Goal: Task Accomplishment & Management: Complete application form

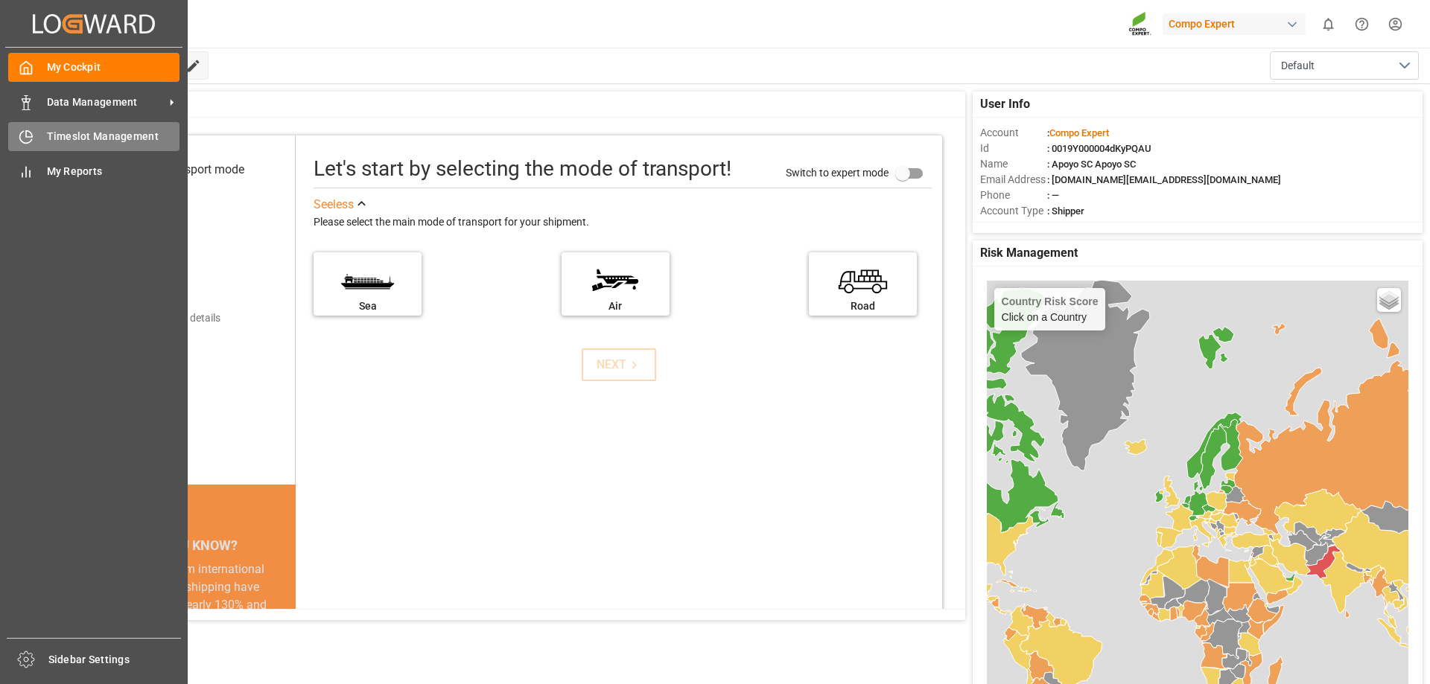
click at [42, 137] on div "Timeslot Management Timeslot Management" at bounding box center [93, 136] width 171 height 29
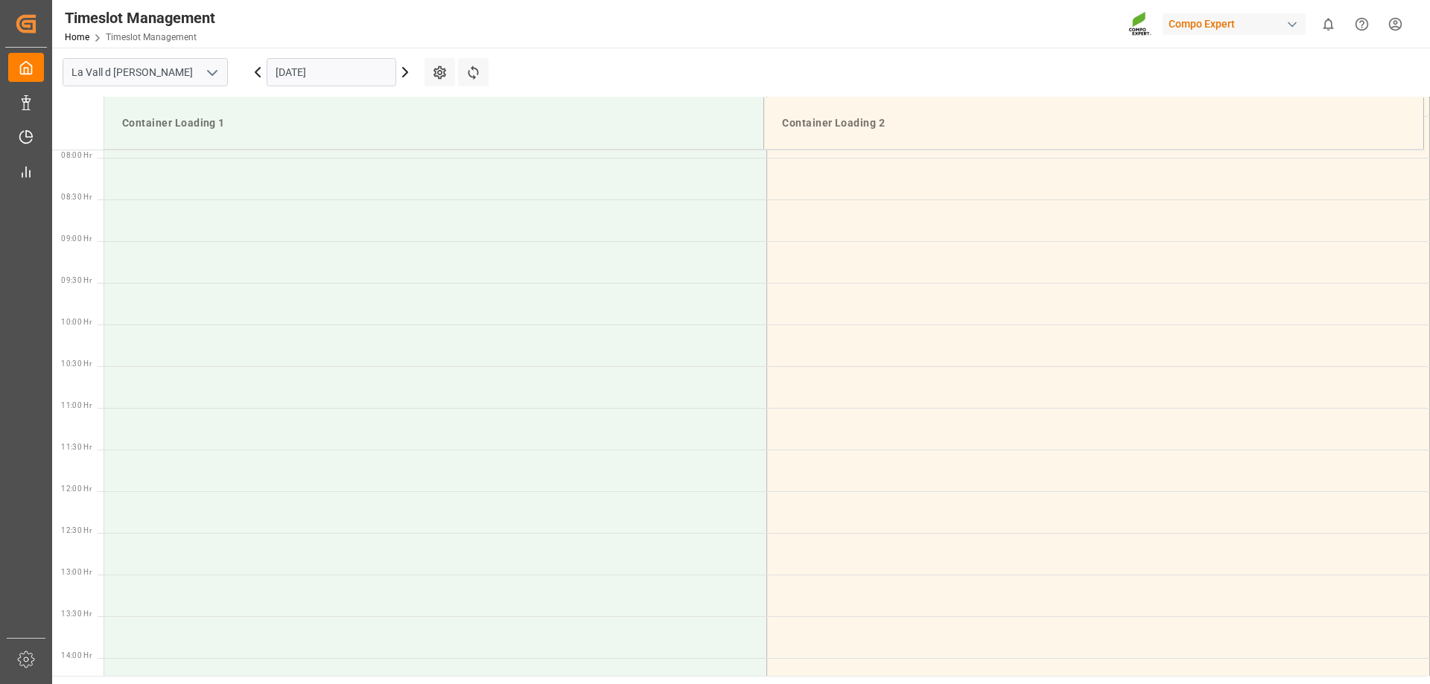
click at [300, 57] on div "[DATE]" at bounding box center [331, 72] width 186 height 49
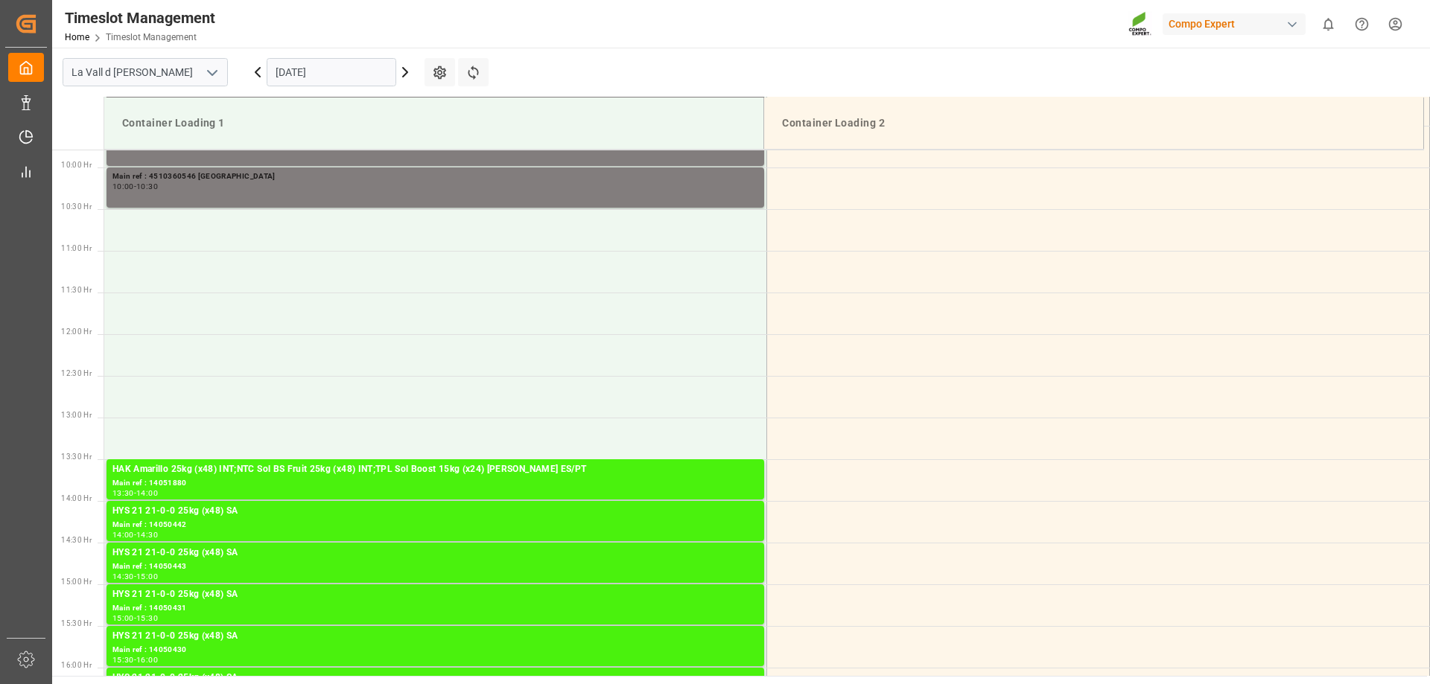
scroll to position [824, 0]
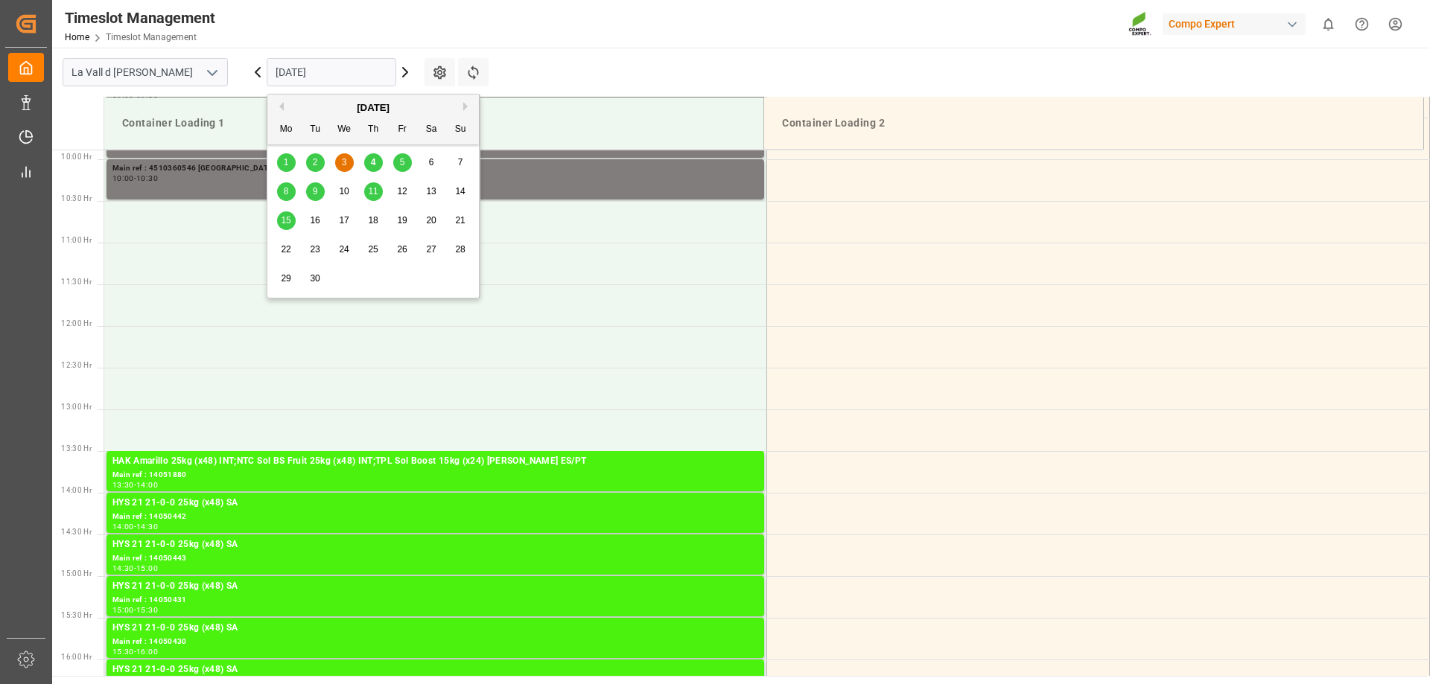
click at [308, 65] on input "[DATE]" at bounding box center [332, 72] width 130 height 28
click at [290, 190] on div "8" at bounding box center [286, 192] width 19 height 18
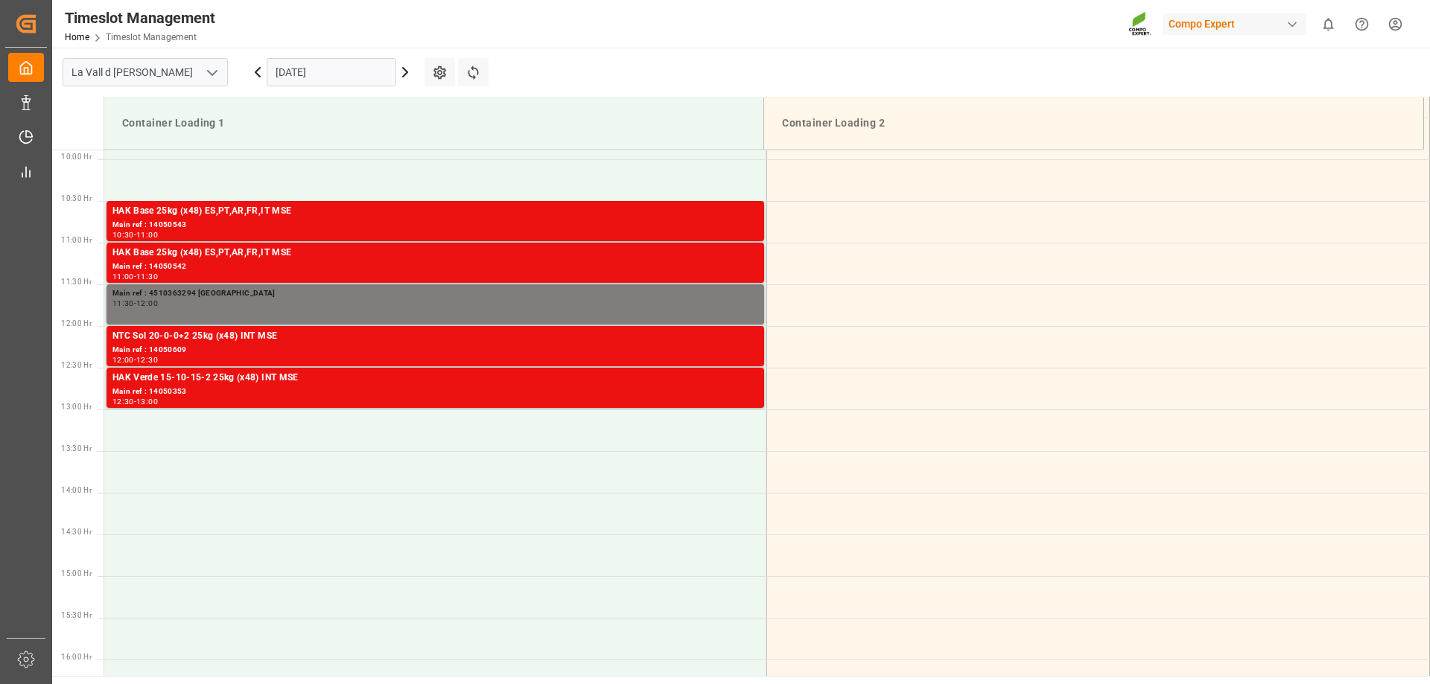
scroll to position [750, 0]
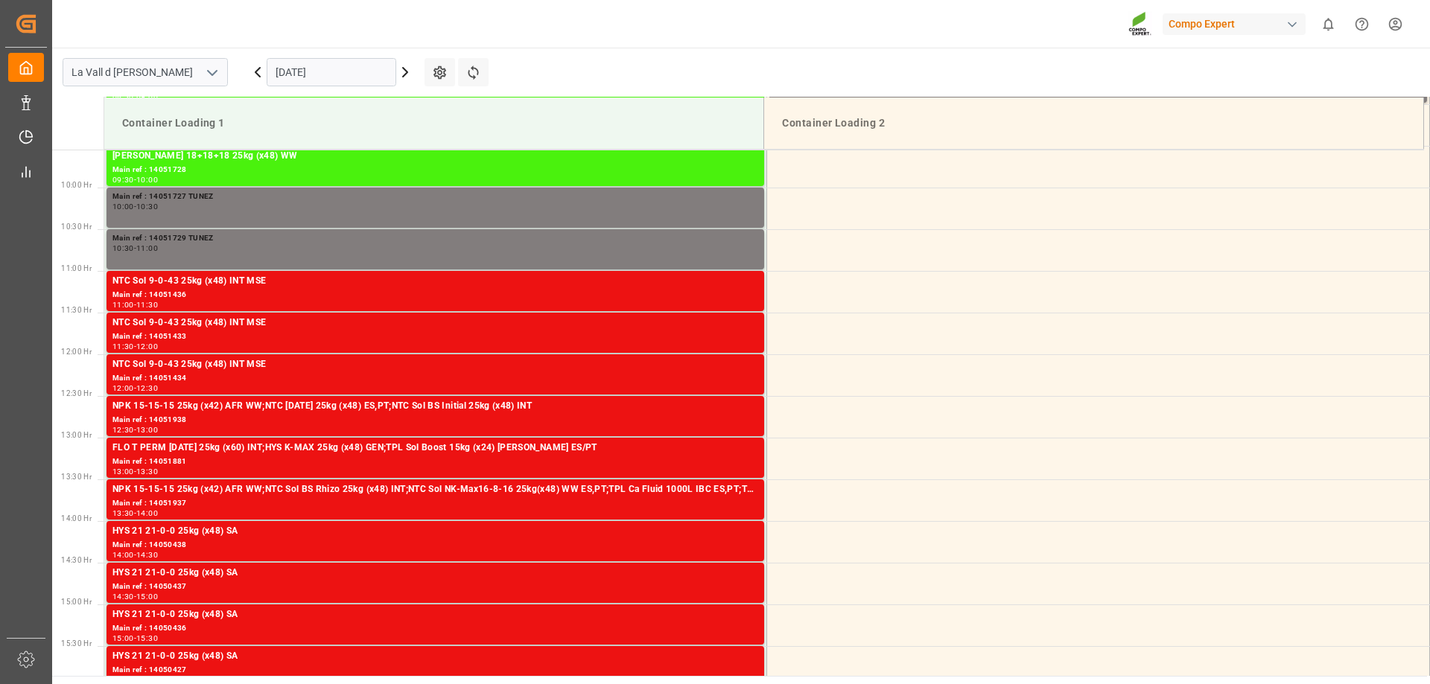
scroll to position [824, 0]
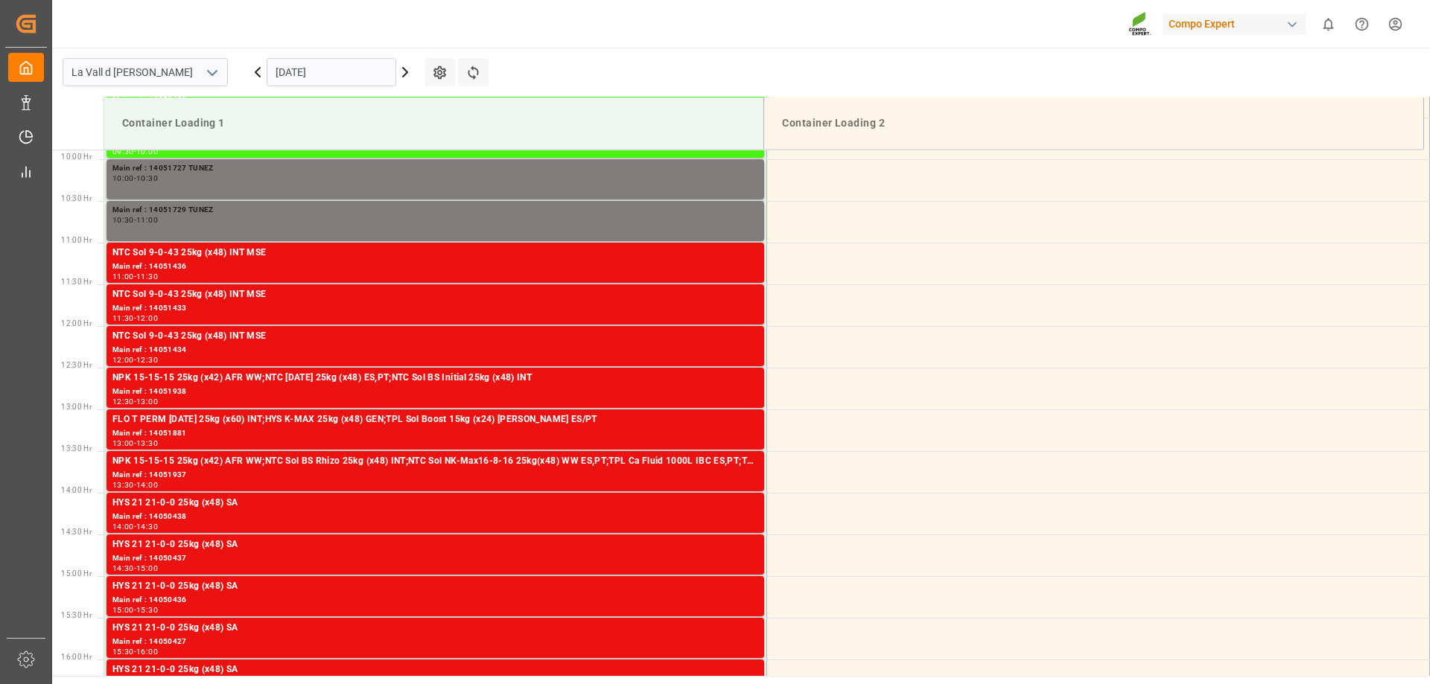
click at [338, 76] on input "04.09.2025" at bounding box center [332, 72] width 130 height 28
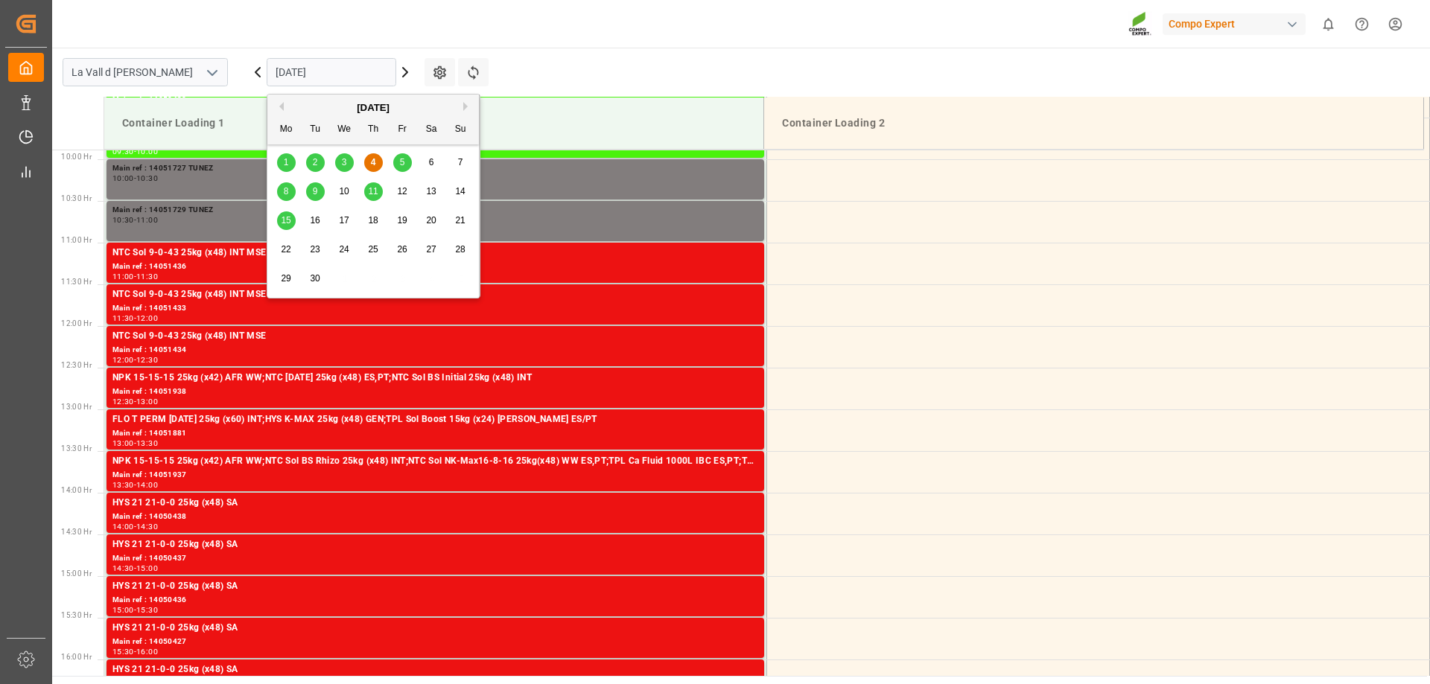
click at [400, 157] on span "5" at bounding box center [402, 162] width 5 height 10
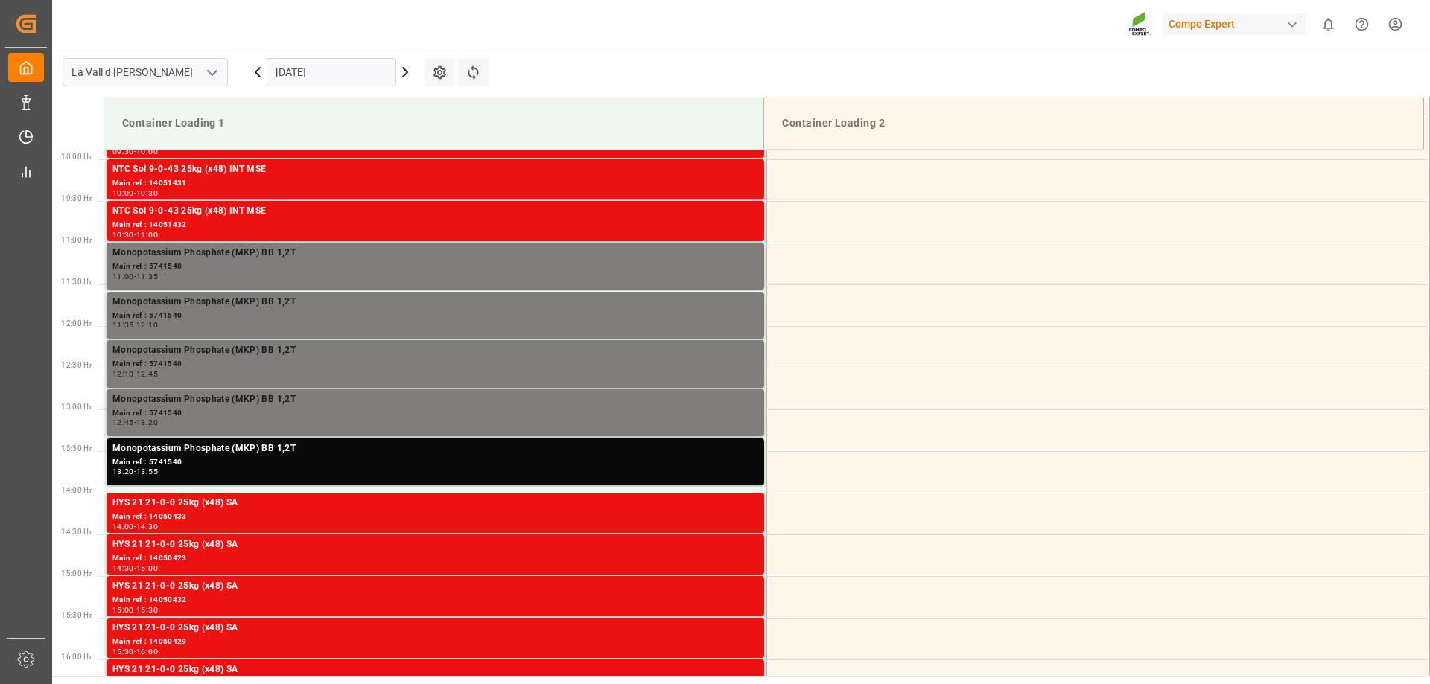
click at [325, 77] on input "05.09.2025" at bounding box center [332, 72] width 130 height 28
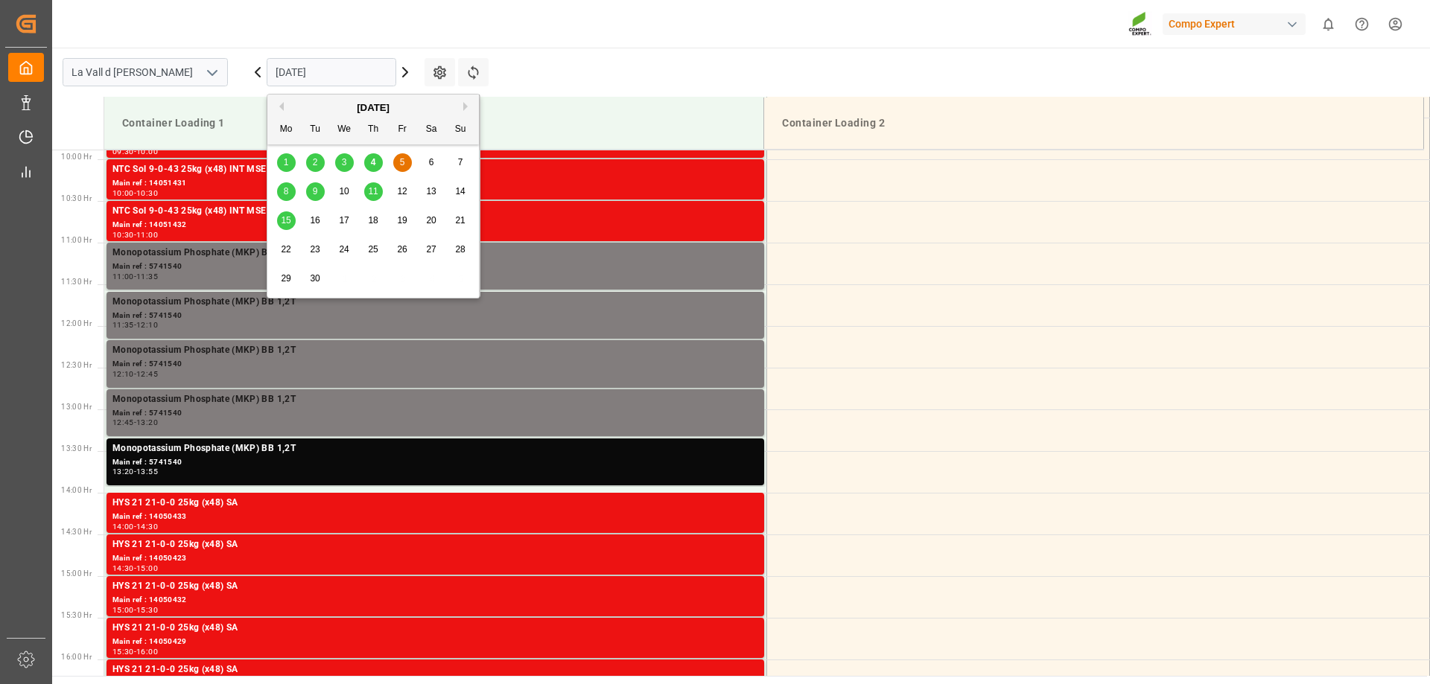
click at [381, 164] on div "4" at bounding box center [373, 163] width 19 height 18
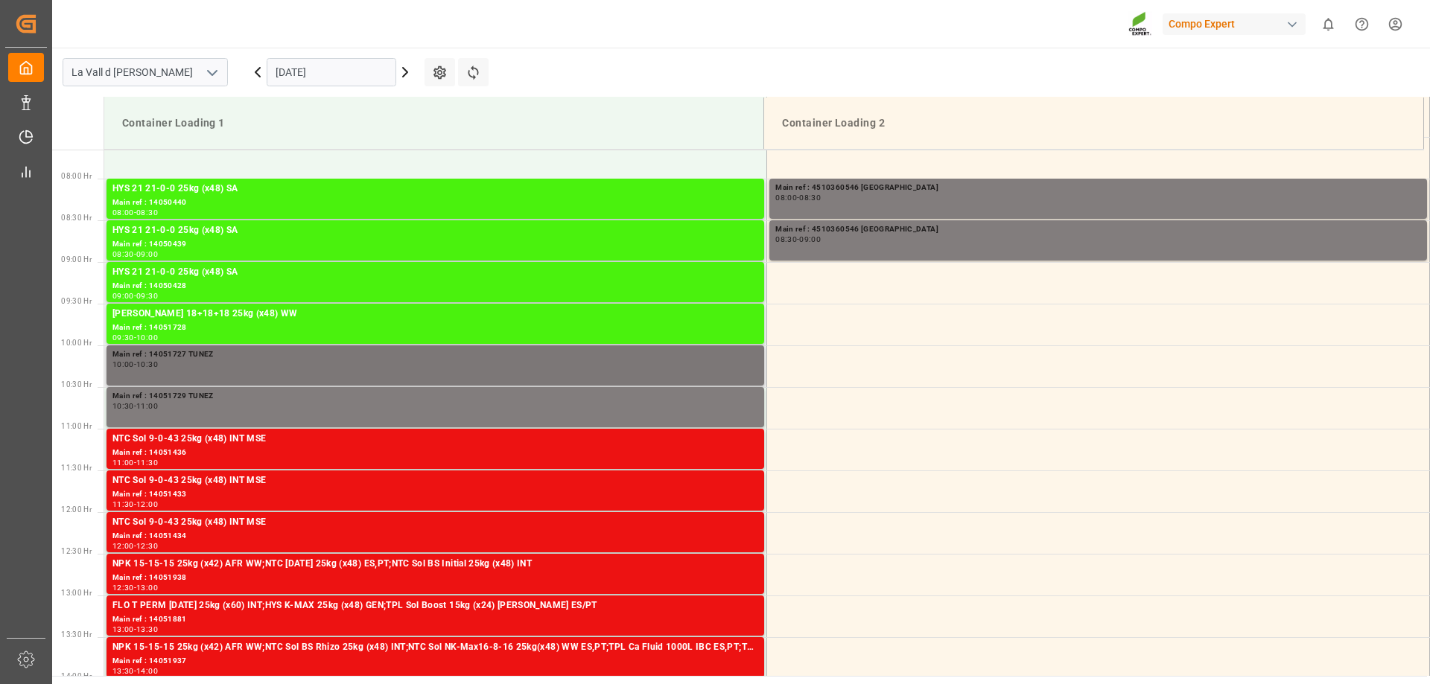
scroll to position [601, 0]
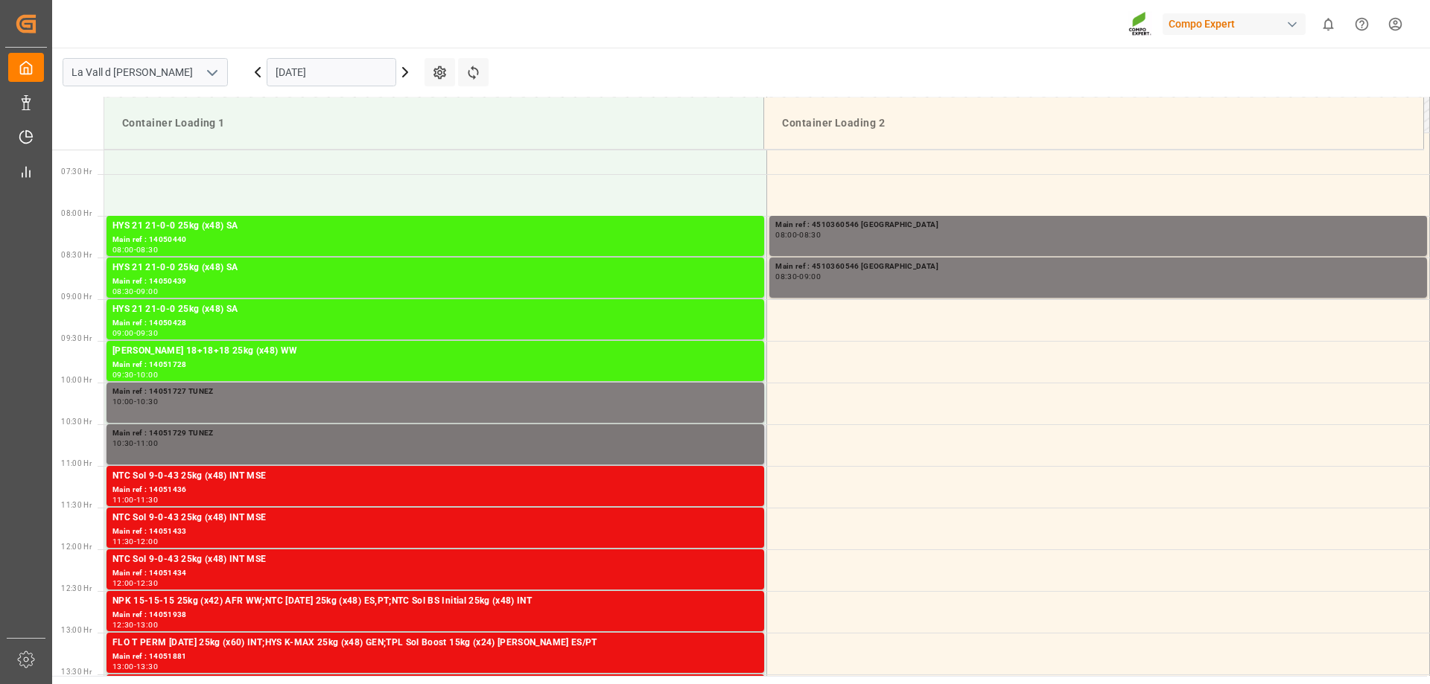
click at [344, 434] on div "Main ref : 14051729 TUNEZ" at bounding box center [435, 433] width 646 height 13
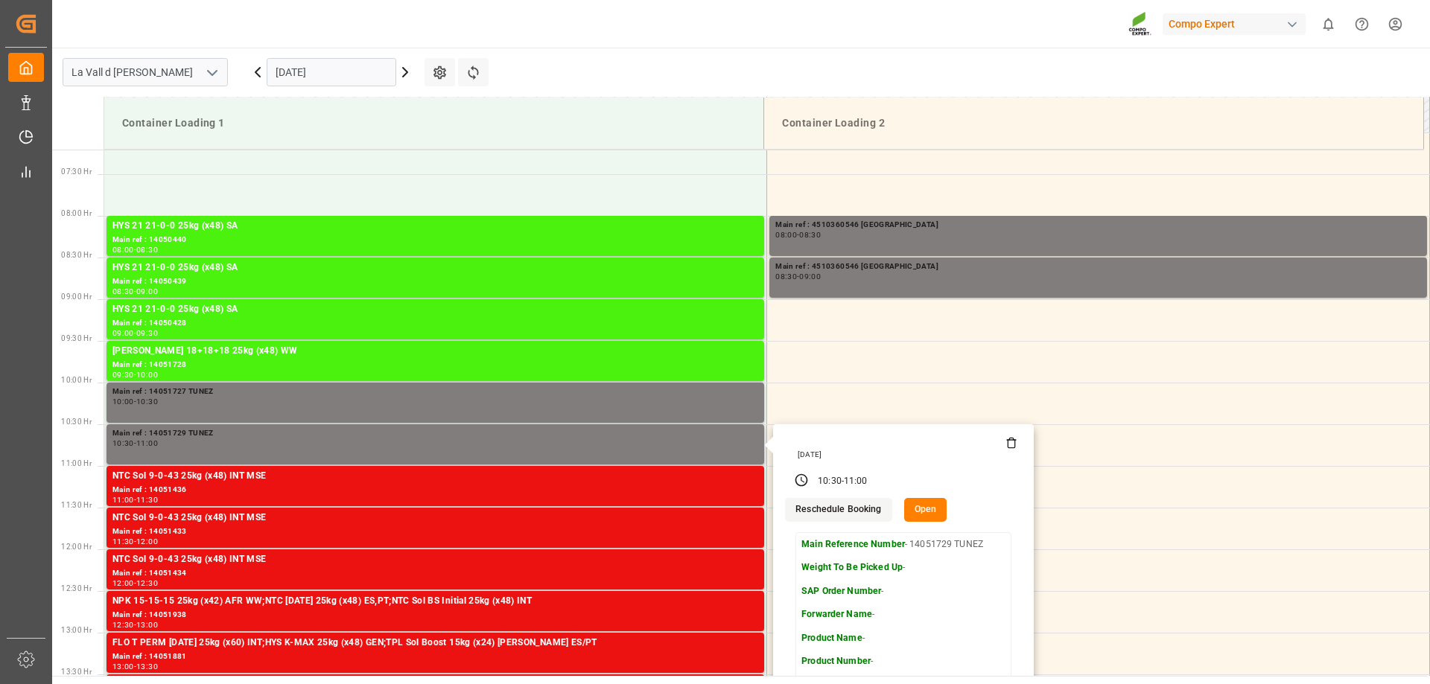
click at [1009, 445] on icon at bounding box center [1011, 443] width 12 height 12
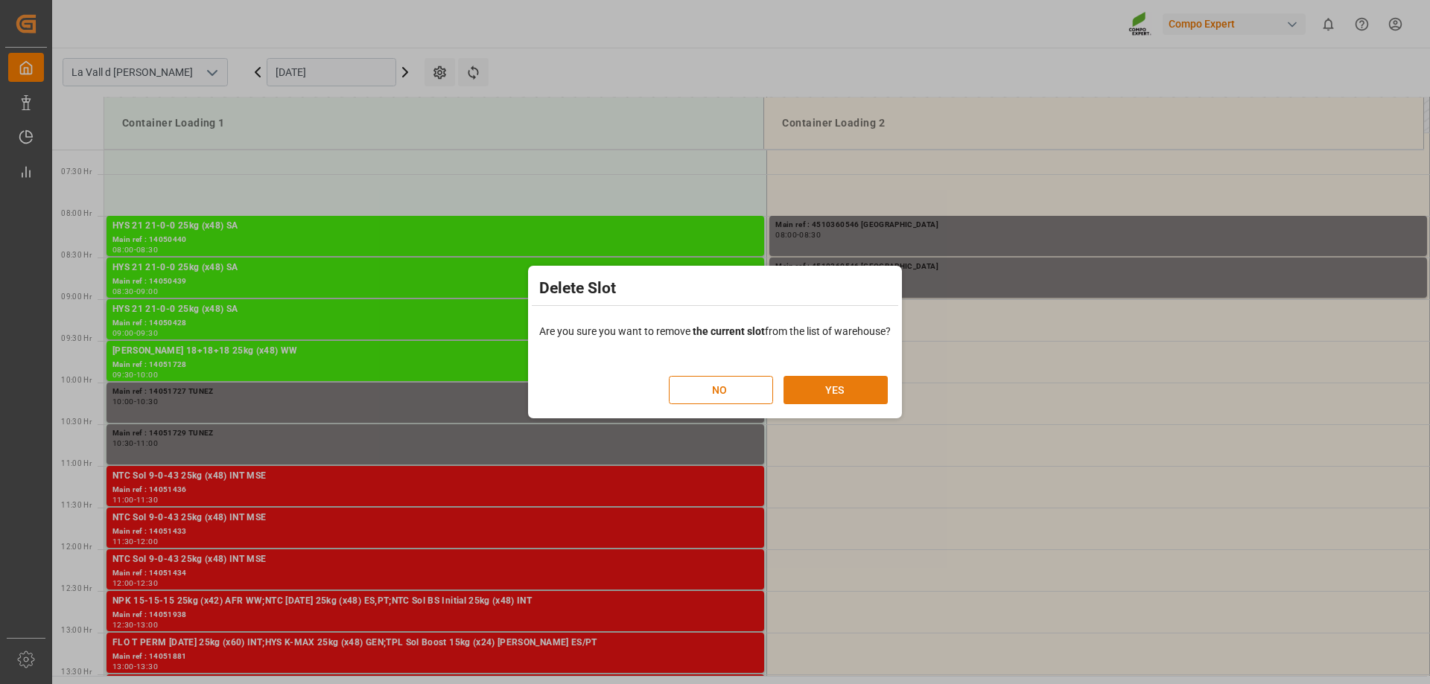
click at [827, 381] on button "YES" at bounding box center [835, 390] width 104 height 28
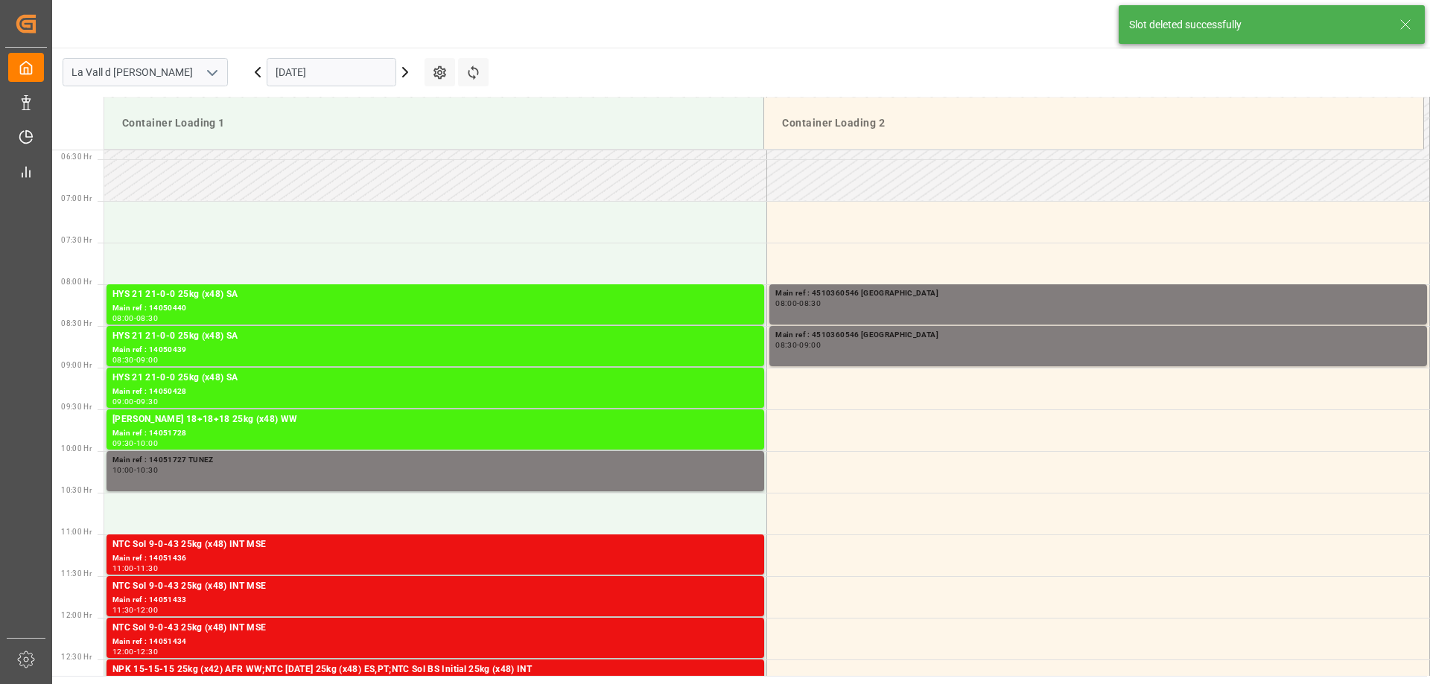
scroll to position [741, 0]
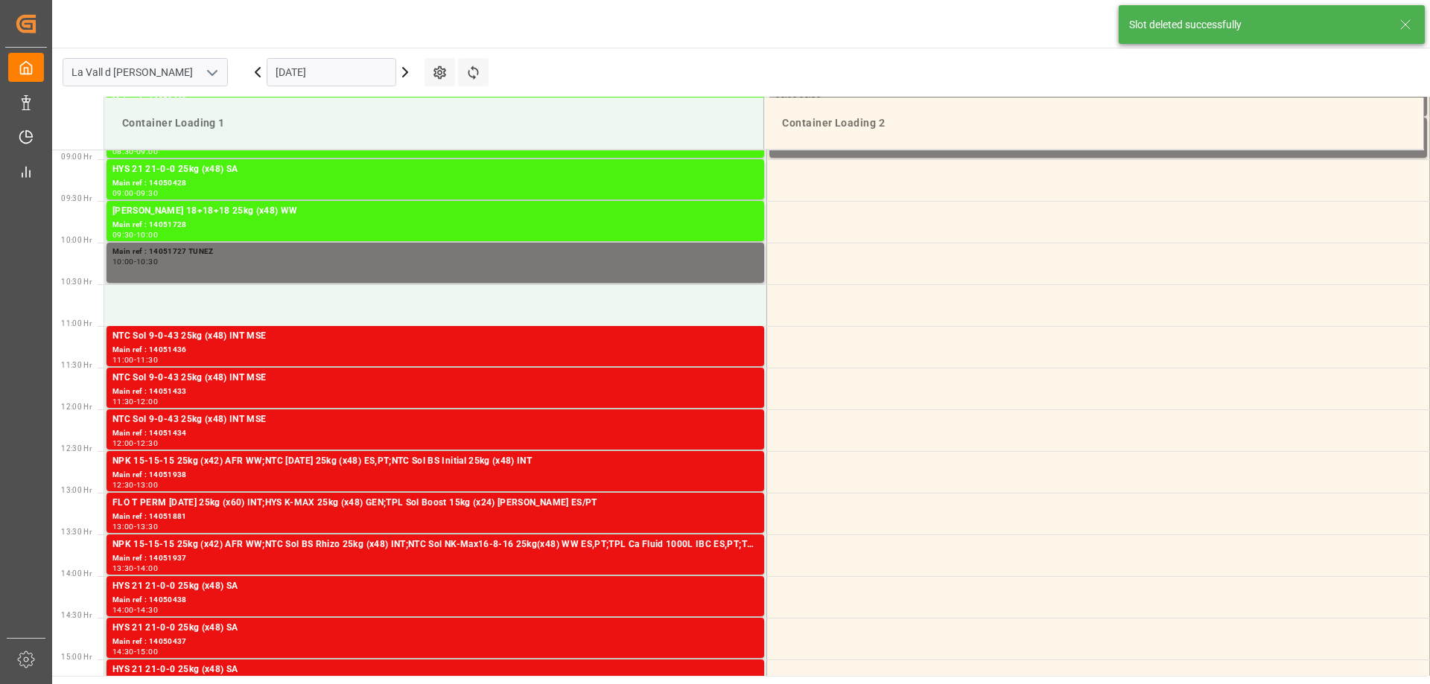
click at [280, 263] on div "10:00 - 10:30" at bounding box center [435, 262] width 646 height 8
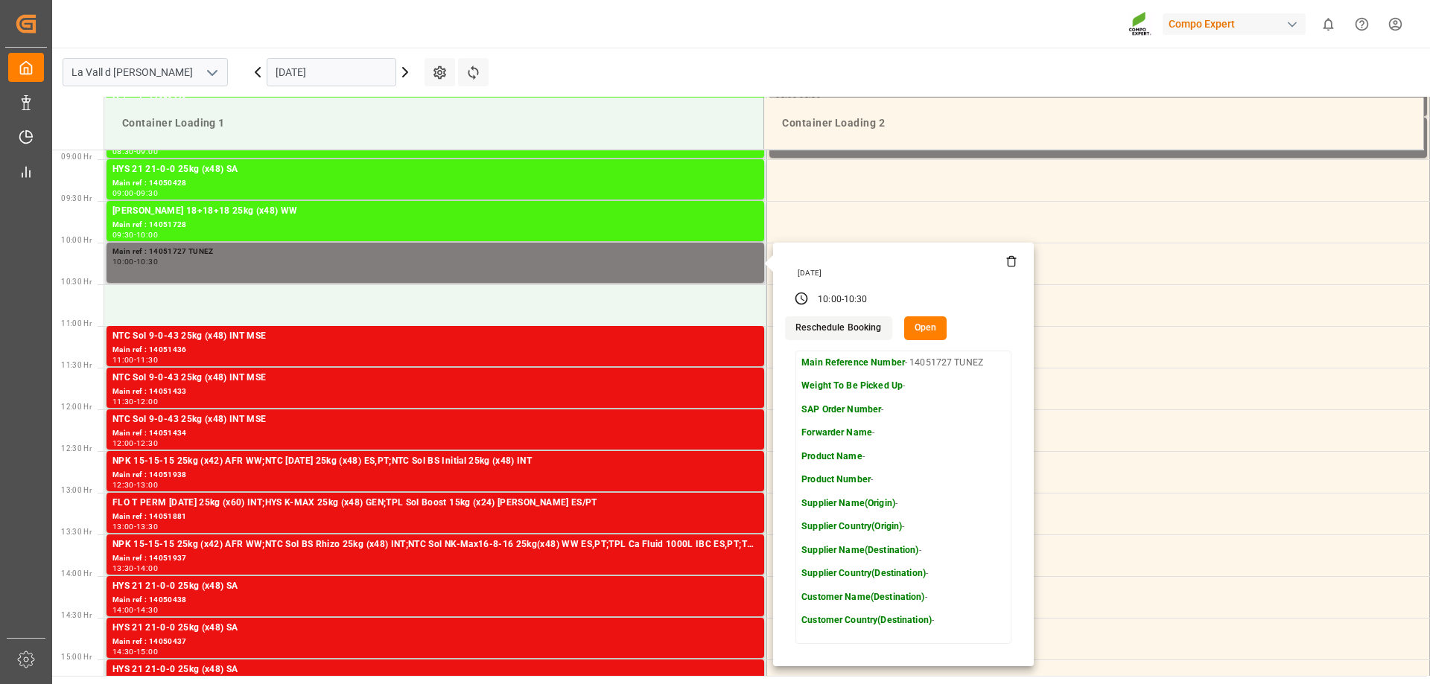
click at [1010, 267] on icon at bounding box center [1011, 262] width 7 height 8
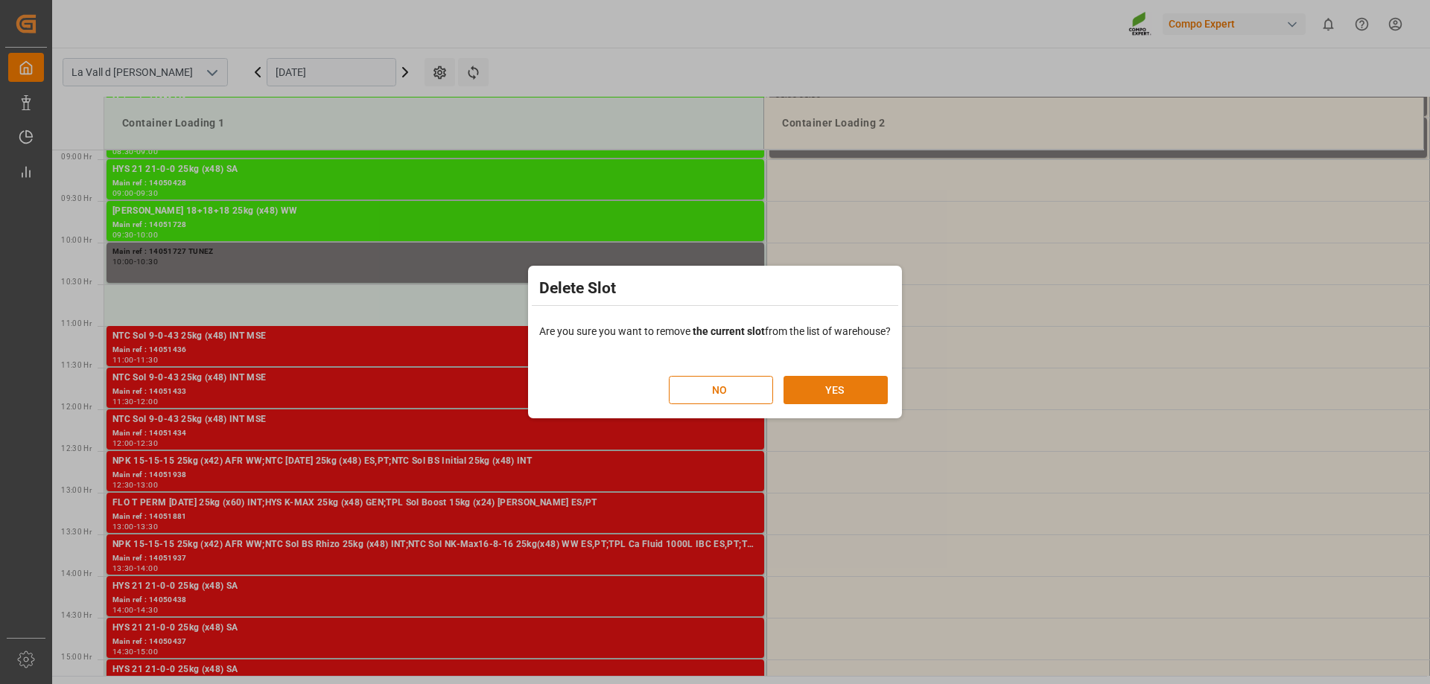
click at [882, 378] on button "YES" at bounding box center [835, 390] width 104 height 28
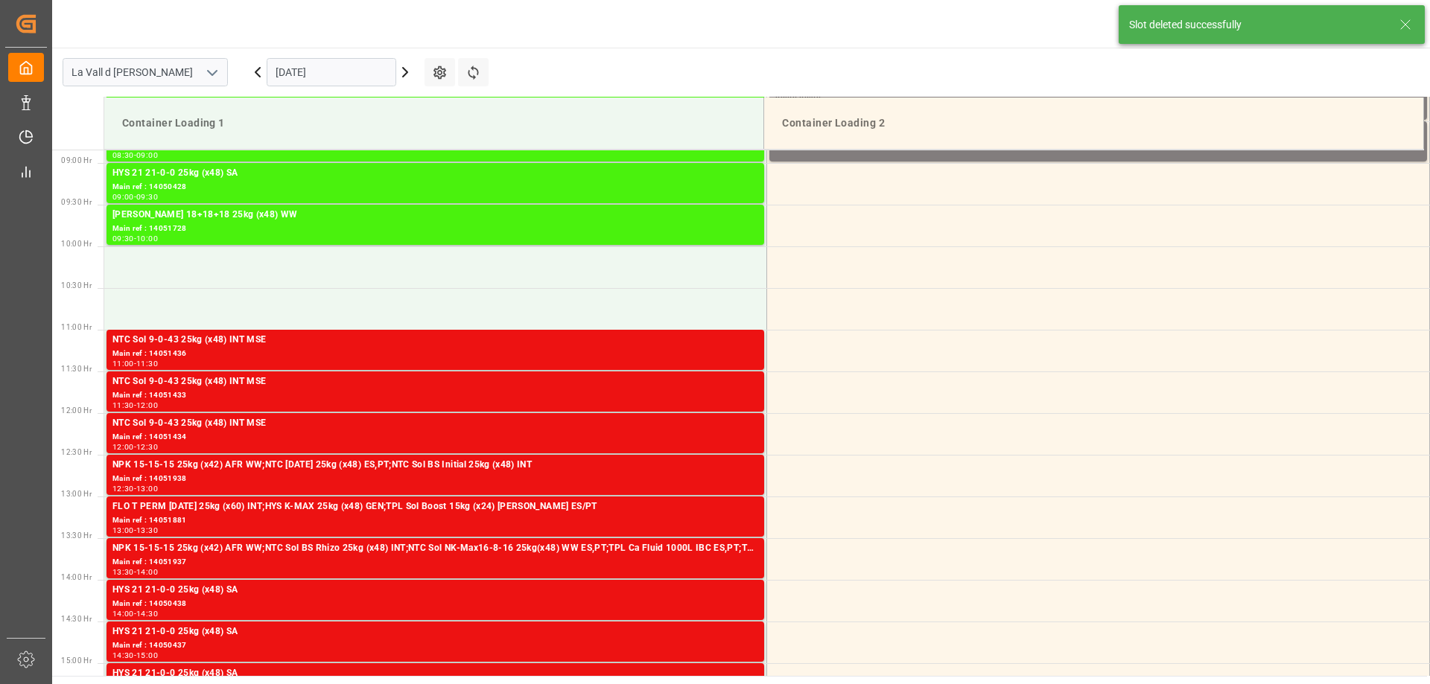
scroll to position [553, 0]
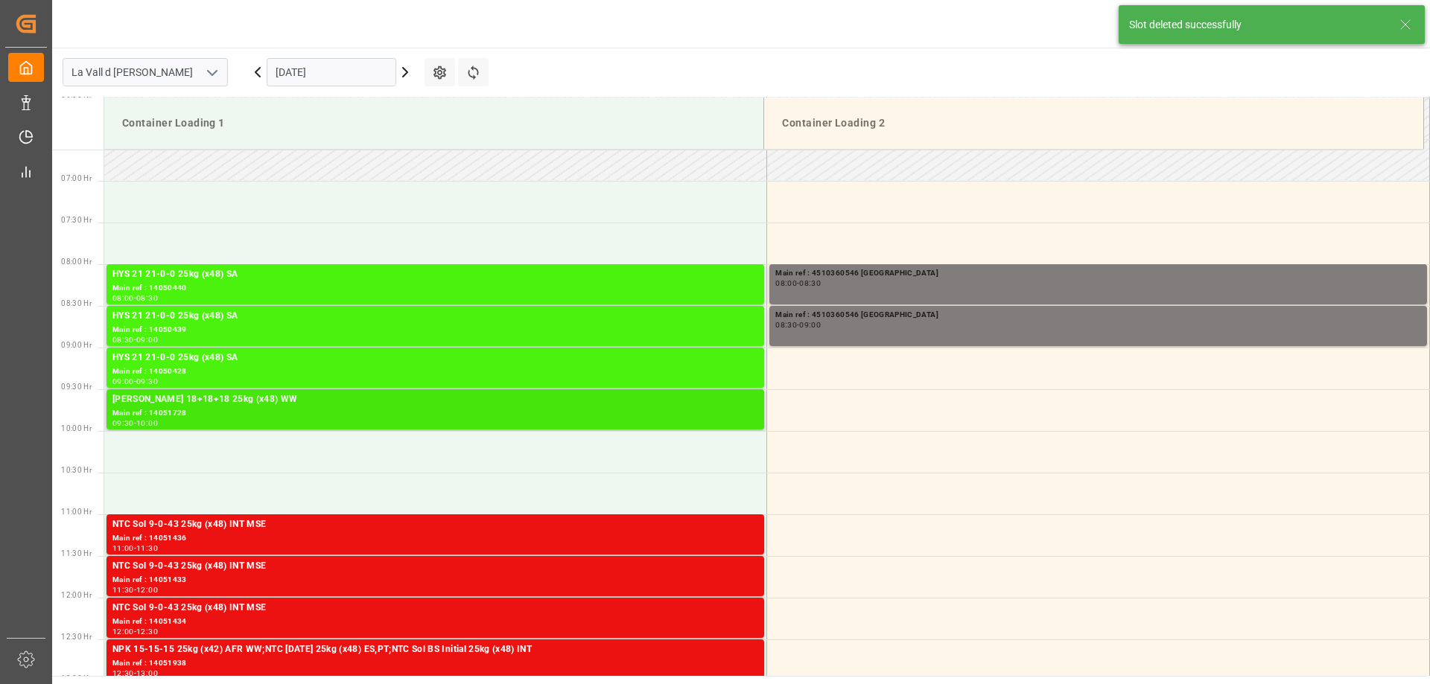
click at [272, 419] on div "Main ref : 14051728" at bounding box center [435, 413] width 646 height 13
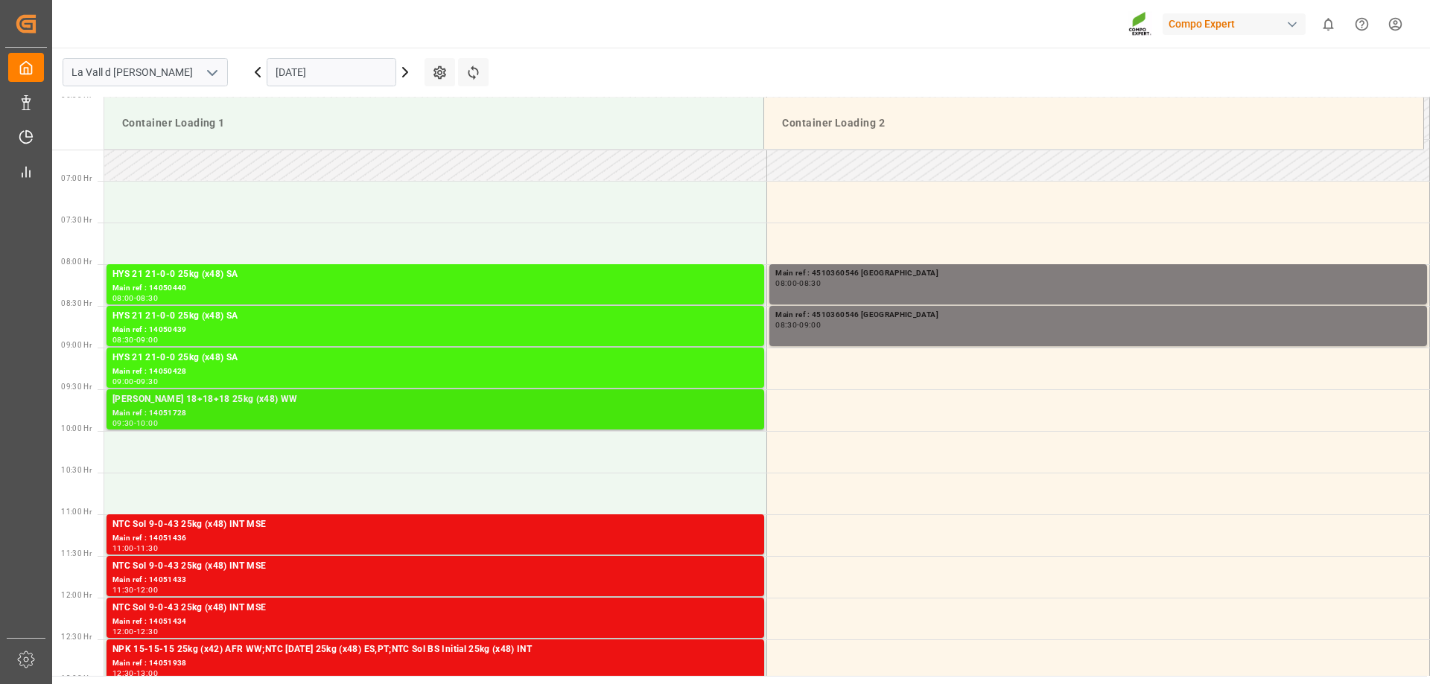
click at [621, 407] on div "HAK Rojo 18+18+18 25kg (x48) WW" at bounding box center [435, 399] width 646 height 15
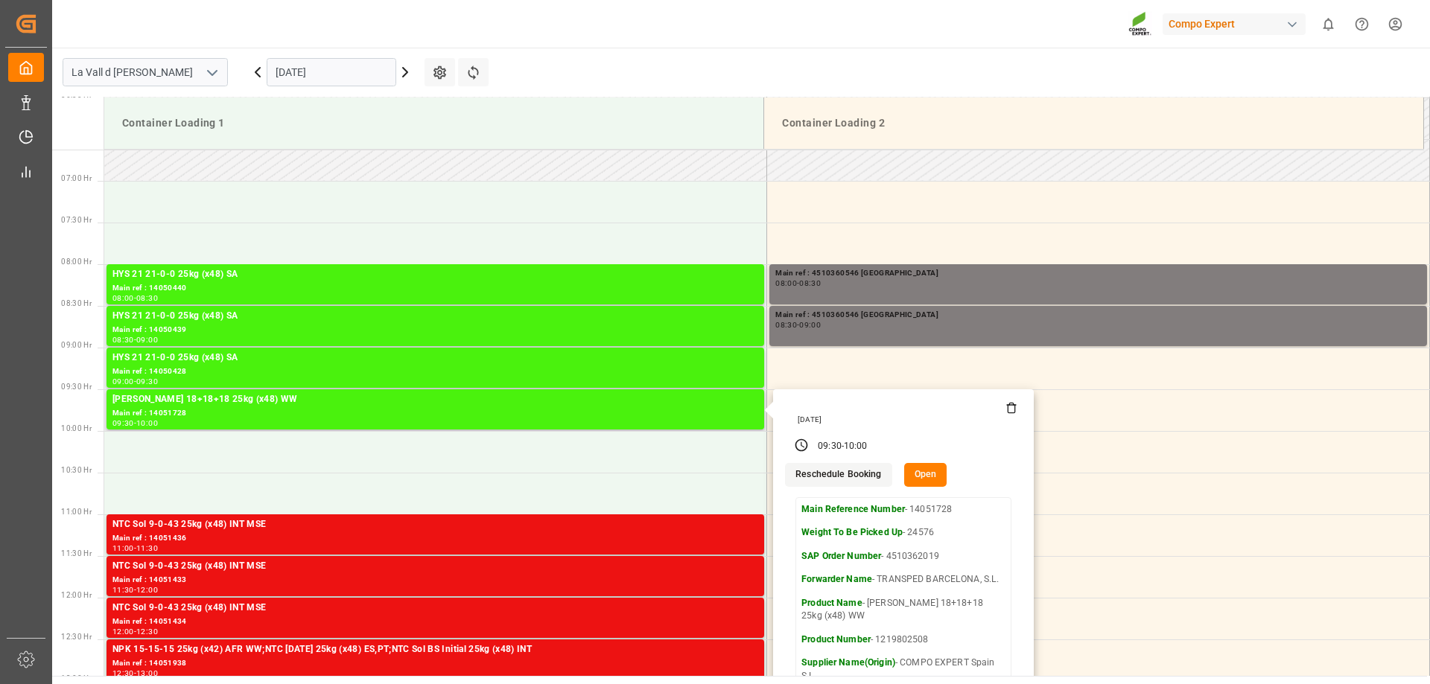
click at [925, 478] on button "Open" at bounding box center [925, 475] width 43 height 24
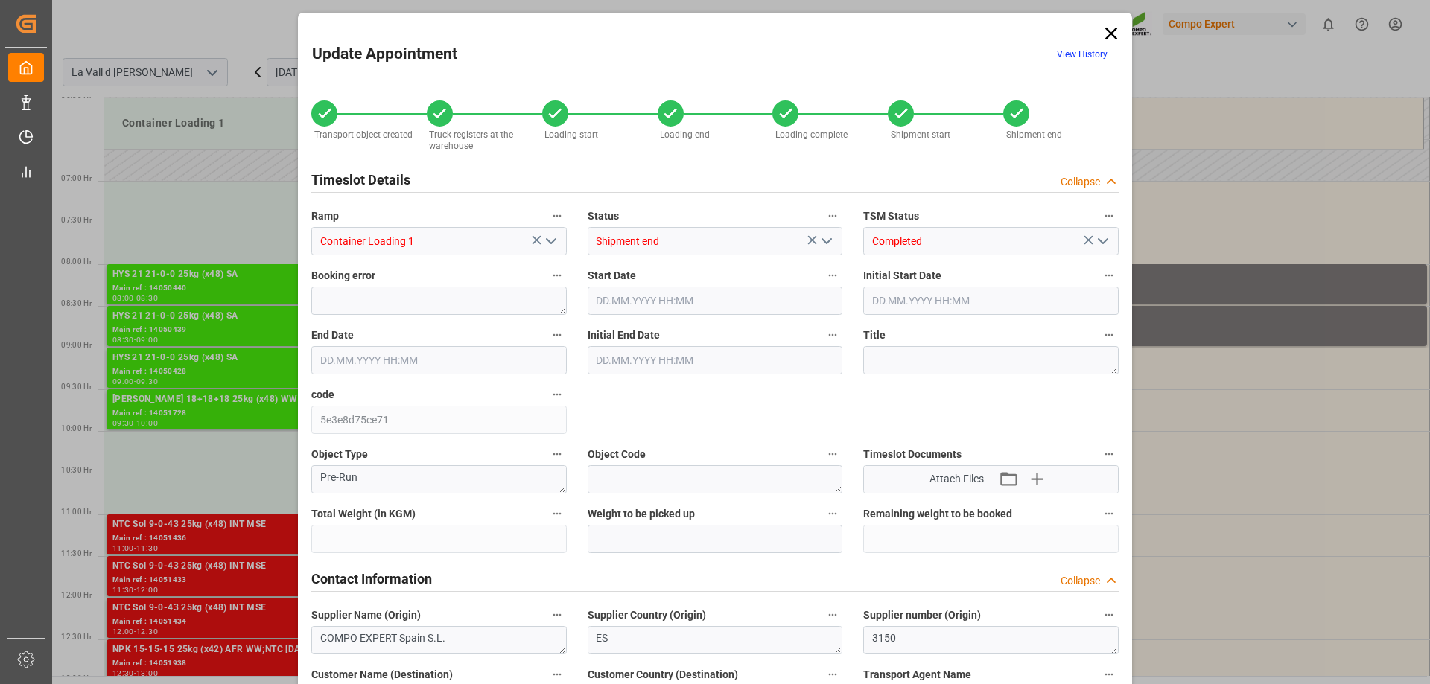
type input "24576"
type input "57"
type input "04.09.2025 09:30"
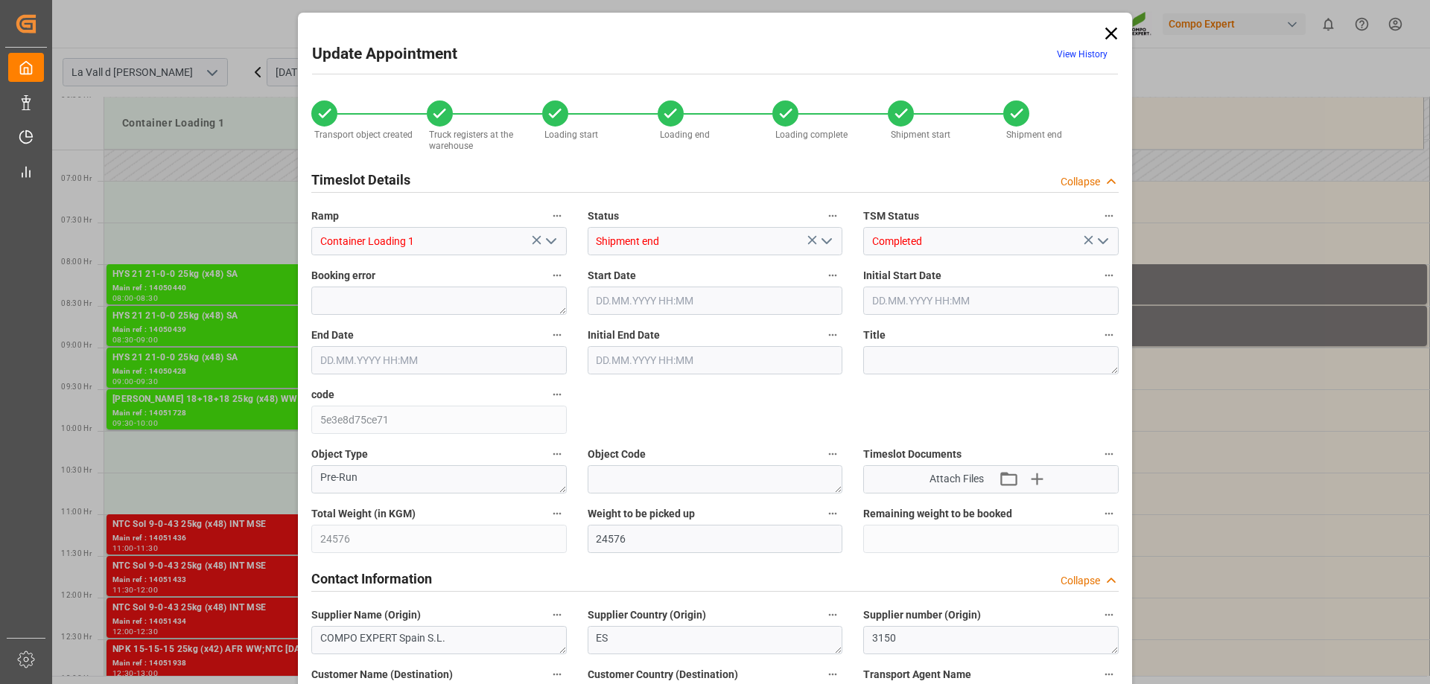
type input "04.09.2025 10:00"
type input "29.08.2025 14:26"
type input "29.08.2025 14:29"
type input "29.08.2025 14:30"
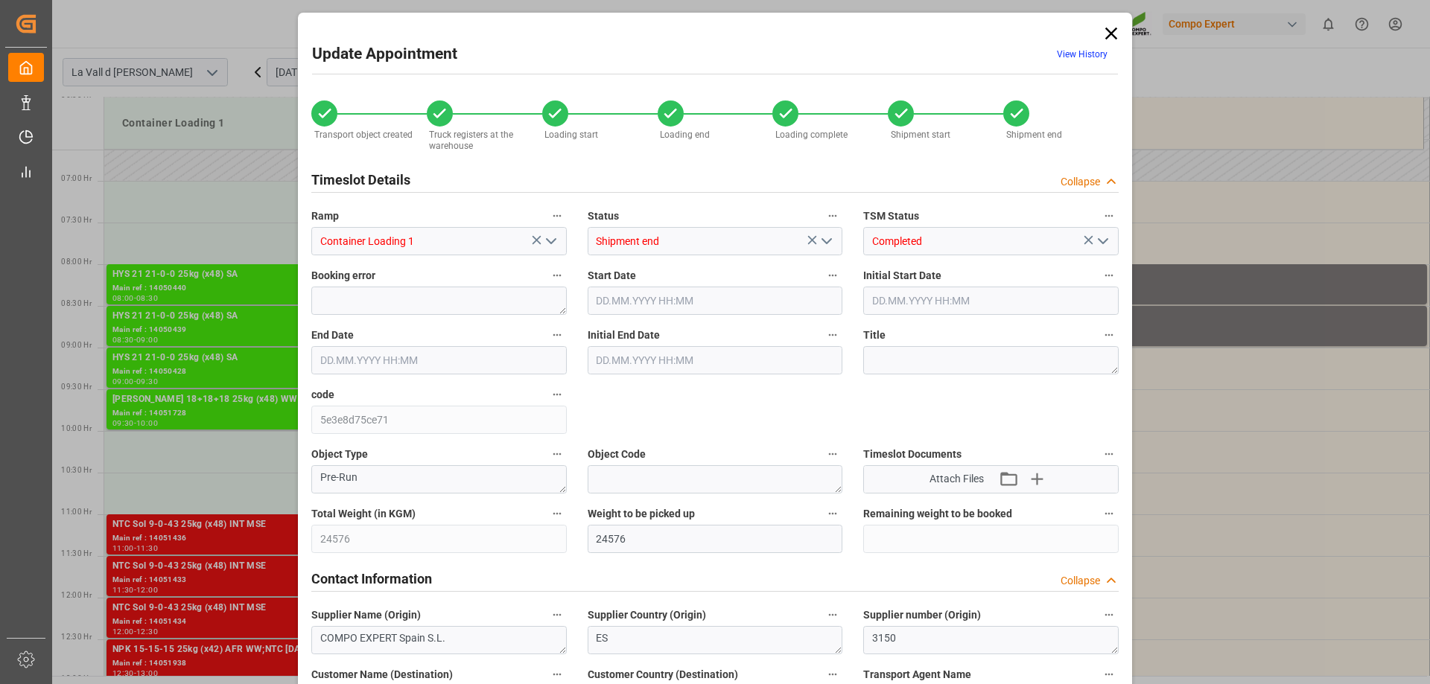
type input "29.08.2025 14:55"
type input "01.09.2025 07:45"
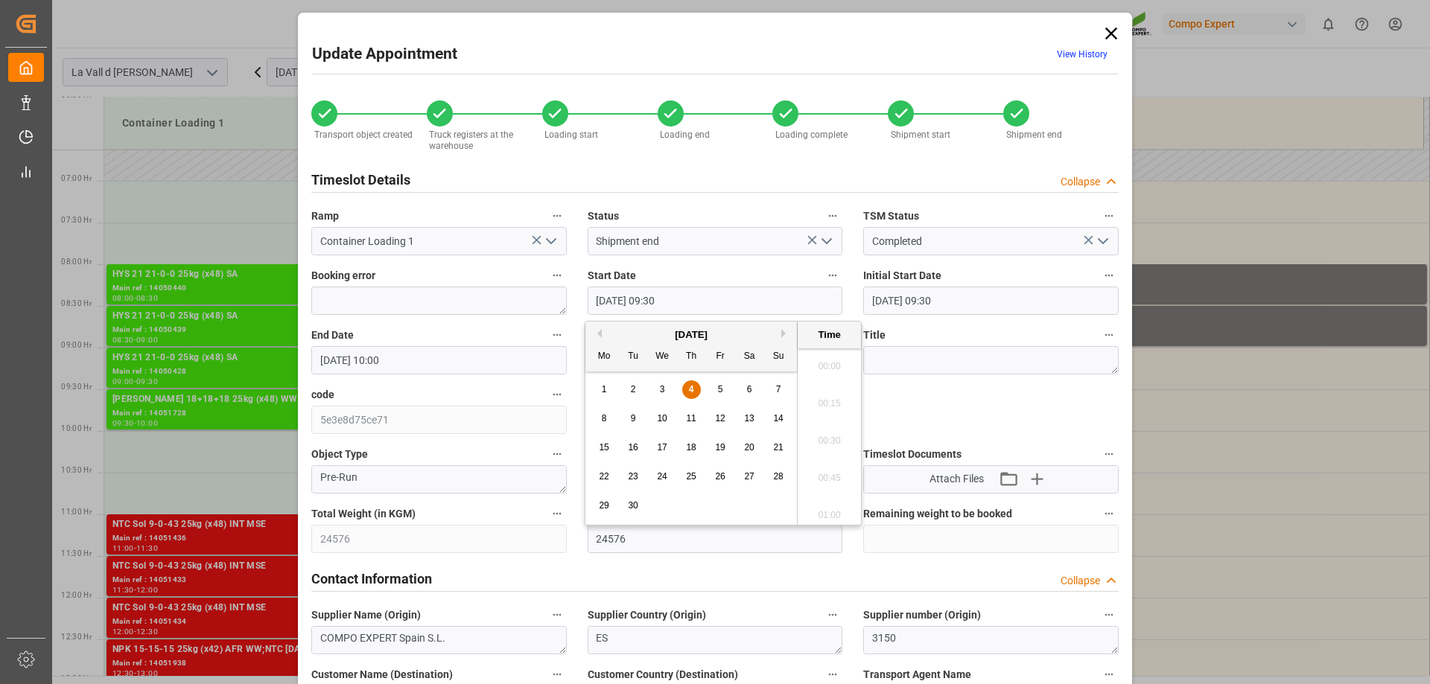
click at [631, 298] on input "04.09.2025 09:30" at bounding box center [715, 301] width 255 height 28
click at [722, 381] on div "5" at bounding box center [720, 390] width 19 height 18
click at [822, 361] on li "08:00" at bounding box center [829, 361] width 63 height 37
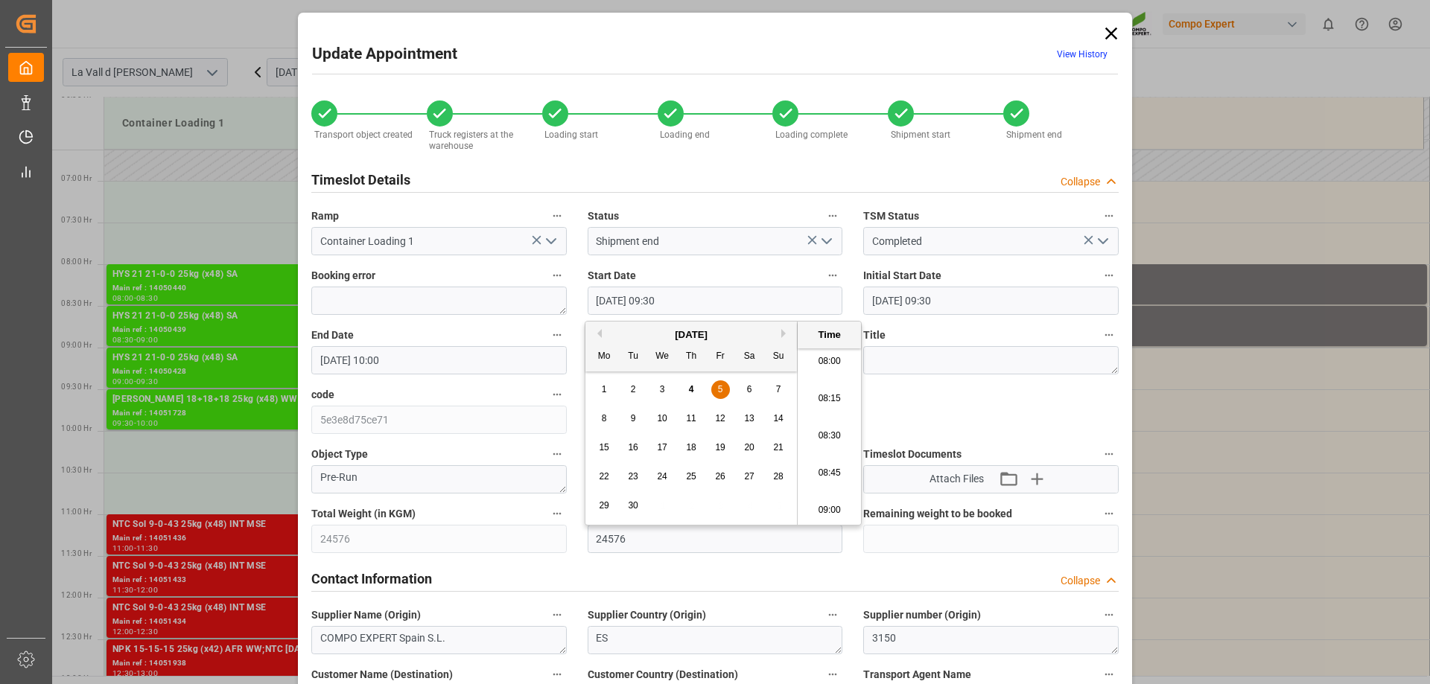
type input "05.09.2025 08:00"
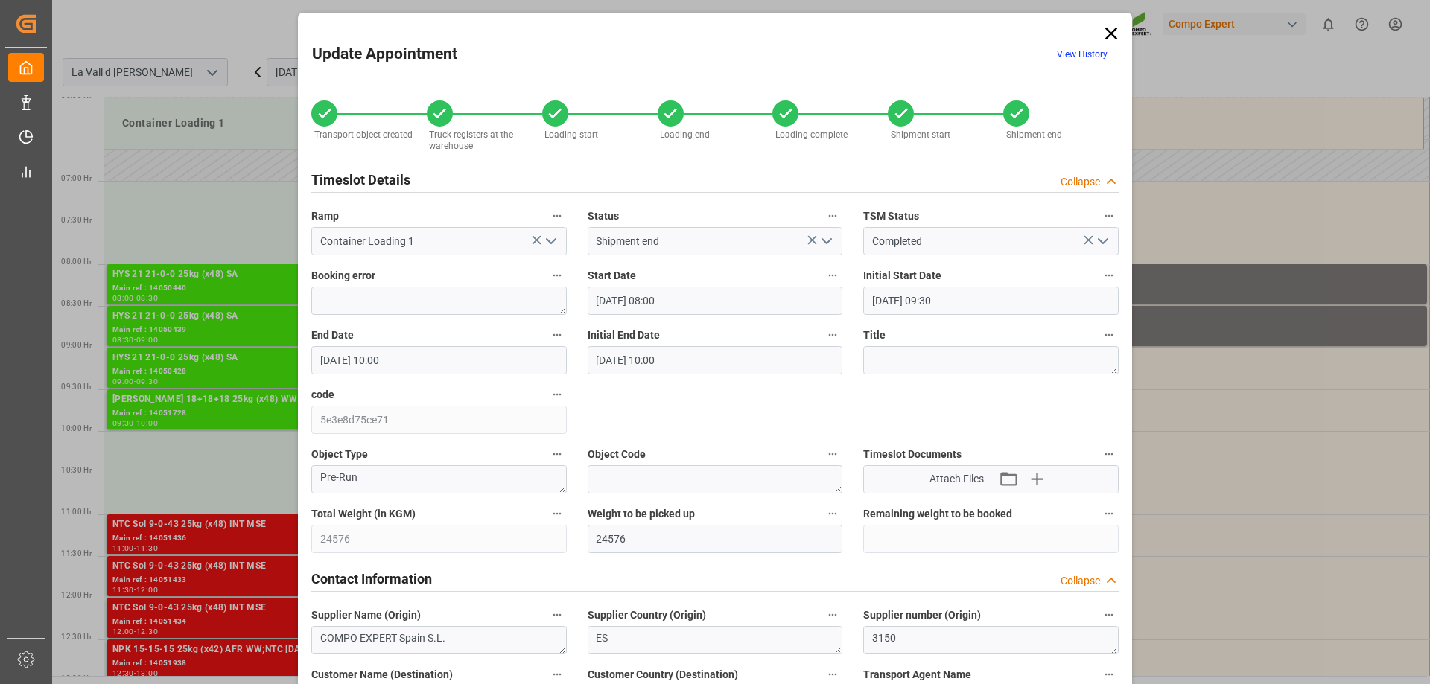
click at [553, 242] on icon "open menu" at bounding box center [551, 241] width 18 height 18
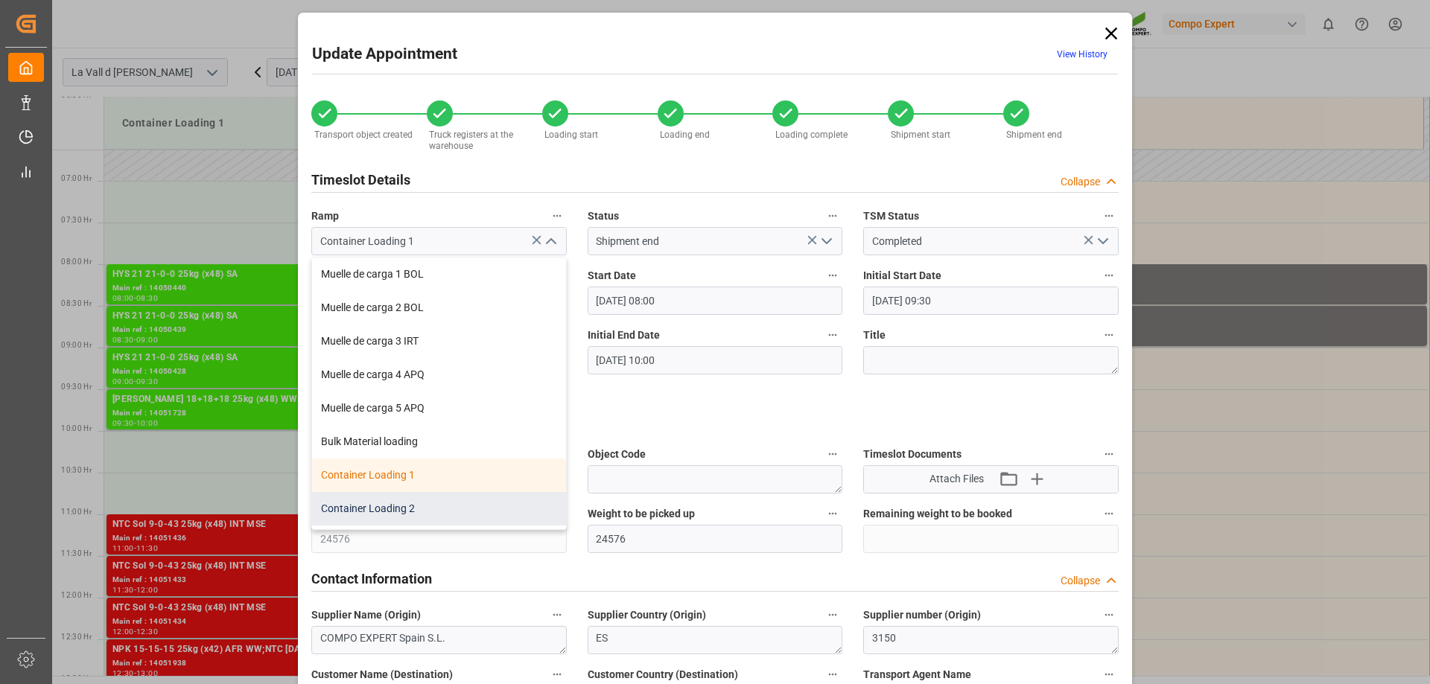
click at [408, 500] on div "Container Loading 2" at bounding box center [439, 509] width 254 height 34
type input "Container Loading 2"
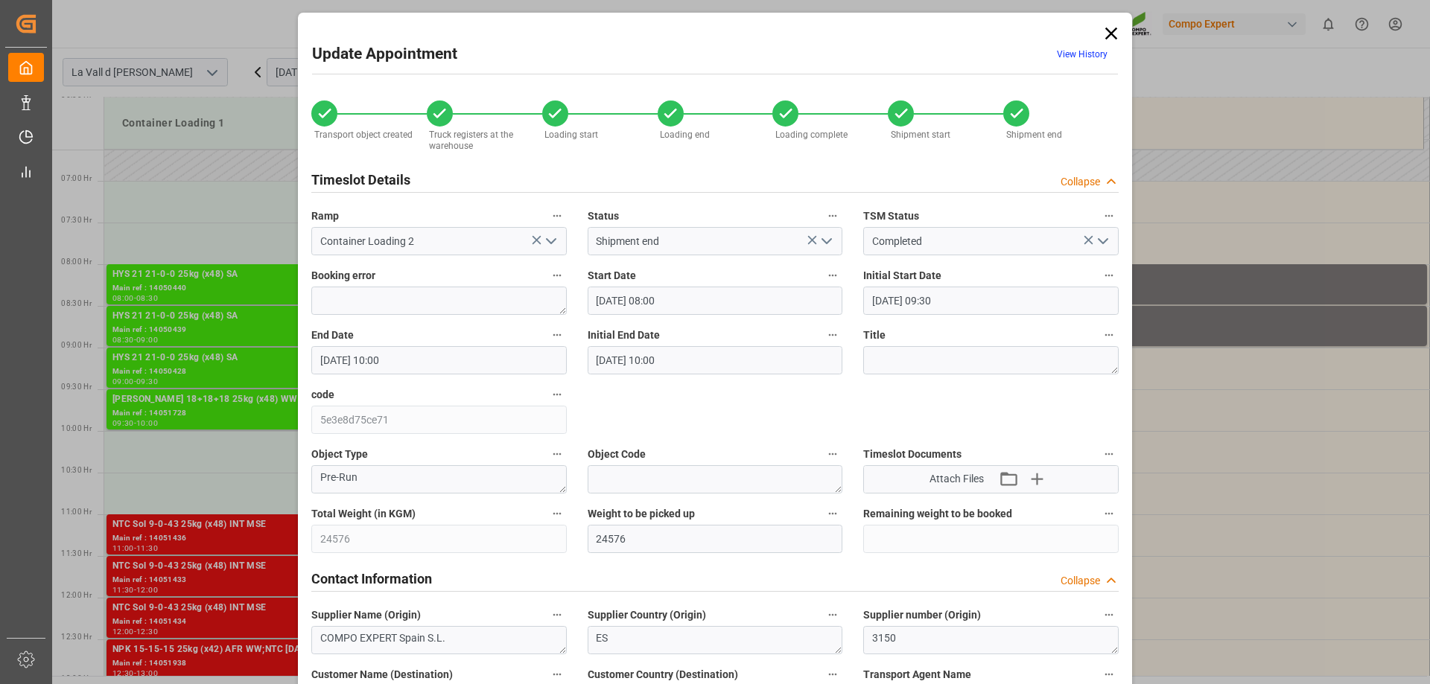
click at [416, 359] on input "04.09.2025 10:00" at bounding box center [438, 360] width 255 height 28
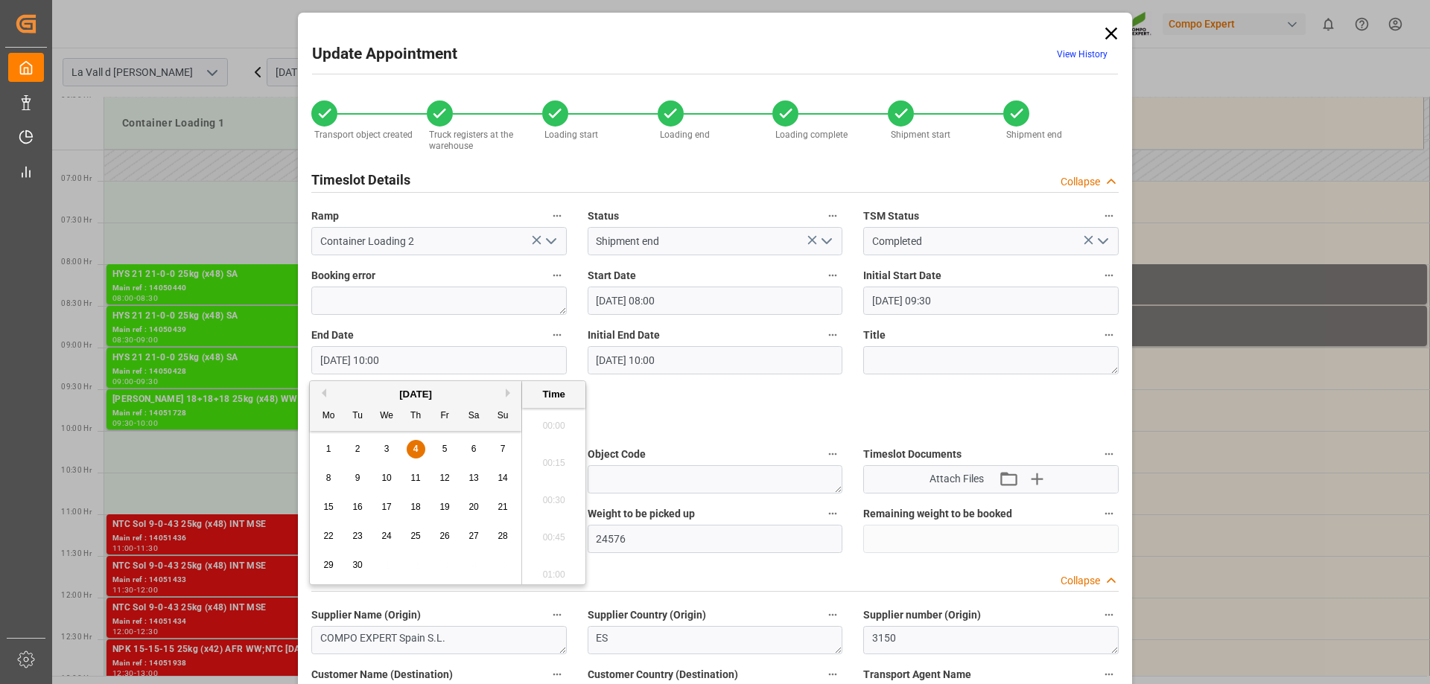
scroll to position [1420, 0]
click at [444, 451] on span "5" at bounding box center [444, 449] width 5 height 10
click at [552, 507] on li "08:30" at bounding box center [553, 495] width 63 height 37
type input "05.09.2025 08:30"
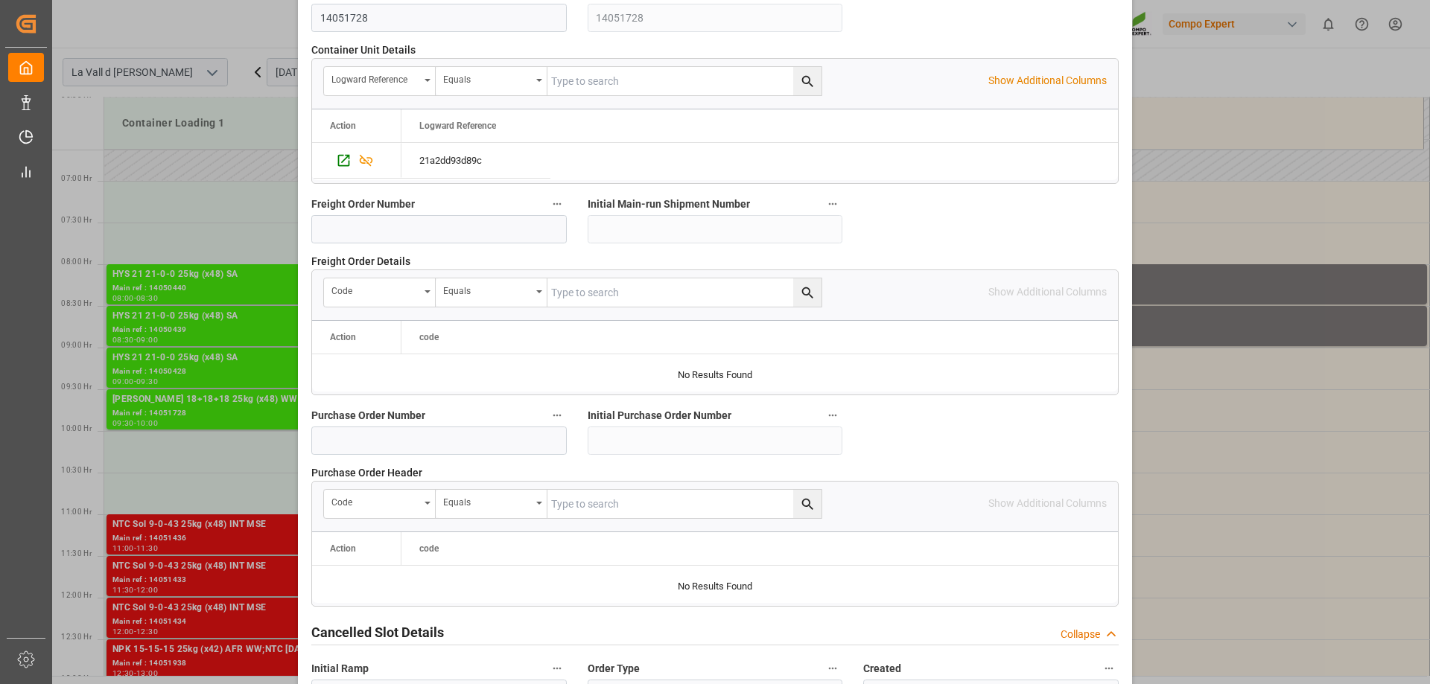
scroll to position [1382, 0]
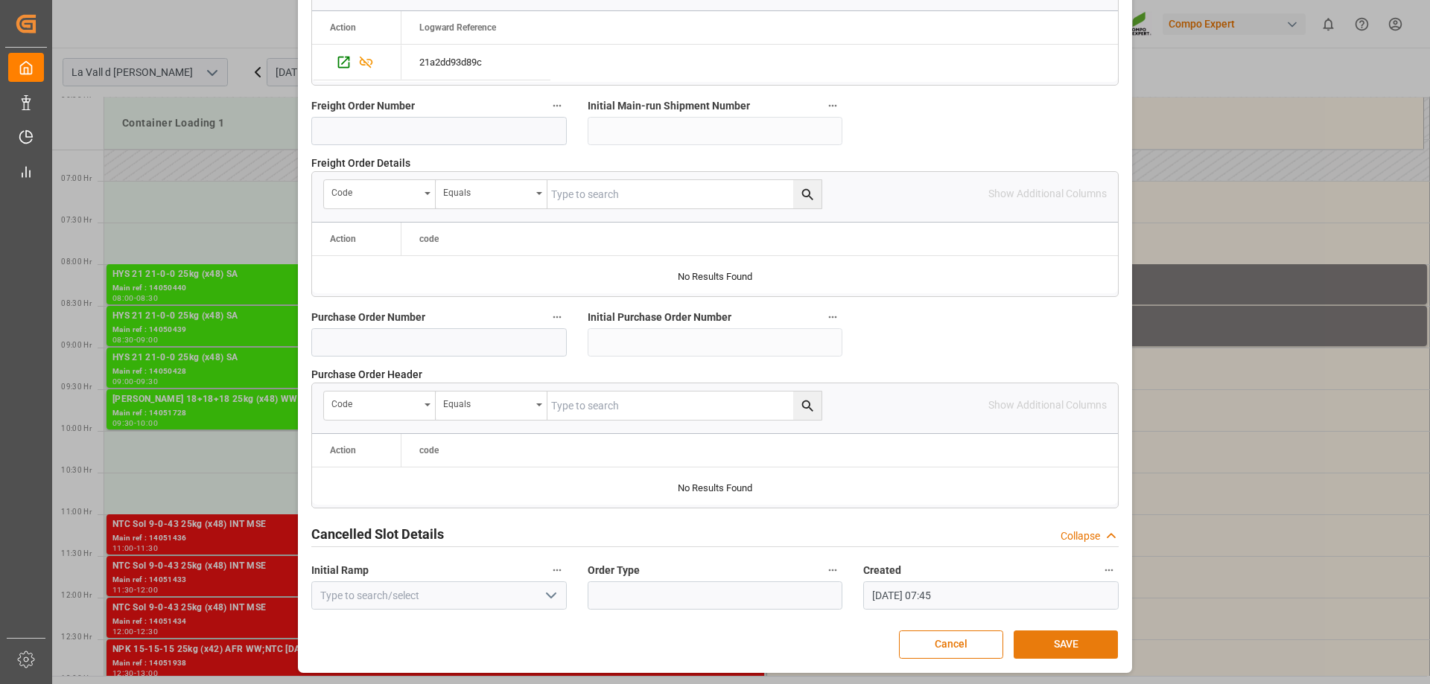
click at [1061, 639] on button "SAVE" at bounding box center [1065, 645] width 104 height 28
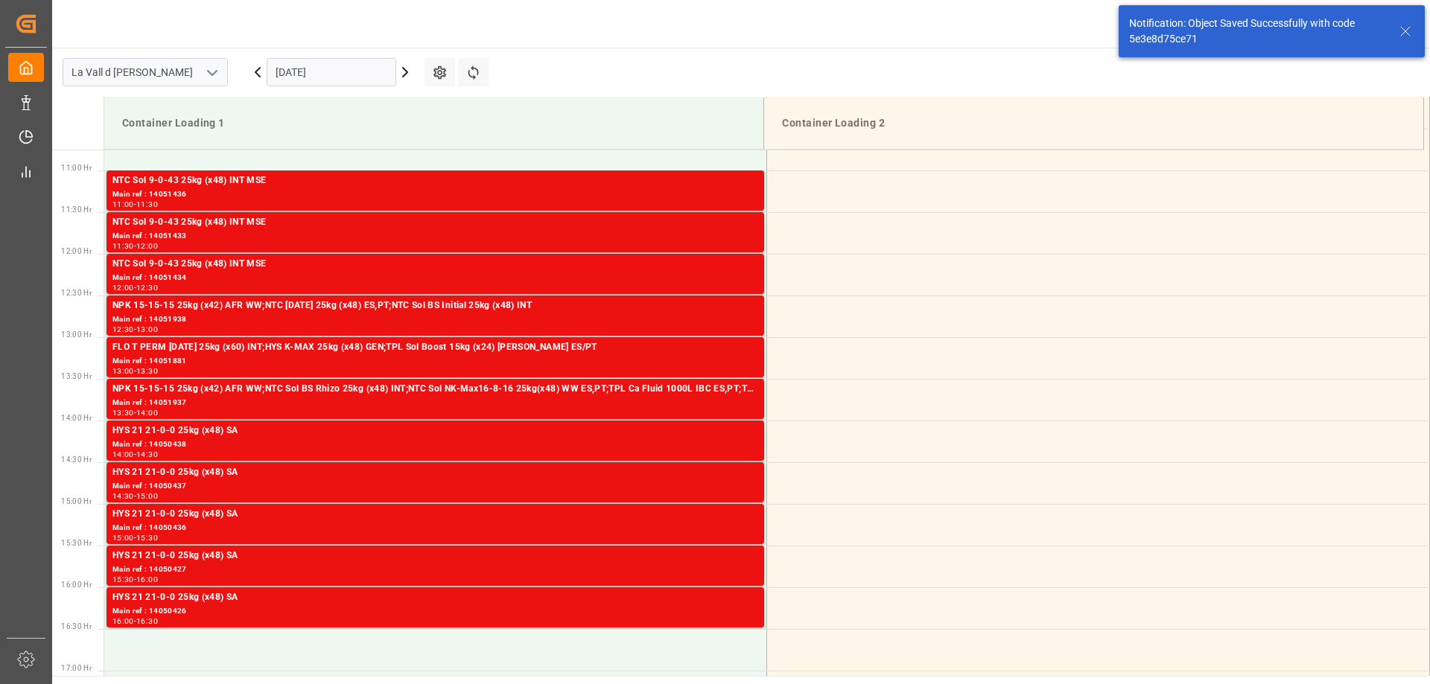
scroll to position [649, 0]
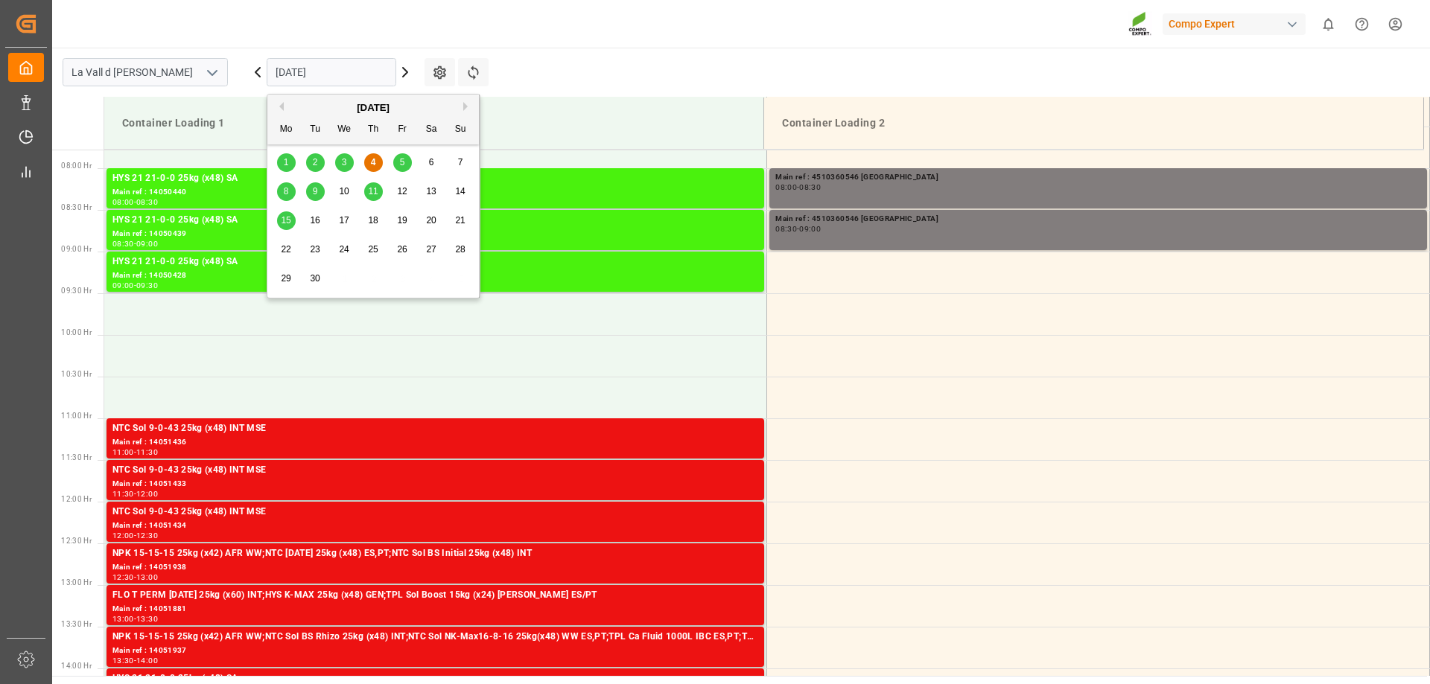
click at [299, 72] on input "04.09.2025" at bounding box center [332, 72] width 130 height 28
click at [410, 159] on div "5" at bounding box center [402, 163] width 19 height 18
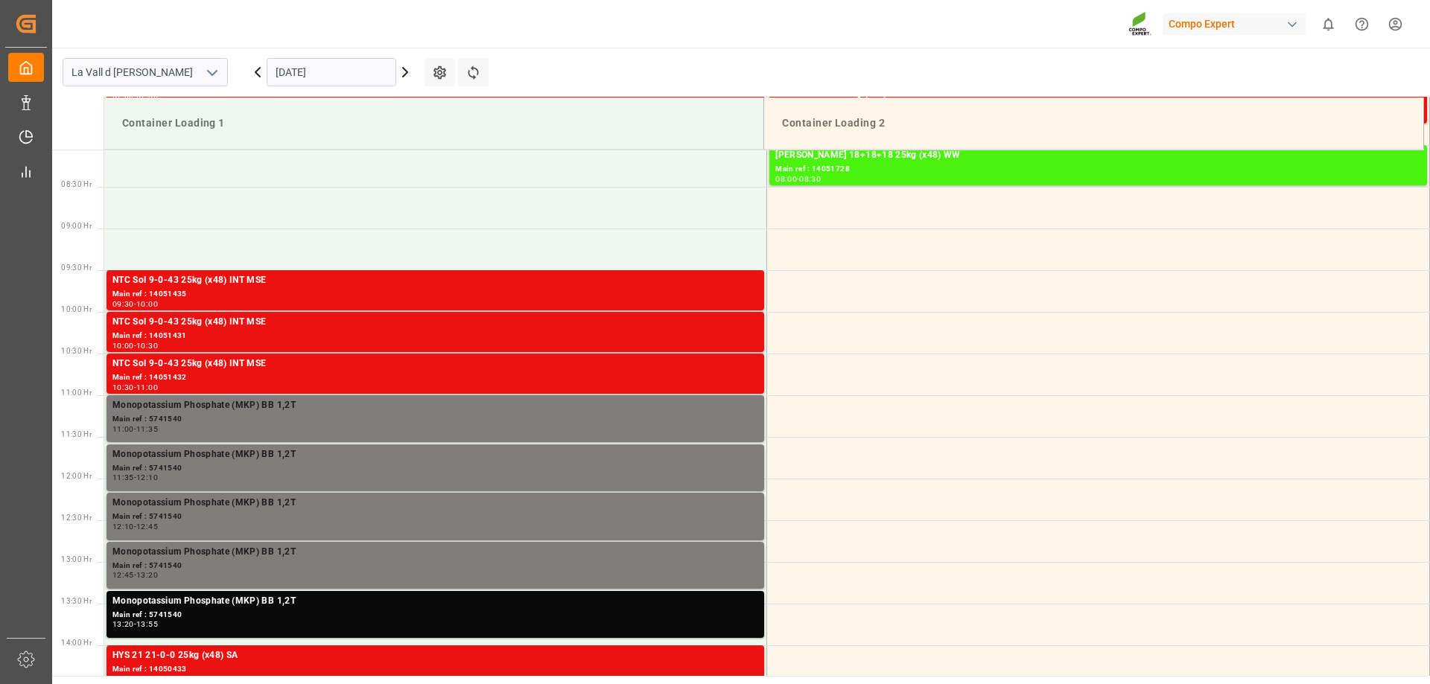
scroll to position [526, 0]
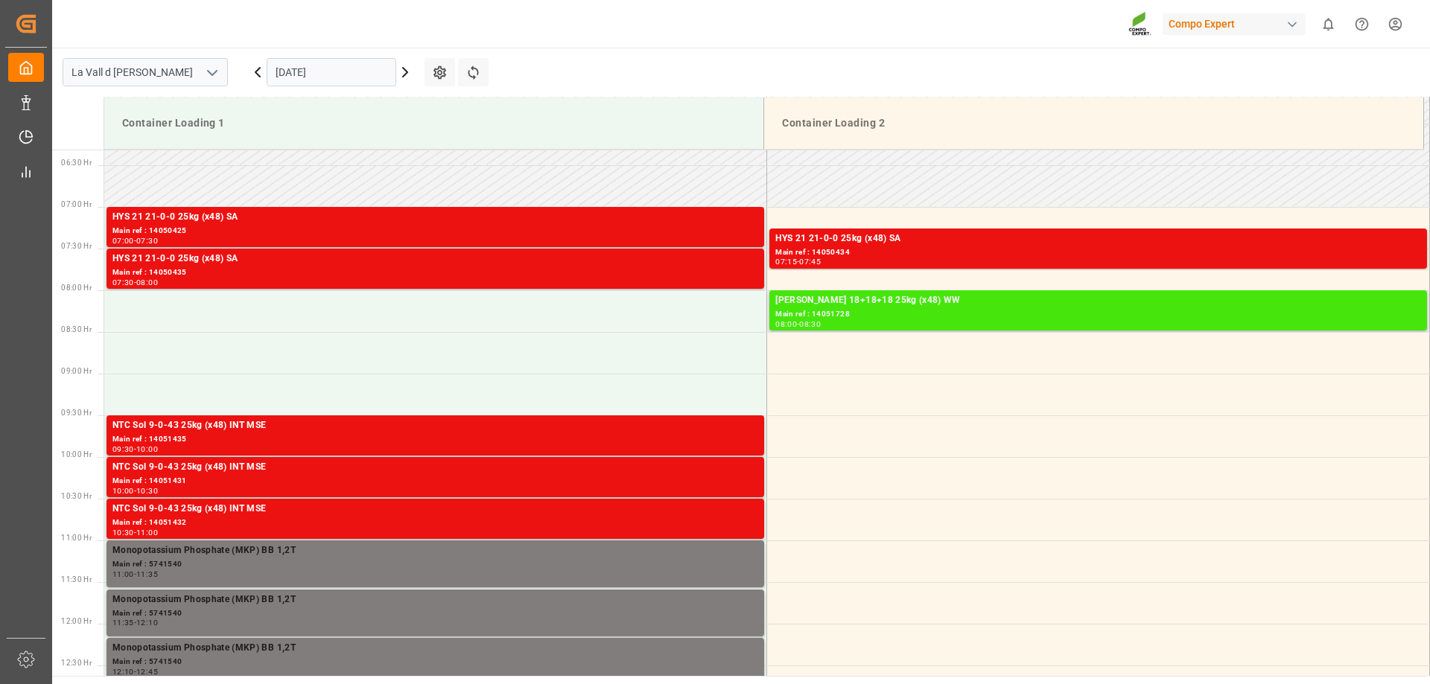
click at [847, 308] on div "HAK Rojo 18+18+18 25kg (x48) WW" at bounding box center [1098, 300] width 646 height 15
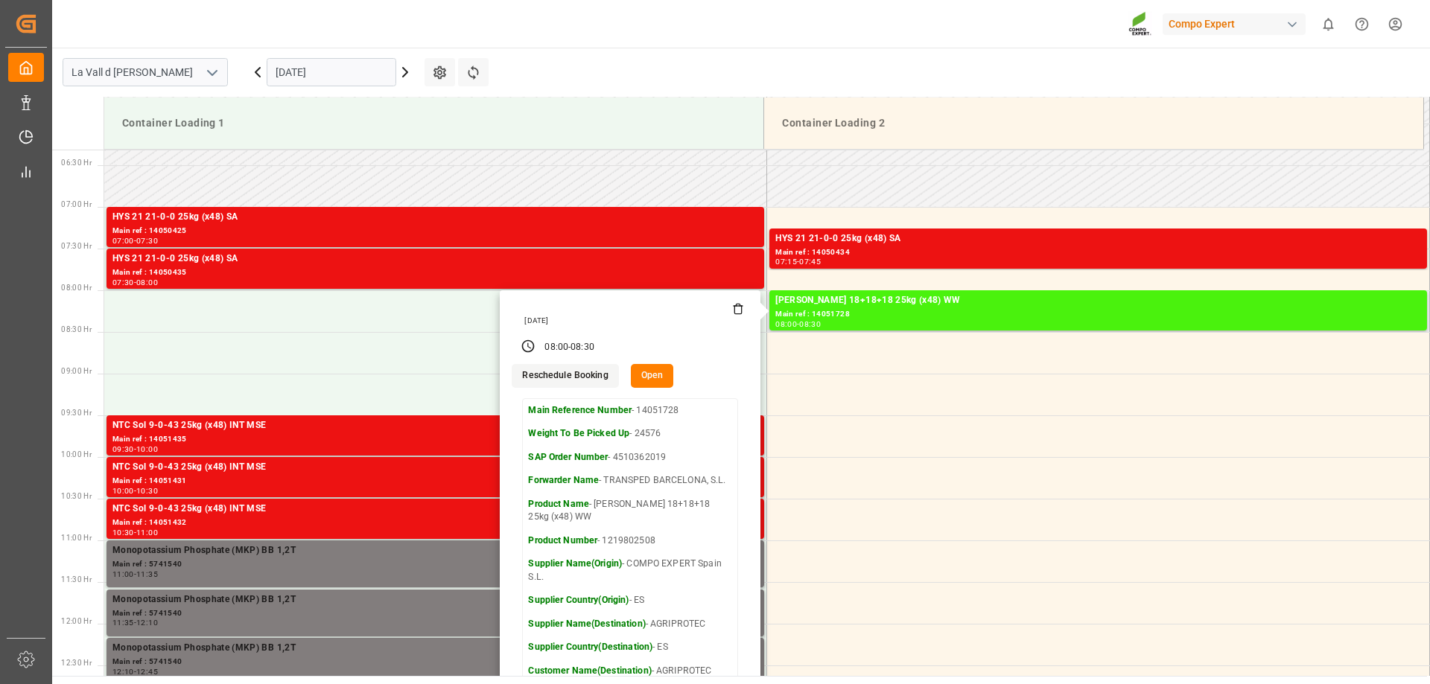
click at [654, 378] on button "Open" at bounding box center [652, 376] width 43 height 24
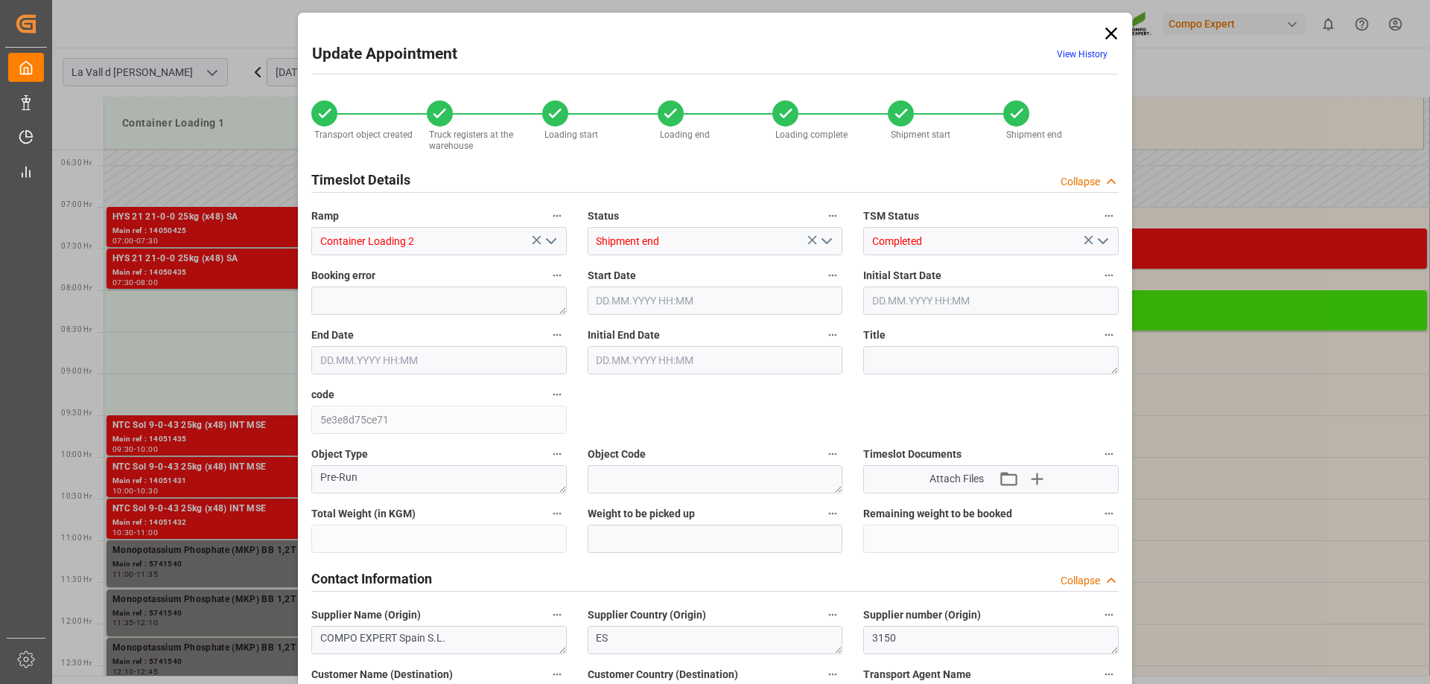
type input "24576"
type input "57"
type input "05.09.2025 08:00"
type input "04.09.2025 09:30"
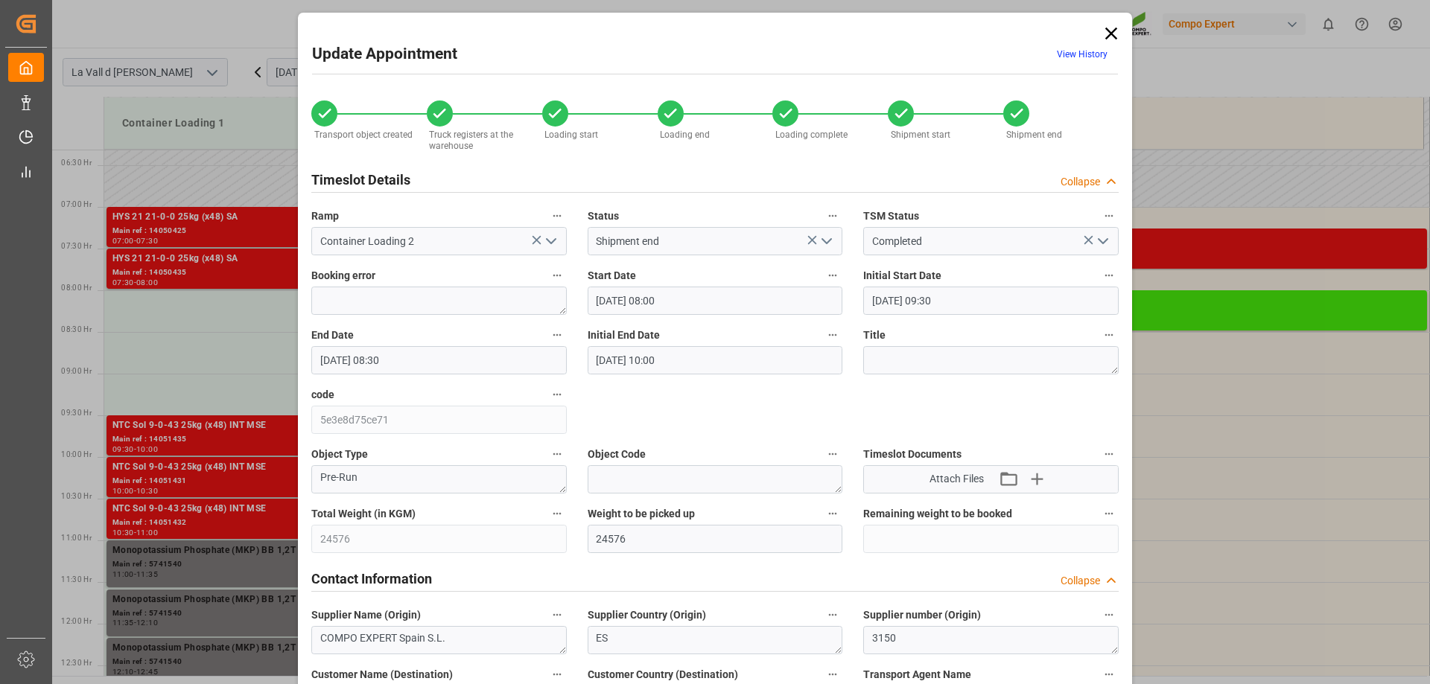
type input "05.09.2025 08:30"
type input "04.09.2025 10:00"
type input "29.08.2025 14:26"
type input "29.08.2025 14:29"
type input "29.08.2025 14:30"
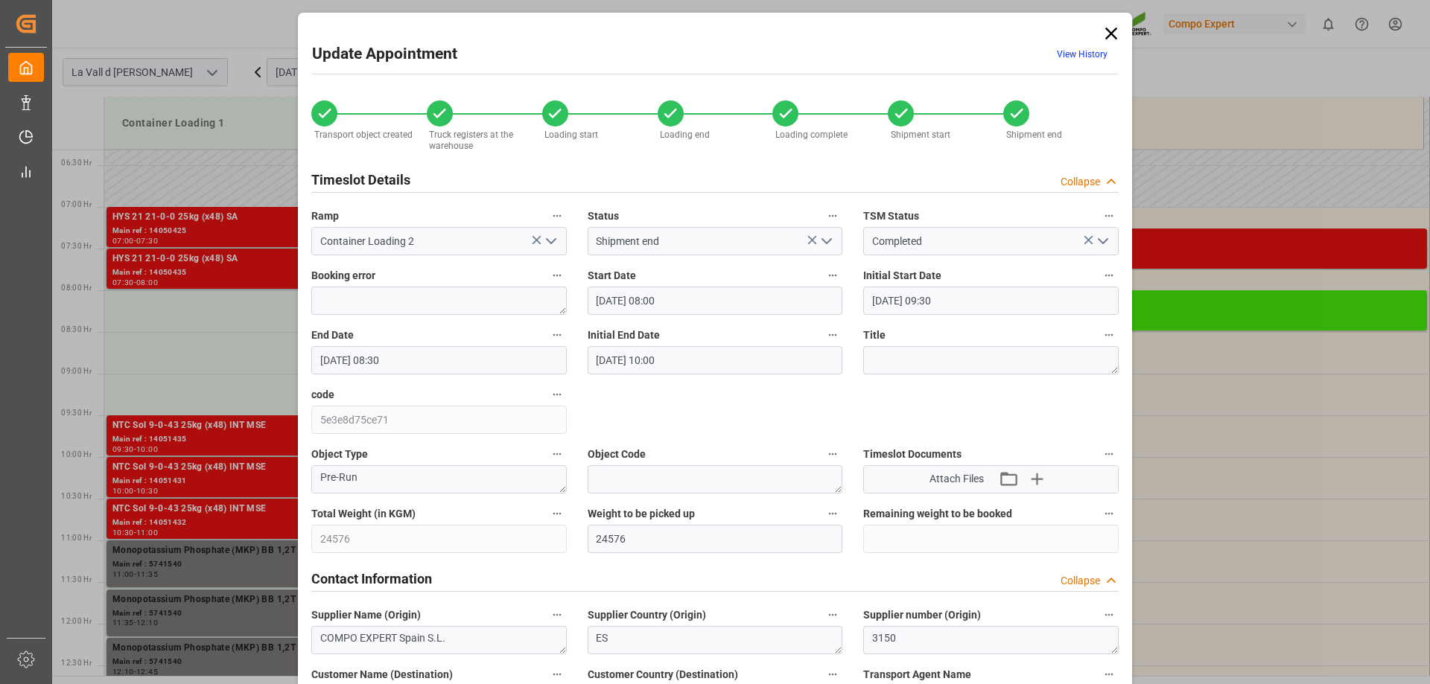
type input "29.08.2025 14:55"
type input "01.09.2025 07:45"
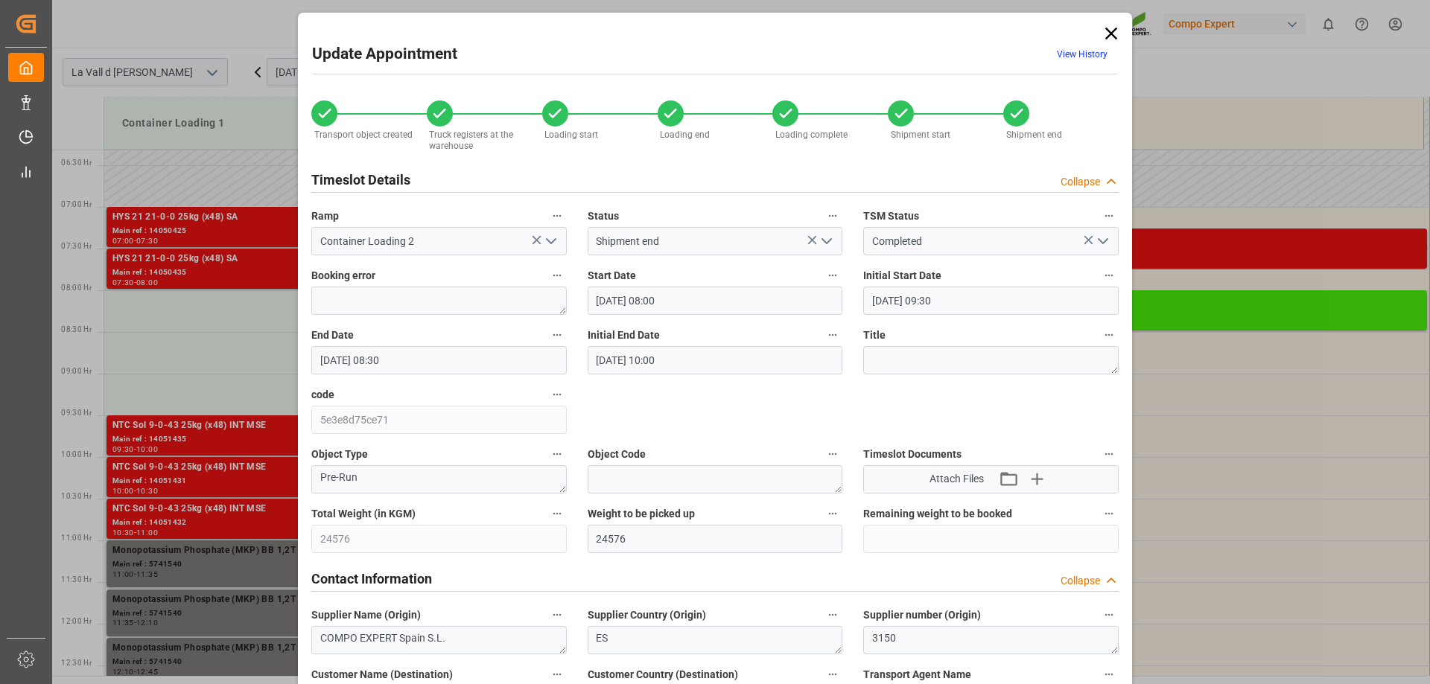
click at [617, 298] on input "05.09.2025 08:00" at bounding box center [715, 301] width 255 height 28
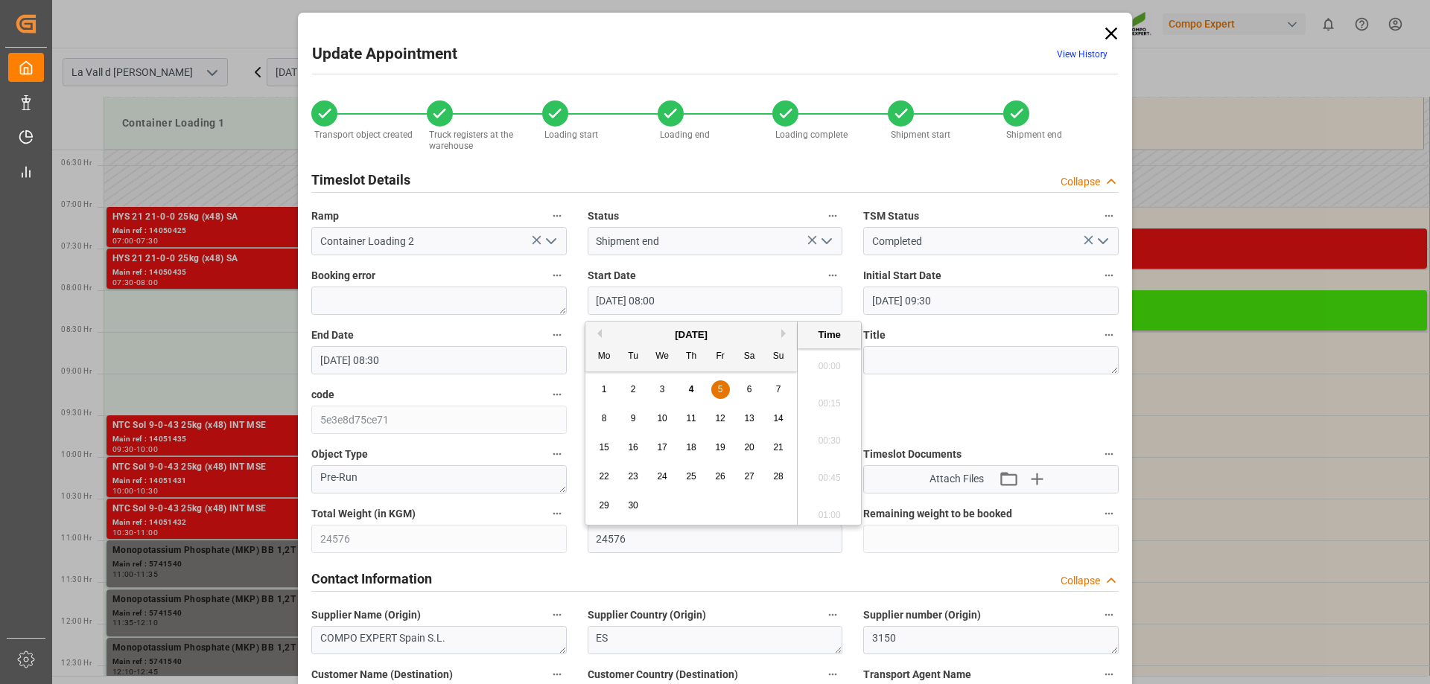
scroll to position [1122, 0]
click at [718, 390] on span "5" at bounding box center [720, 389] width 5 height 10
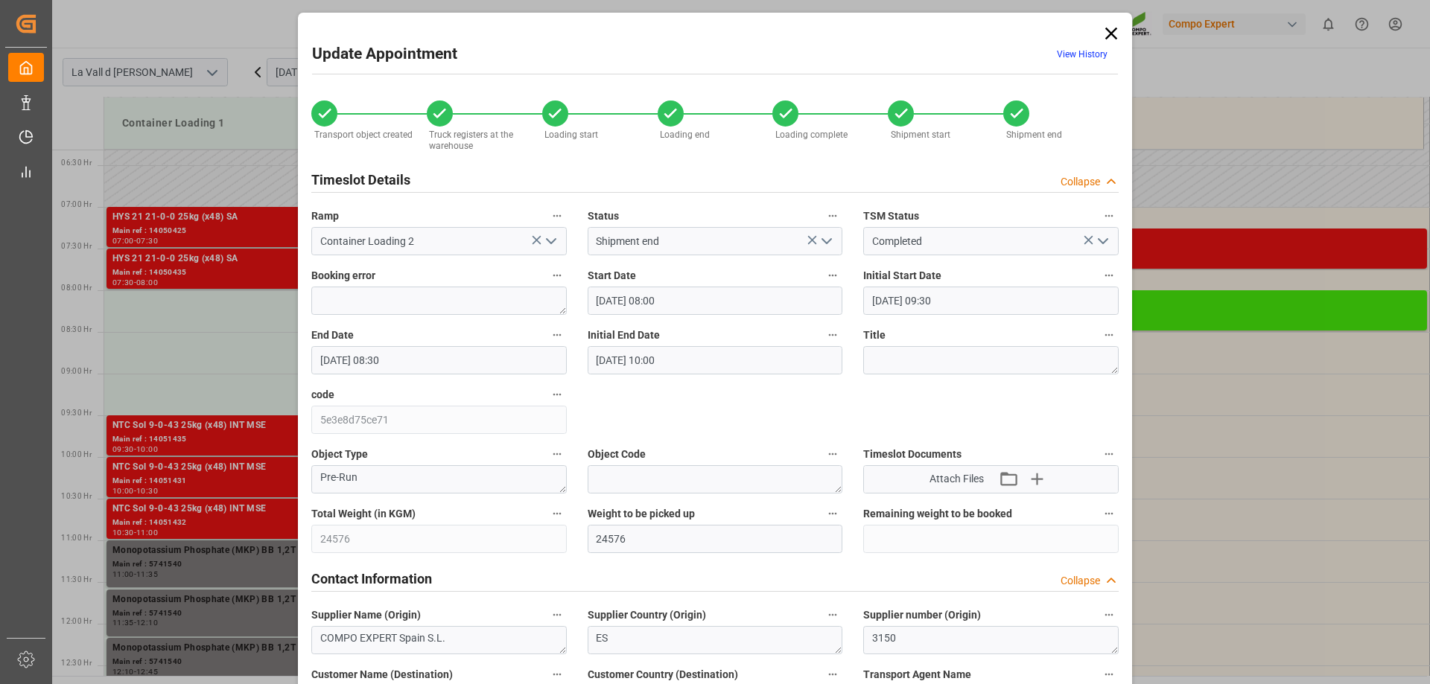
click at [544, 243] on icon "open menu" at bounding box center [551, 241] width 18 height 18
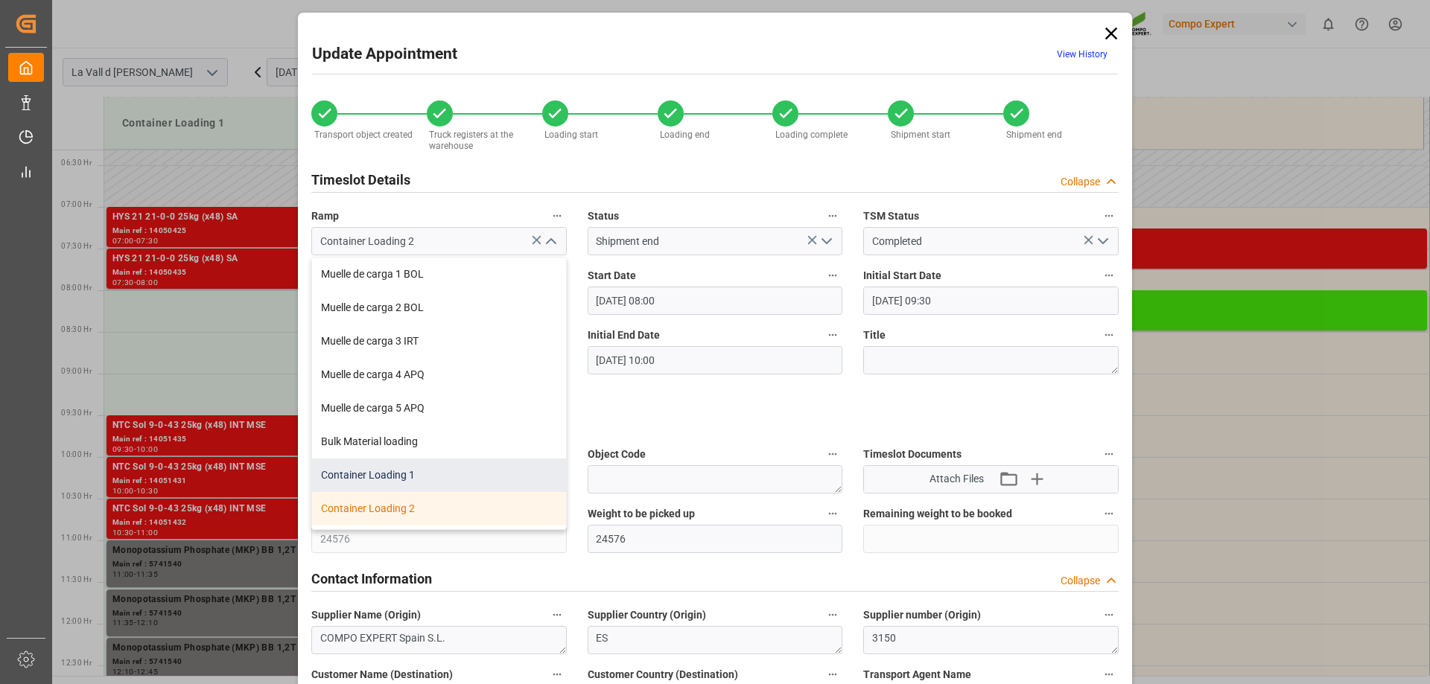
click at [405, 471] on div "Container Loading 1" at bounding box center [439, 476] width 254 height 34
type input "Container Loading 1"
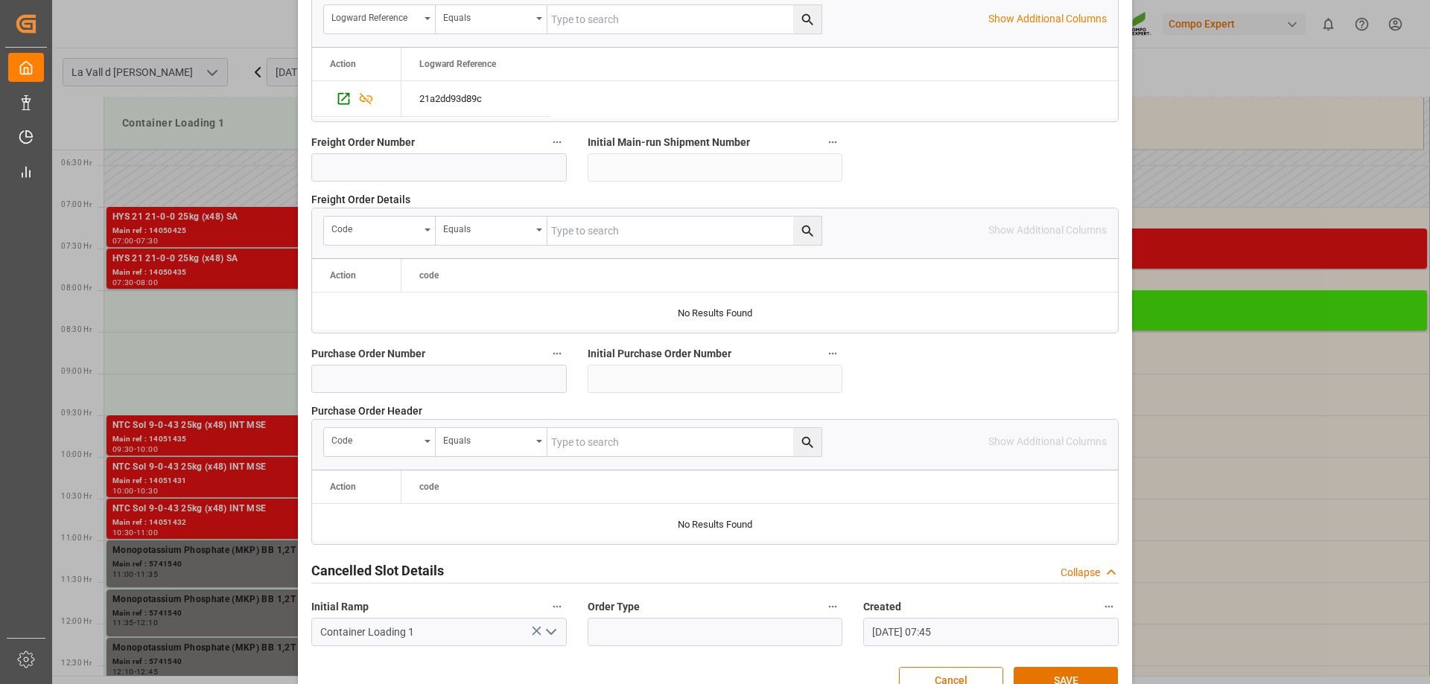
scroll to position [1382, 0]
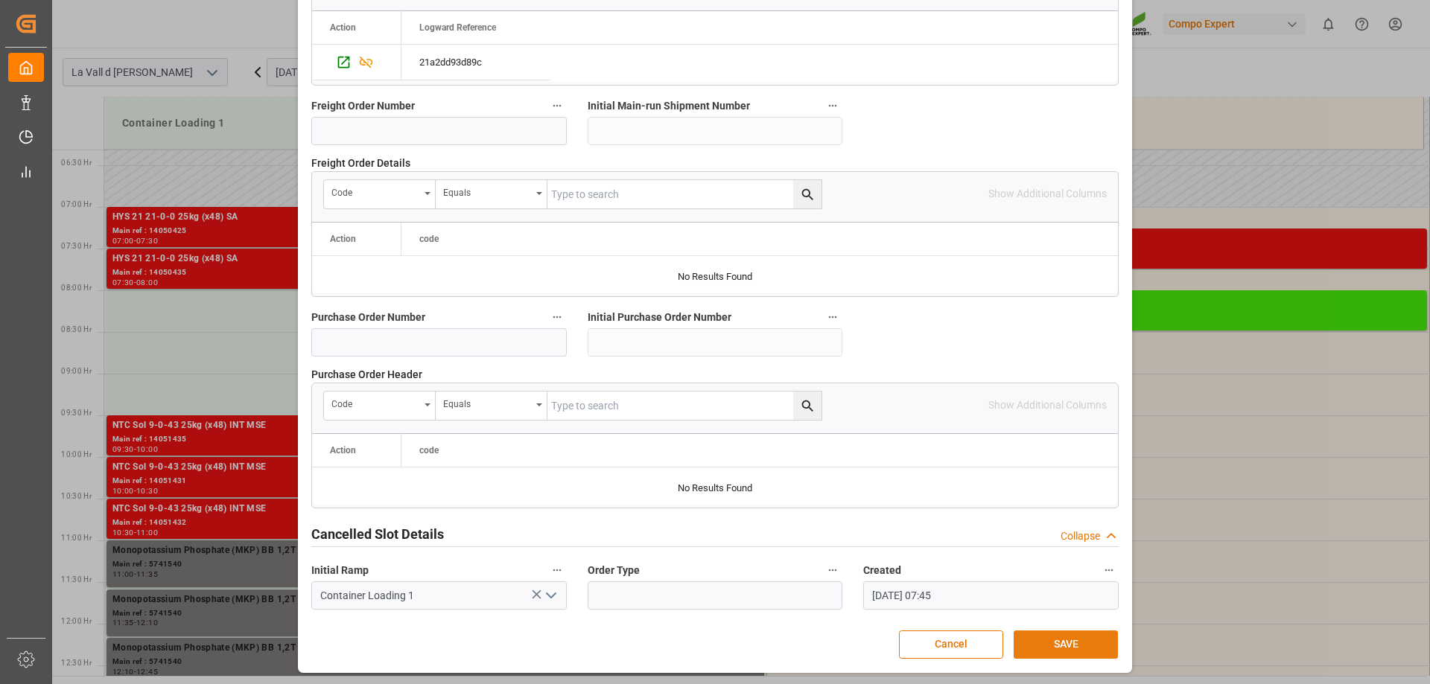
click at [1058, 640] on button "SAVE" at bounding box center [1065, 645] width 104 height 28
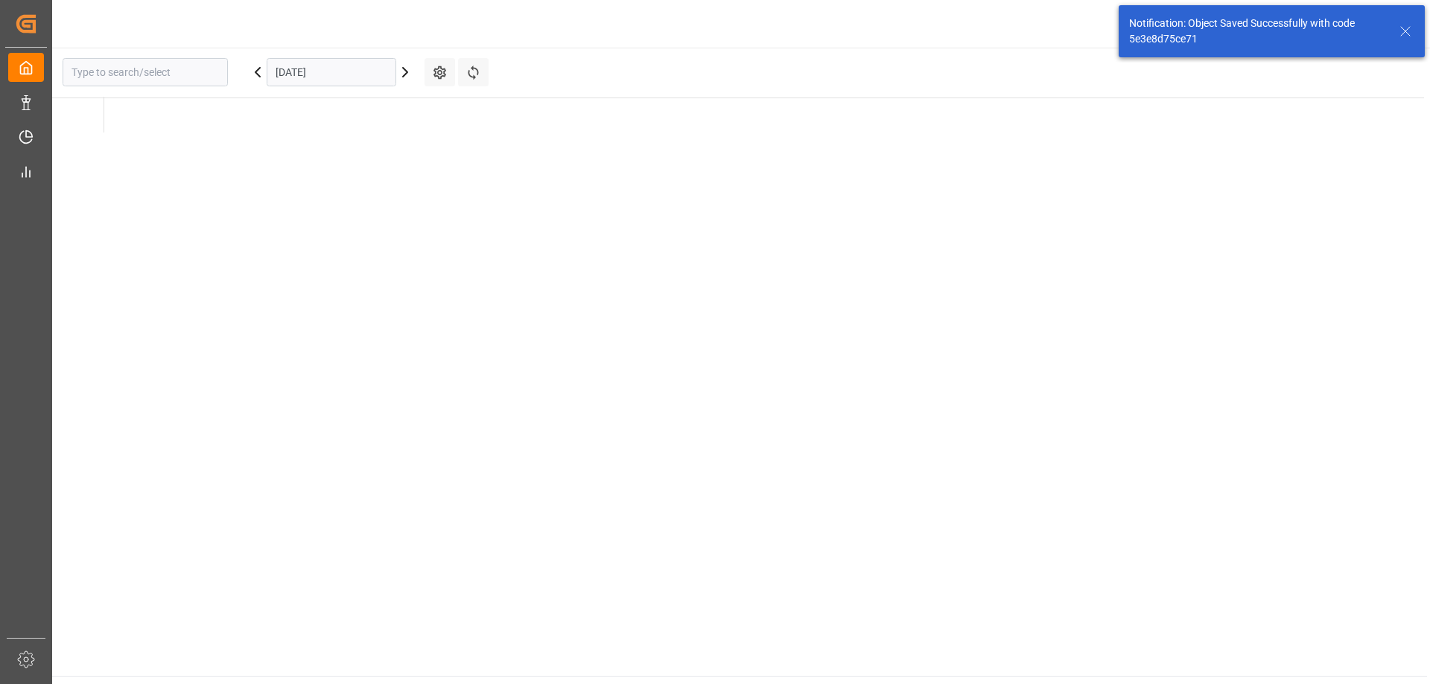
type input "La Vall d [PERSON_NAME]"
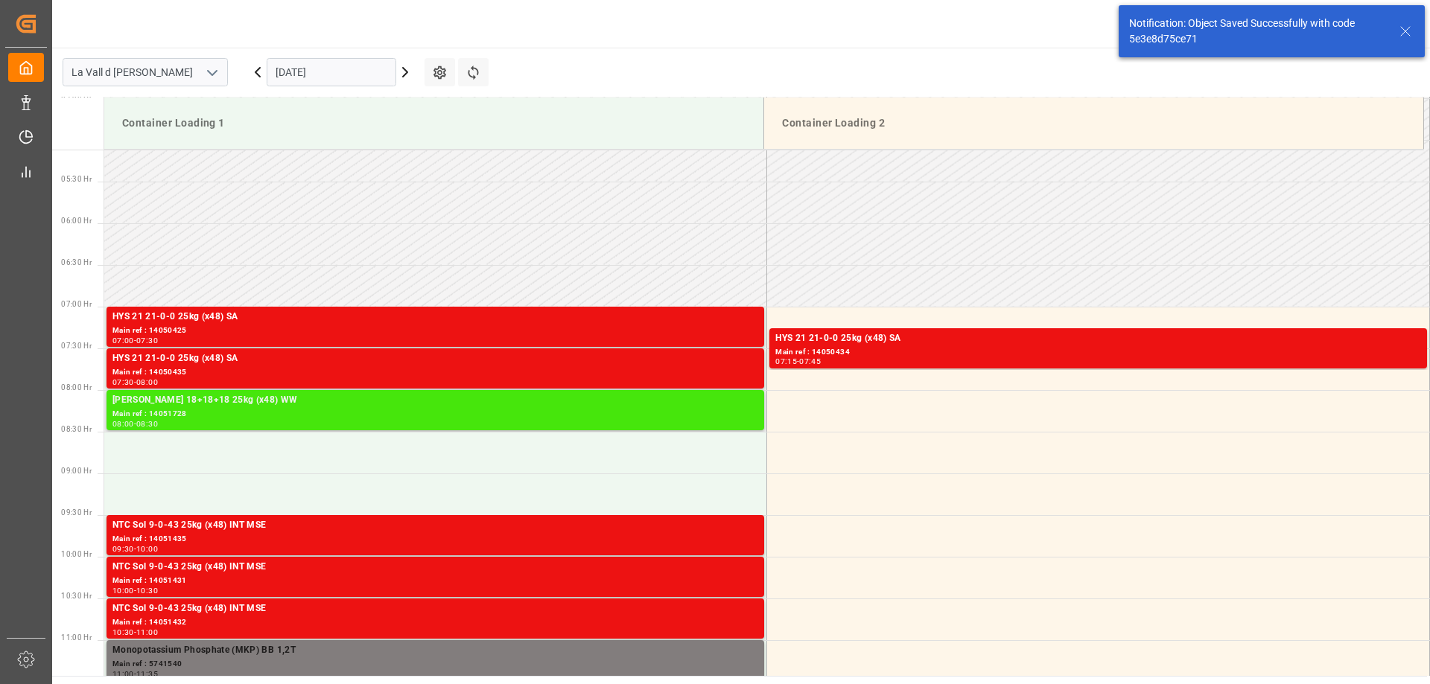
scroll to position [425, 0]
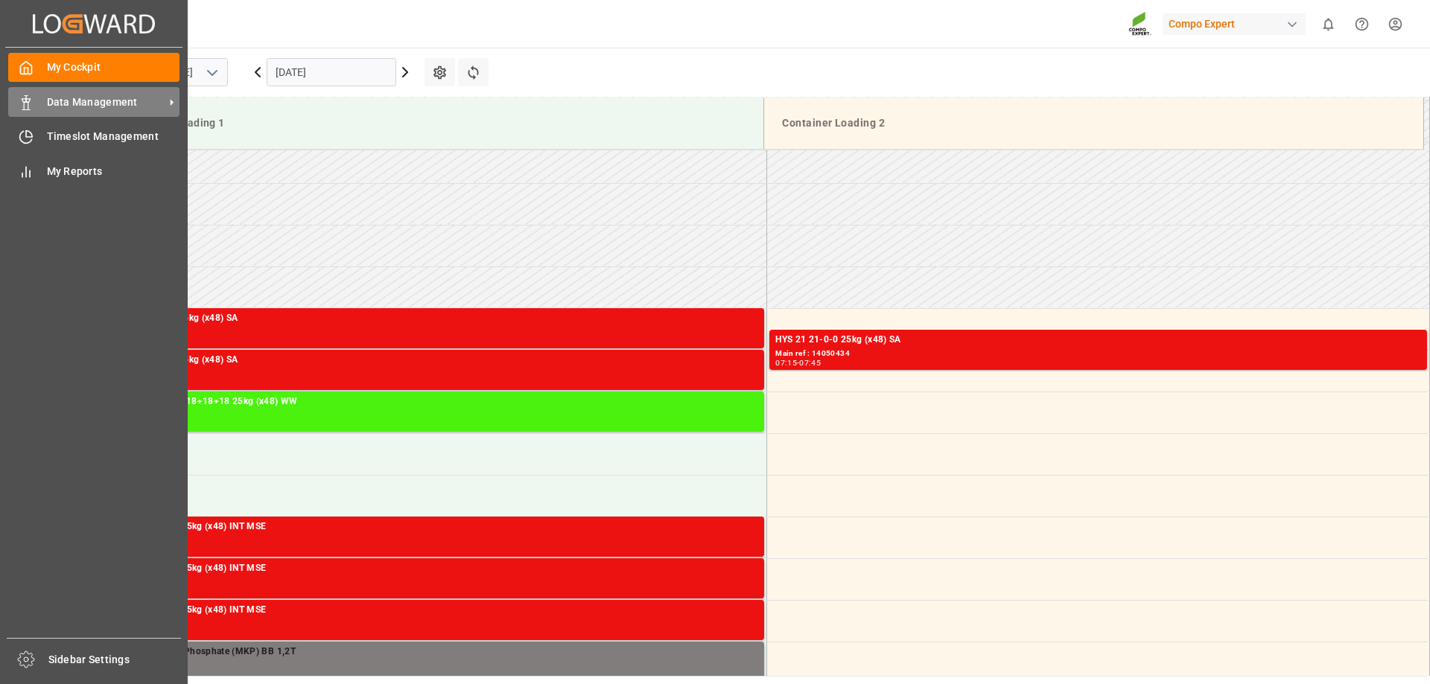
click at [57, 101] on span "Data Management" at bounding box center [106, 103] width 118 height 16
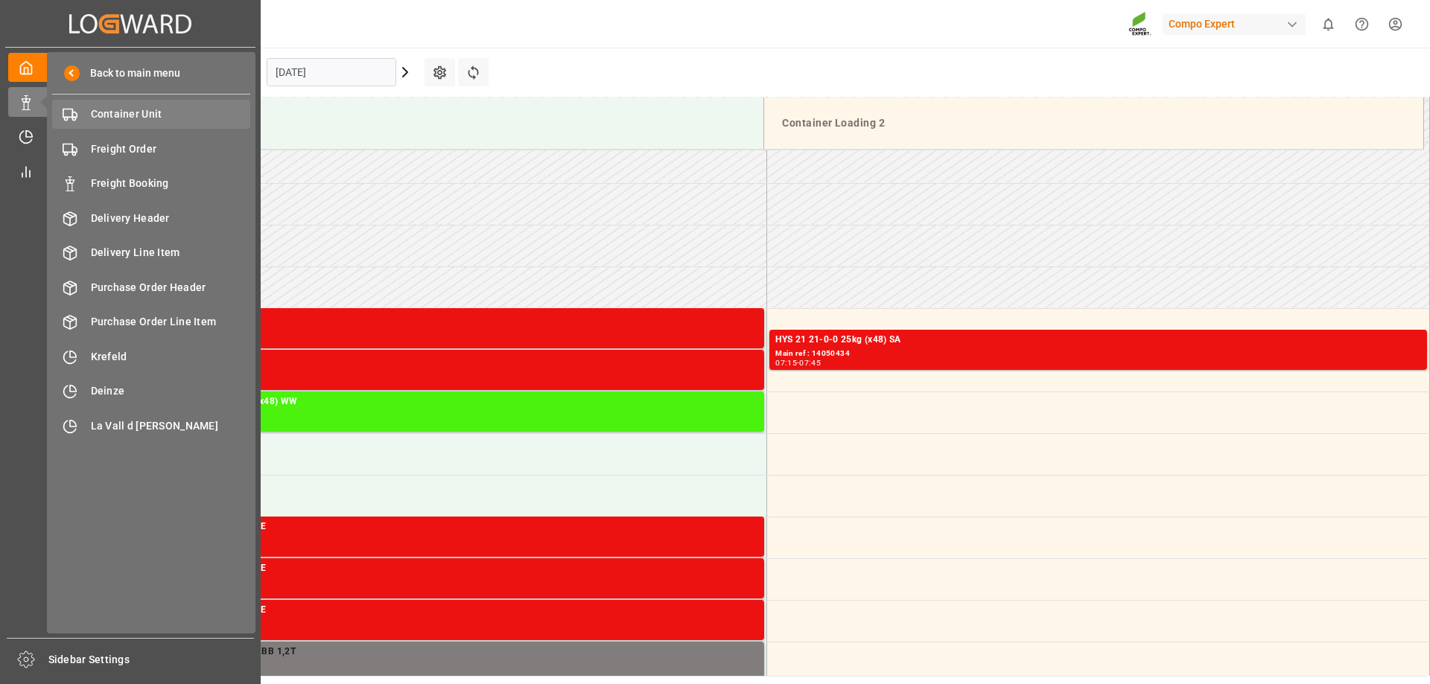
click at [146, 112] on span "Container Unit" at bounding box center [171, 114] width 160 height 16
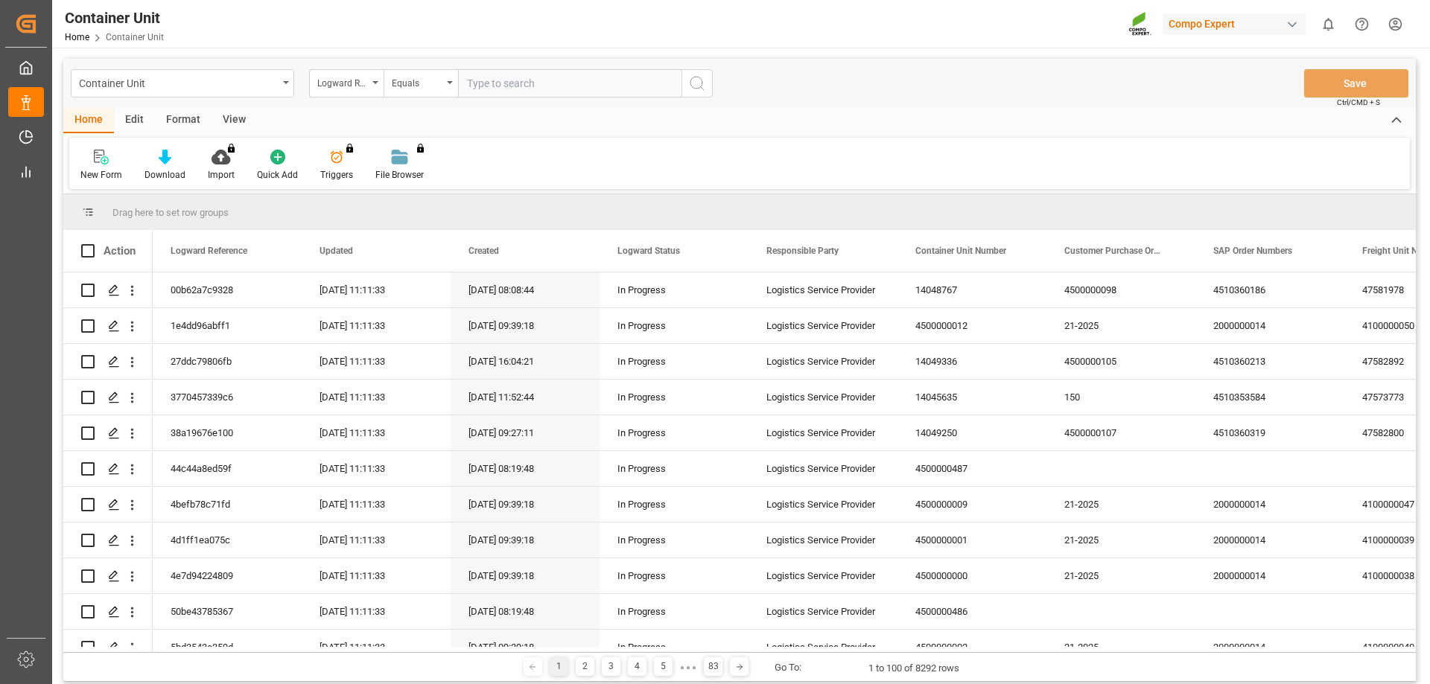
click at [349, 89] on div "Logward Reference" at bounding box center [342, 81] width 51 height 17
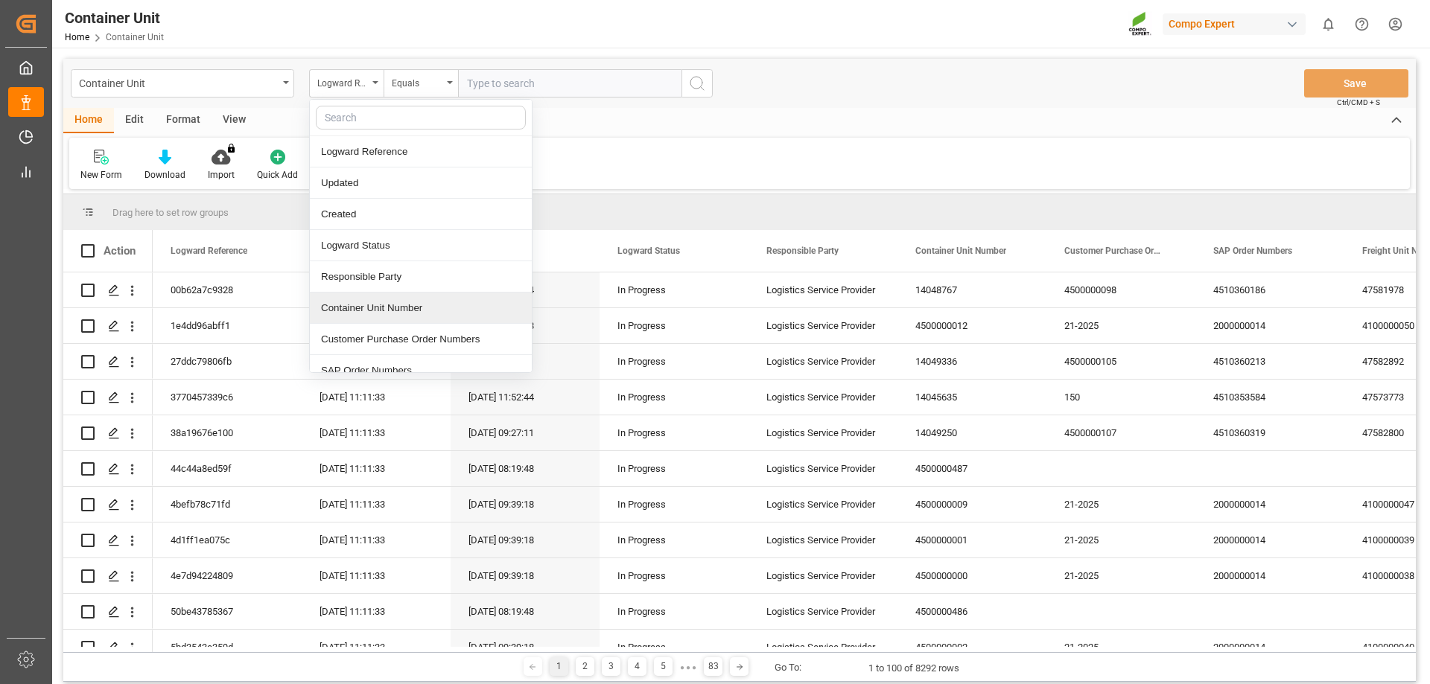
click at [386, 317] on div "Container Unit Number" at bounding box center [421, 308] width 222 height 31
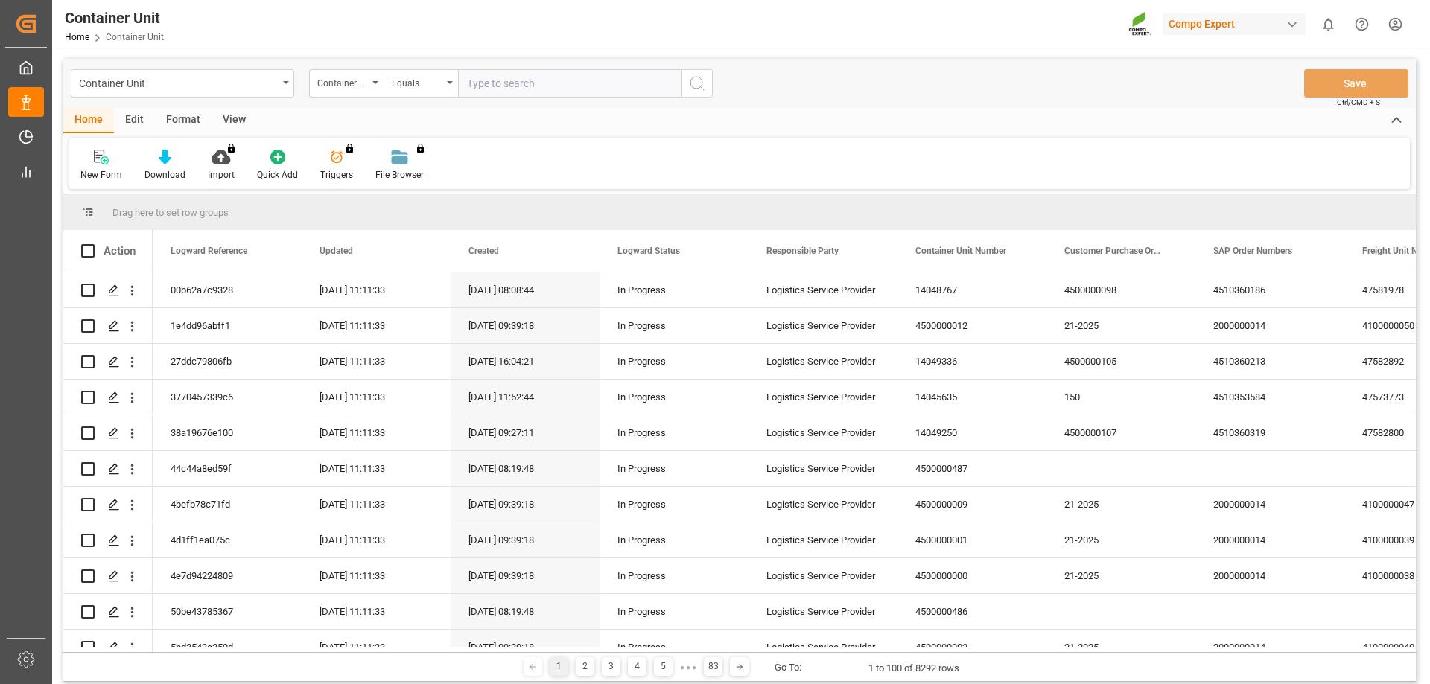
click at [489, 106] on div "Container Unit Container Unit Number Equals Save Ctrl/CMD + S" at bounding box center [739, 83] width 1352 height 49
click at [498, 95] on input "text" at bounding box center [569, 83] width 223 height 28
type input "14051726"
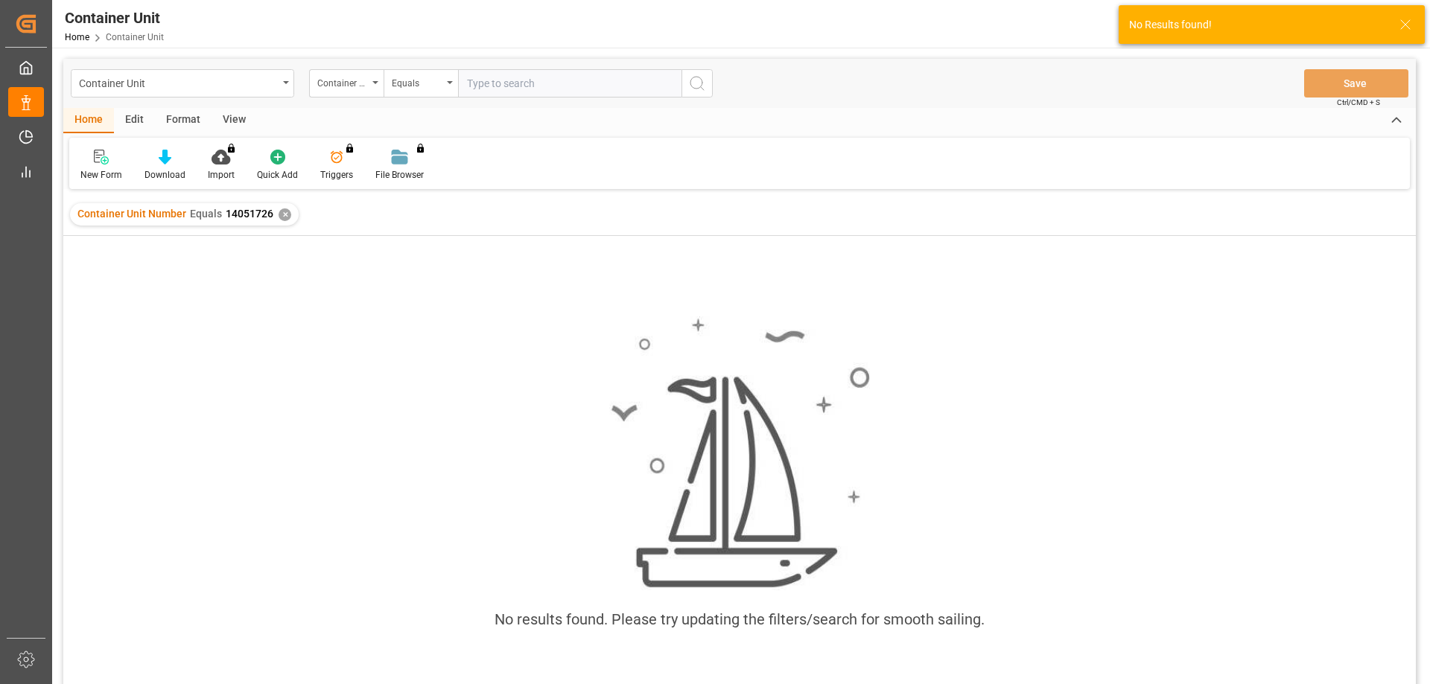
click at [279, 214] on div "✕" at bounding box center [285, 215] width 13 height 13
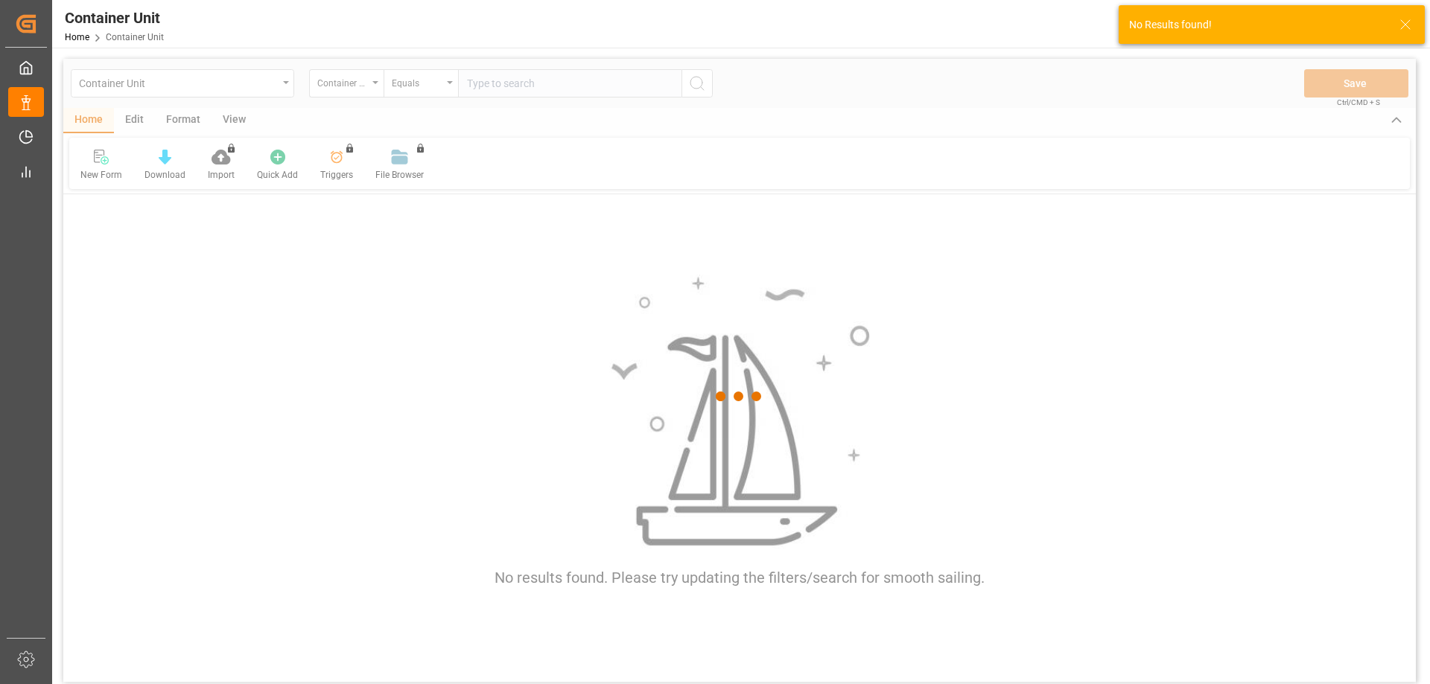
click at [535, 87] on div at bounding box center [739, 396] width 1352 height 675
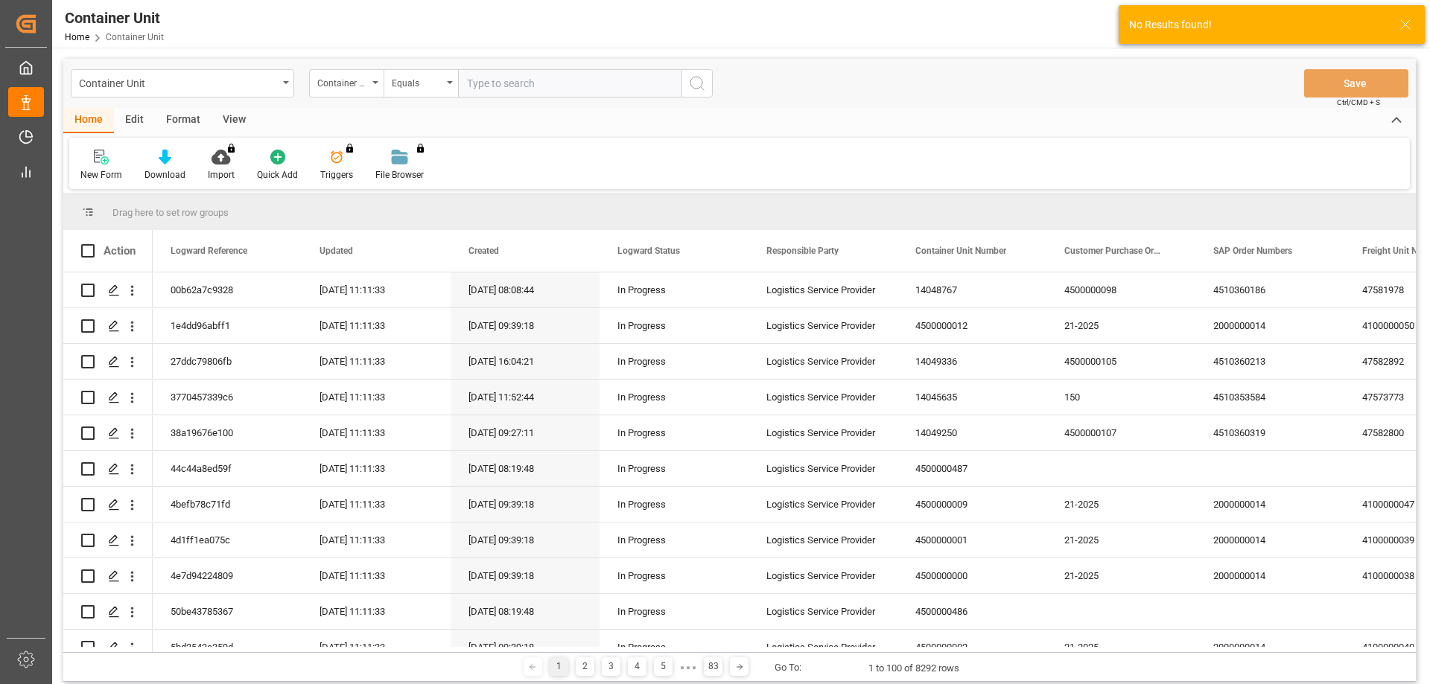
click at [535, 87] on input "text" at bounding box center [569, 83] width 223 height 28
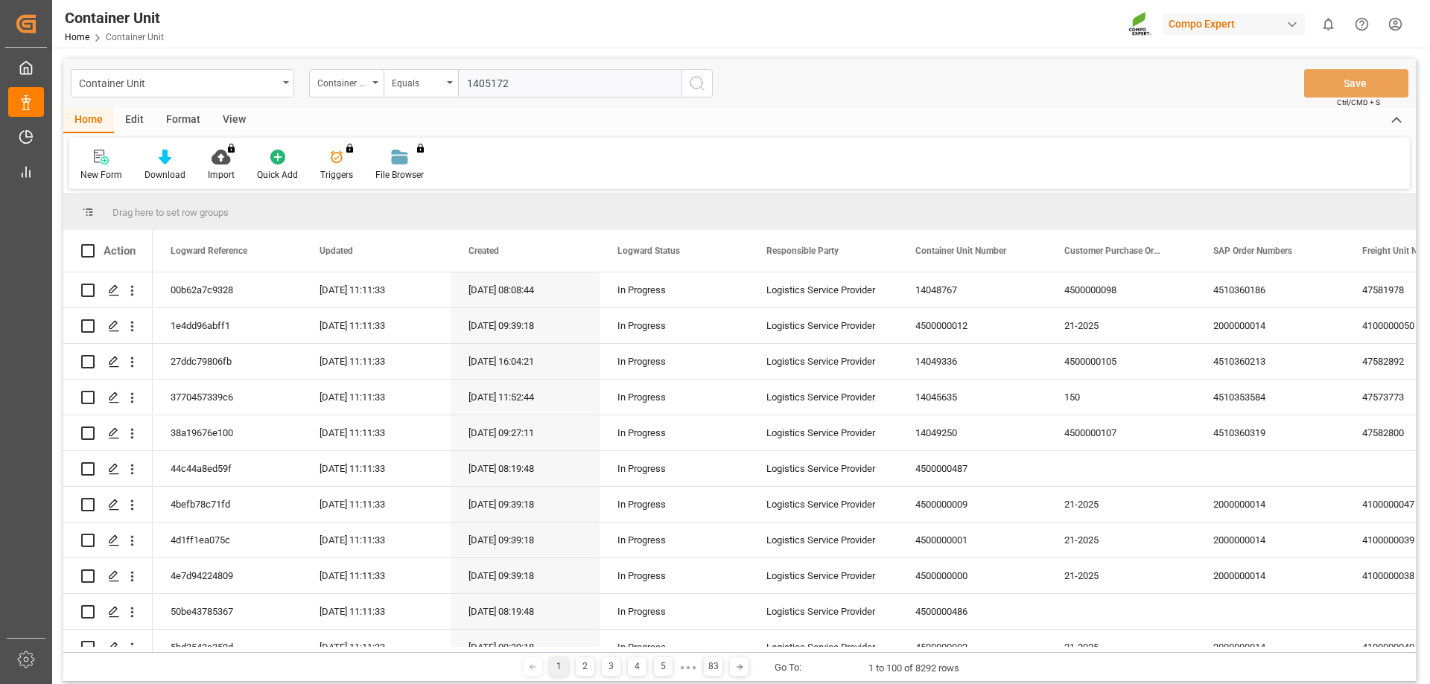
type input "14051729"
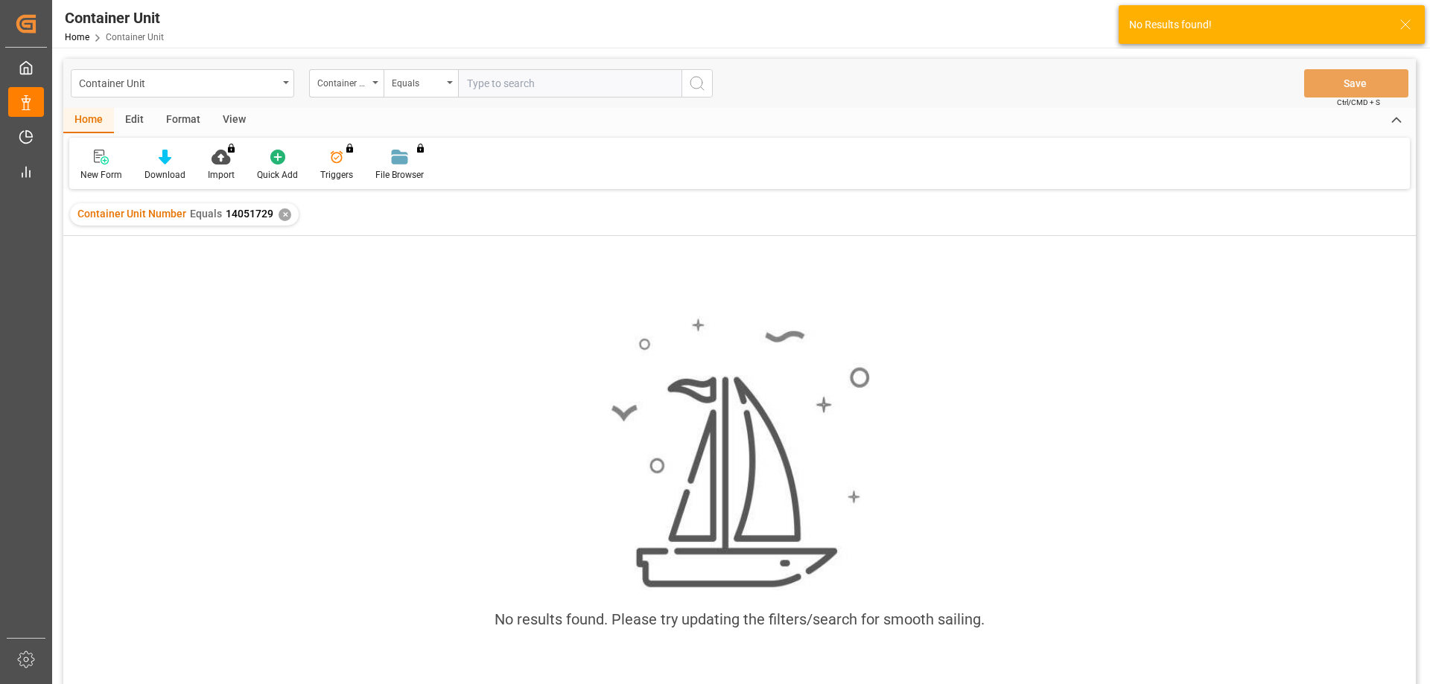
click at [288, 211] on div "Container Unit Number Equals 14051729 ✕" at bounding box center [184, 214] width 229 height 22
click at [279, 218] on div "✕" at bounding box center [285, 215] width 13 height 13
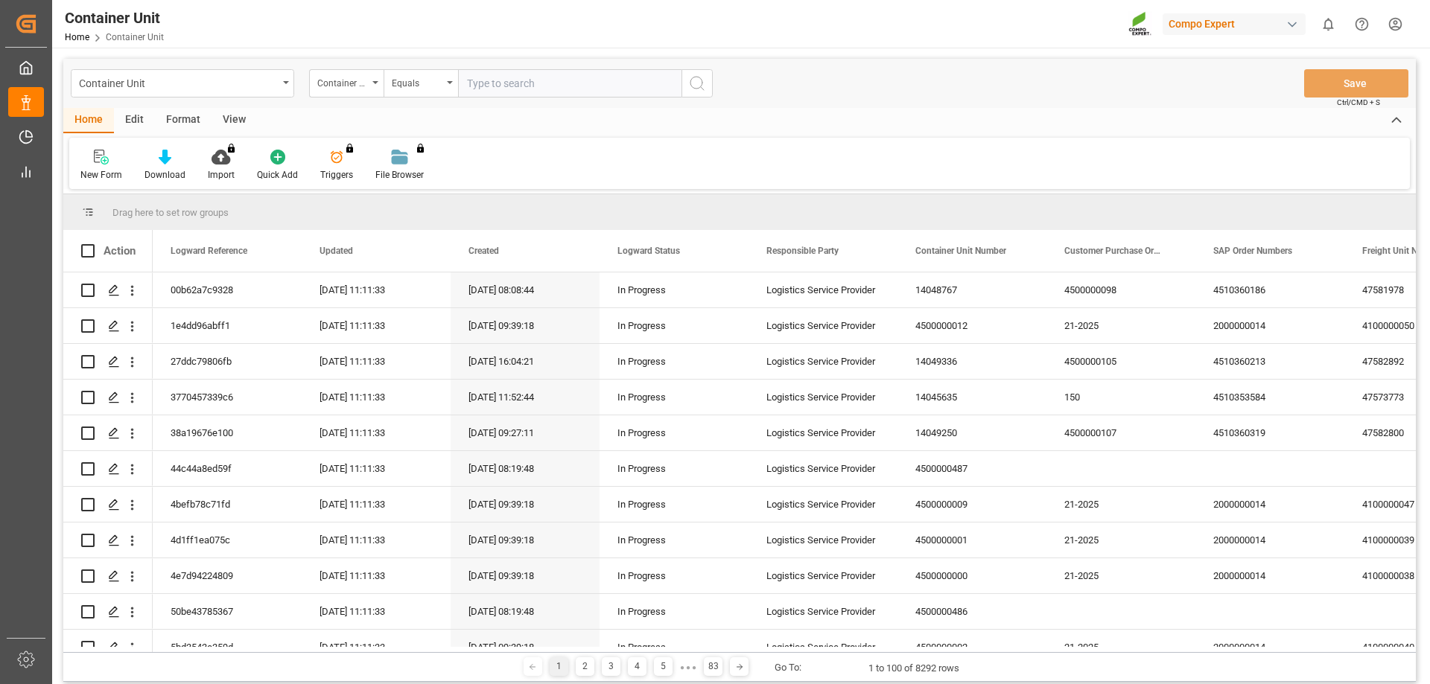
click at [364, 85] on div "Container Unit Number" at bounding box center [342, 81] width 51 height 17
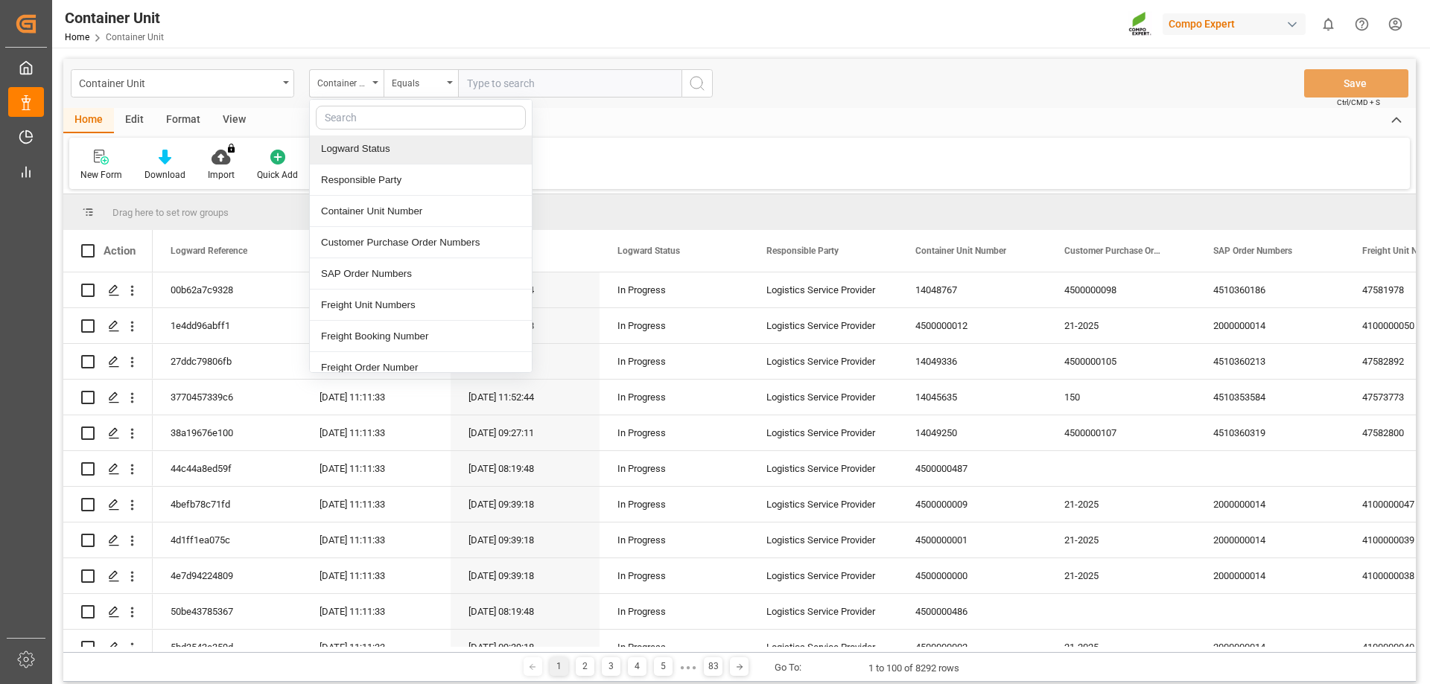
scroll to position [223, 0]
click at [417, 208] on div "Freight Booking Number" at bounding box center [421, 209] width 222 height 31
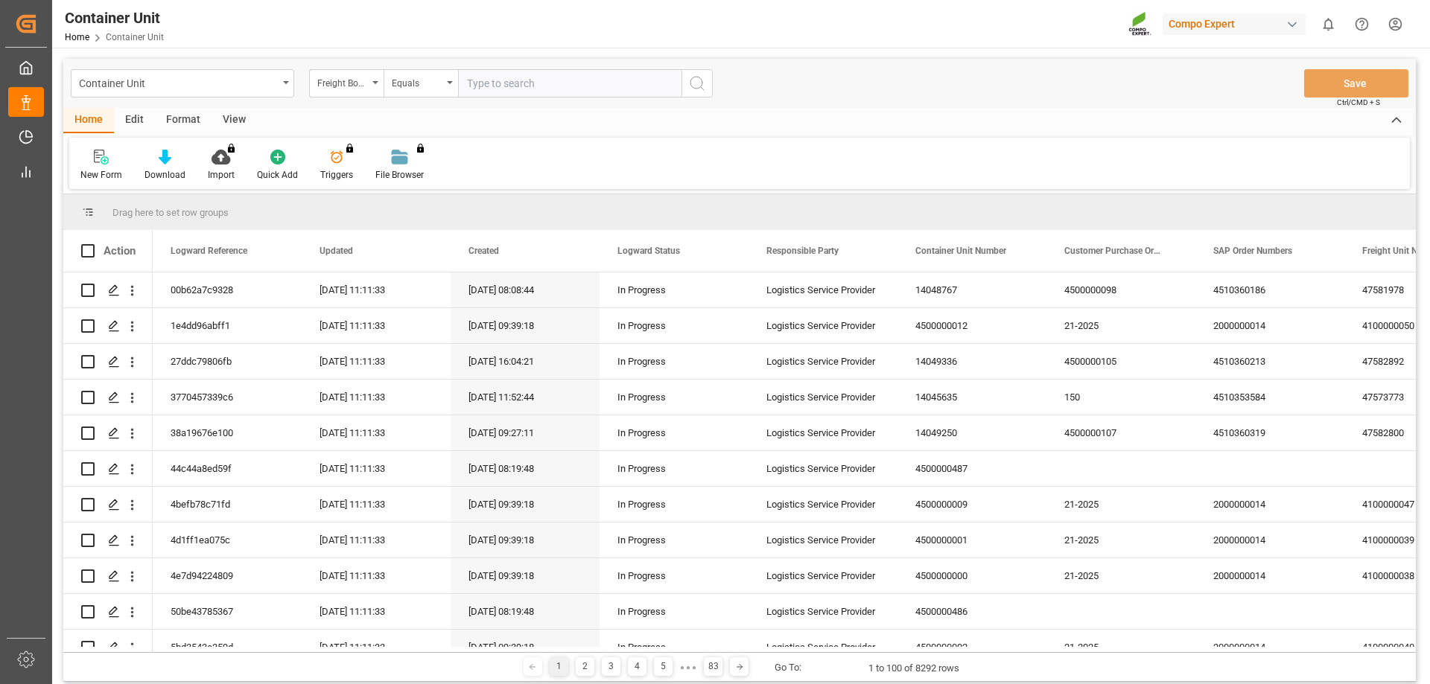
click at [527, 71] on input "text" at bounding box center [569, 83] width 223 height 28
type input "14051726"
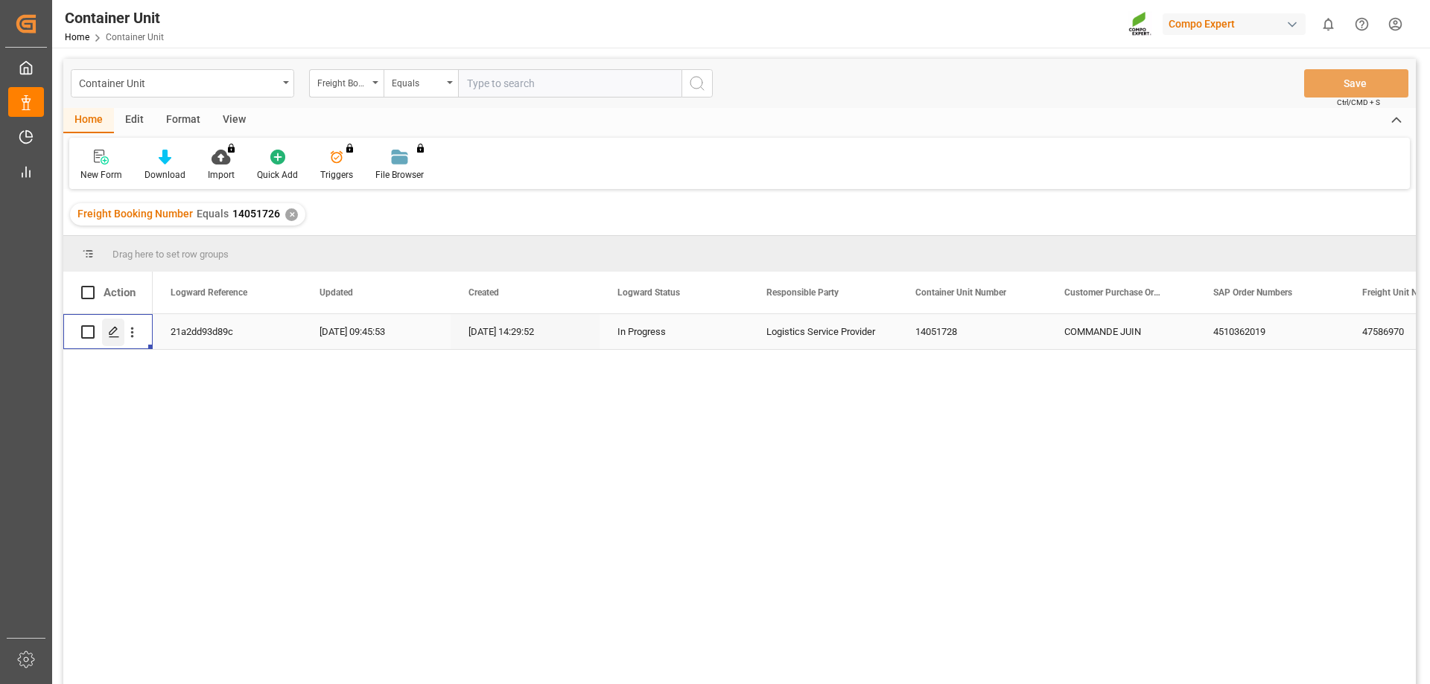
click at [106, 335] on div "Press SPACE to select this row." at bounding box center [113, 333] width 22 height 28
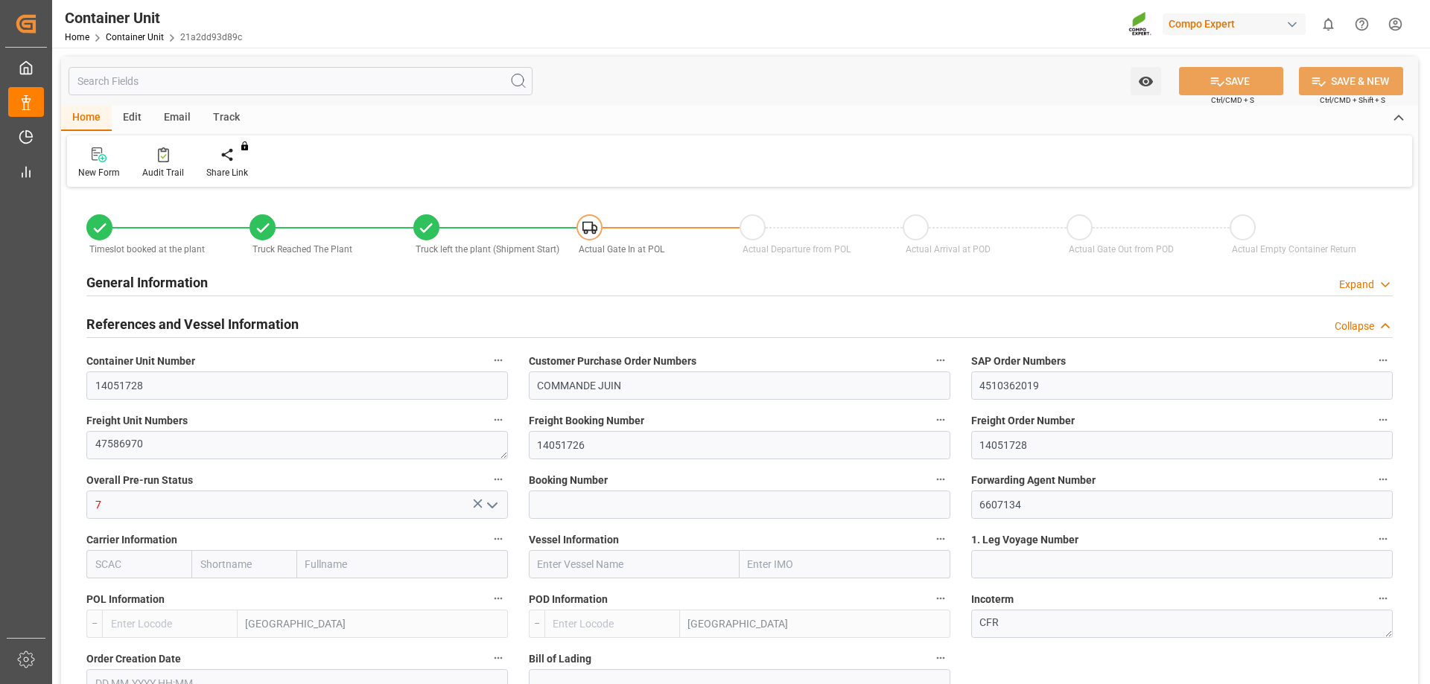
type input "ESVLC"
type input "TNTUN"
type input "0"
type input "57"
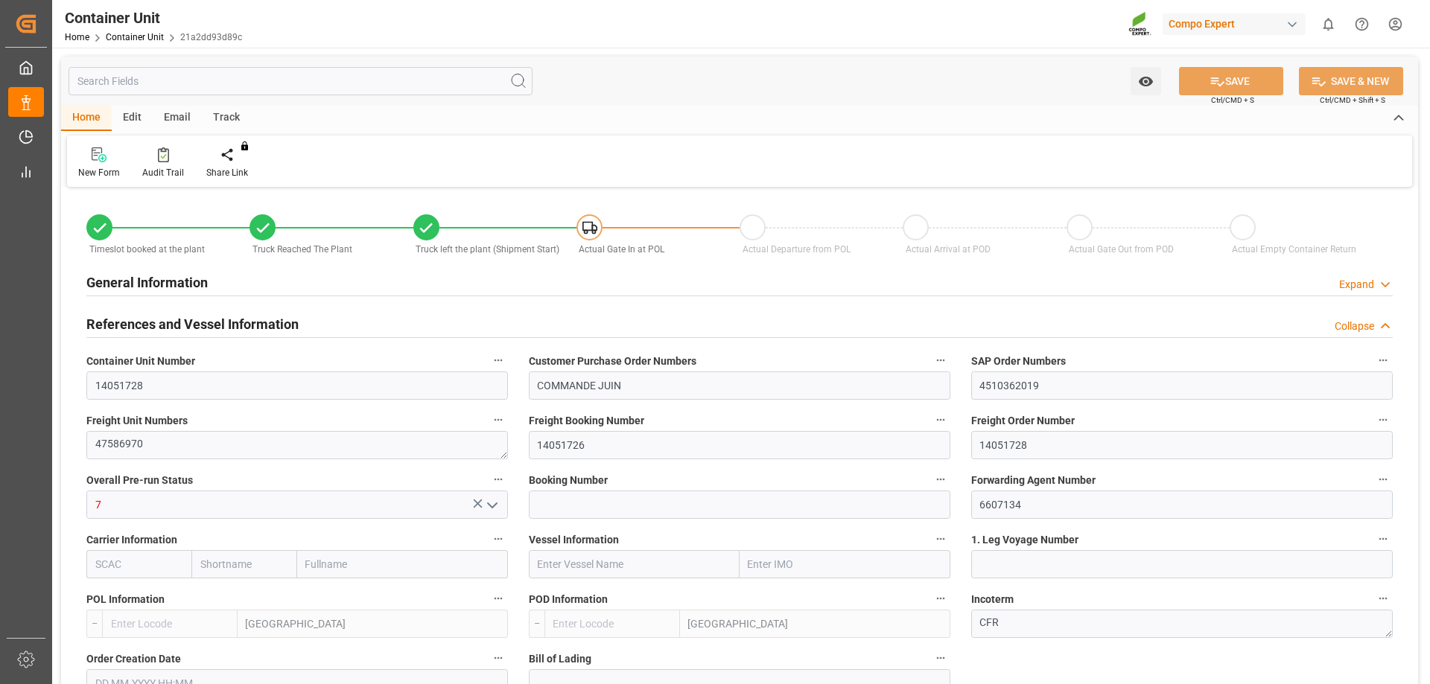
type input "24576"
type input "29.08.2025 14:26"
type input "29.08.2025 14:29"
type input "29.08.2025 14:30"
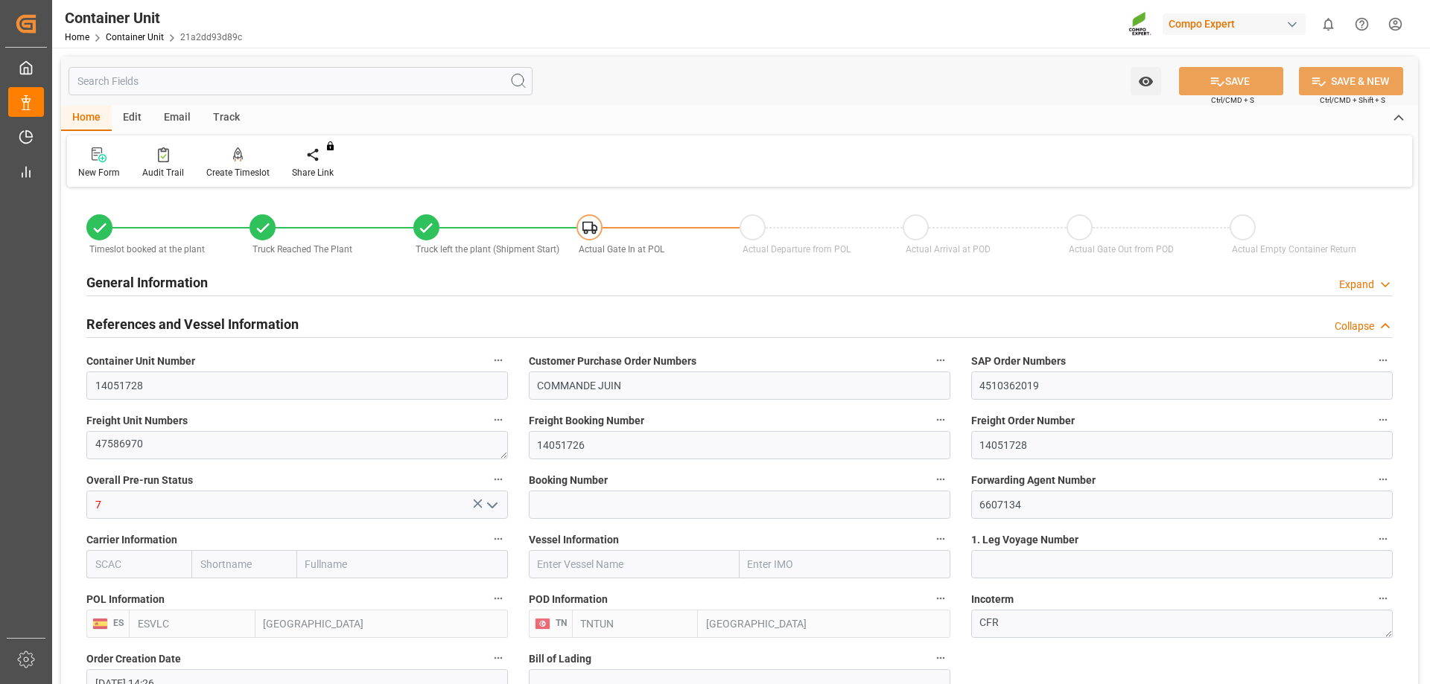
type input "29.08.2025 14:55"
type input "29.08.2025"
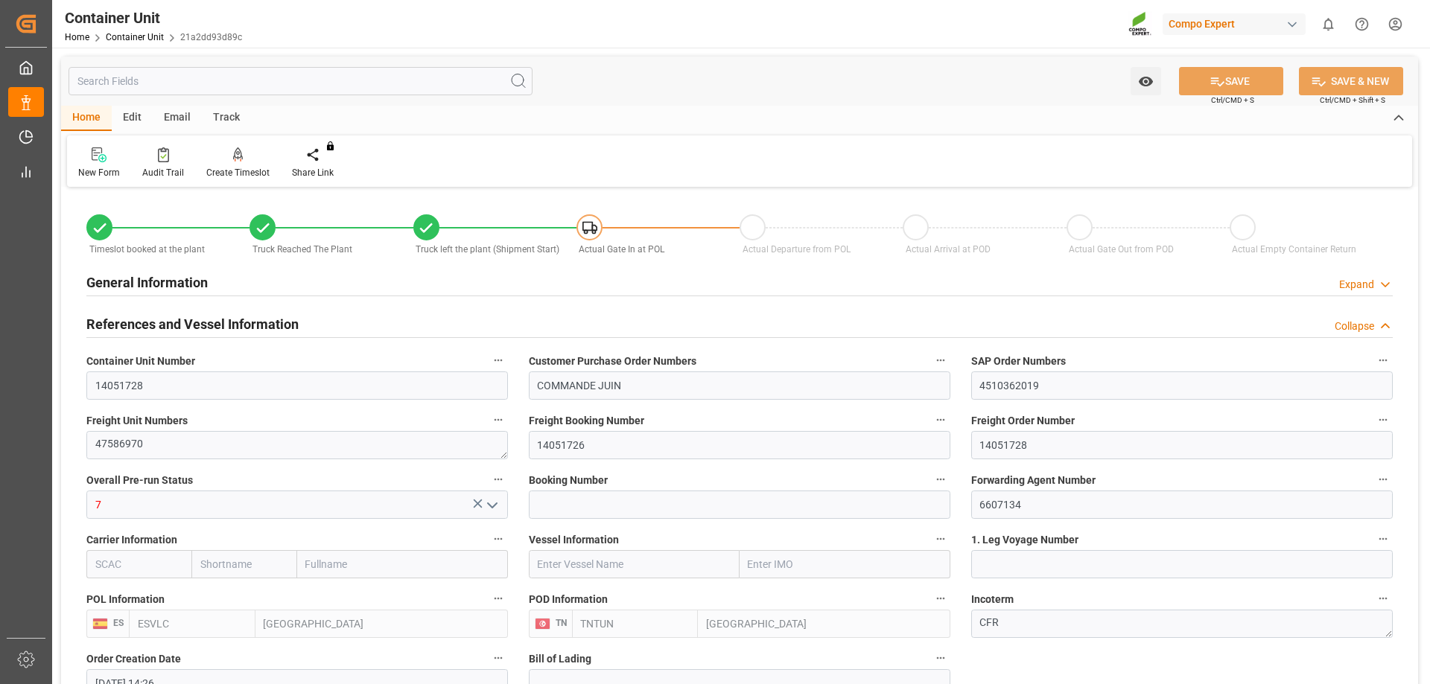
type input "31.08.2025"
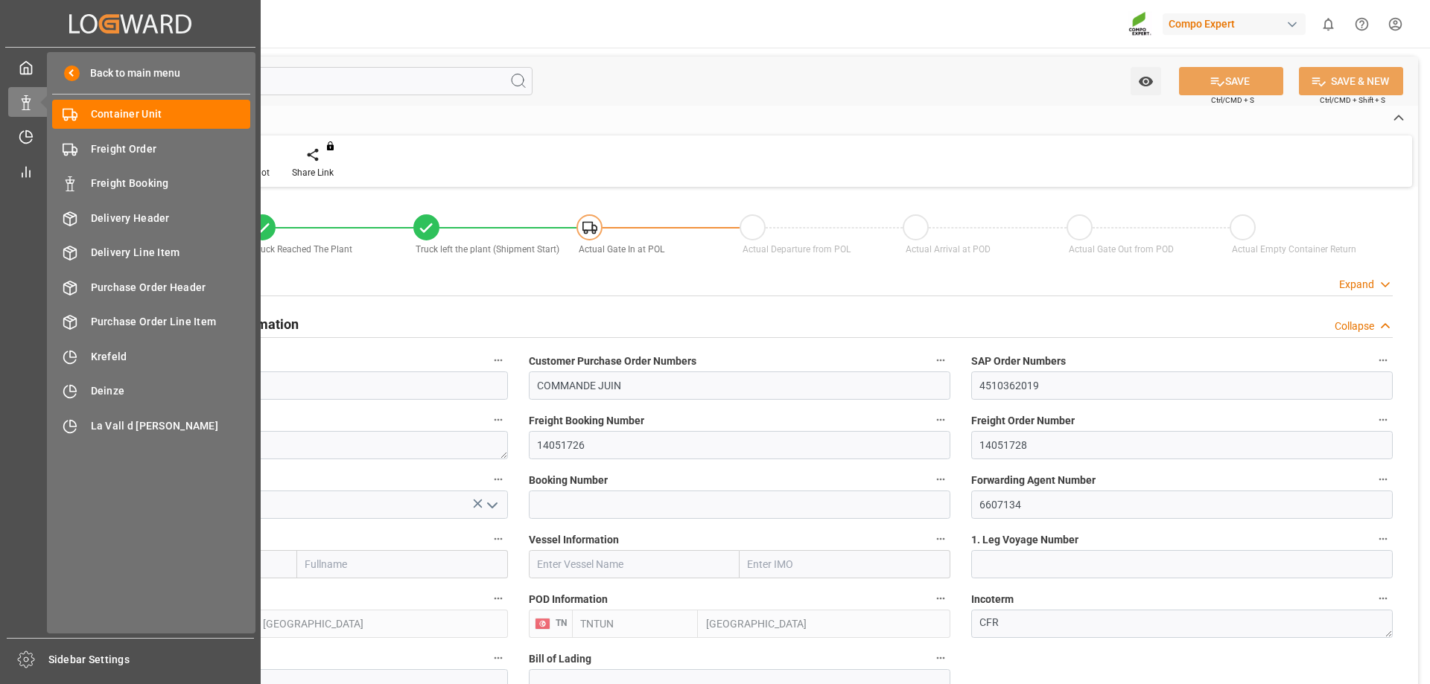
click at [29, 109] on icon at bounding box center [43, 101] width 31 height 31
click at [130, 112] on span "Container Unit" at bounding box center [171, 114] width 160 height 16
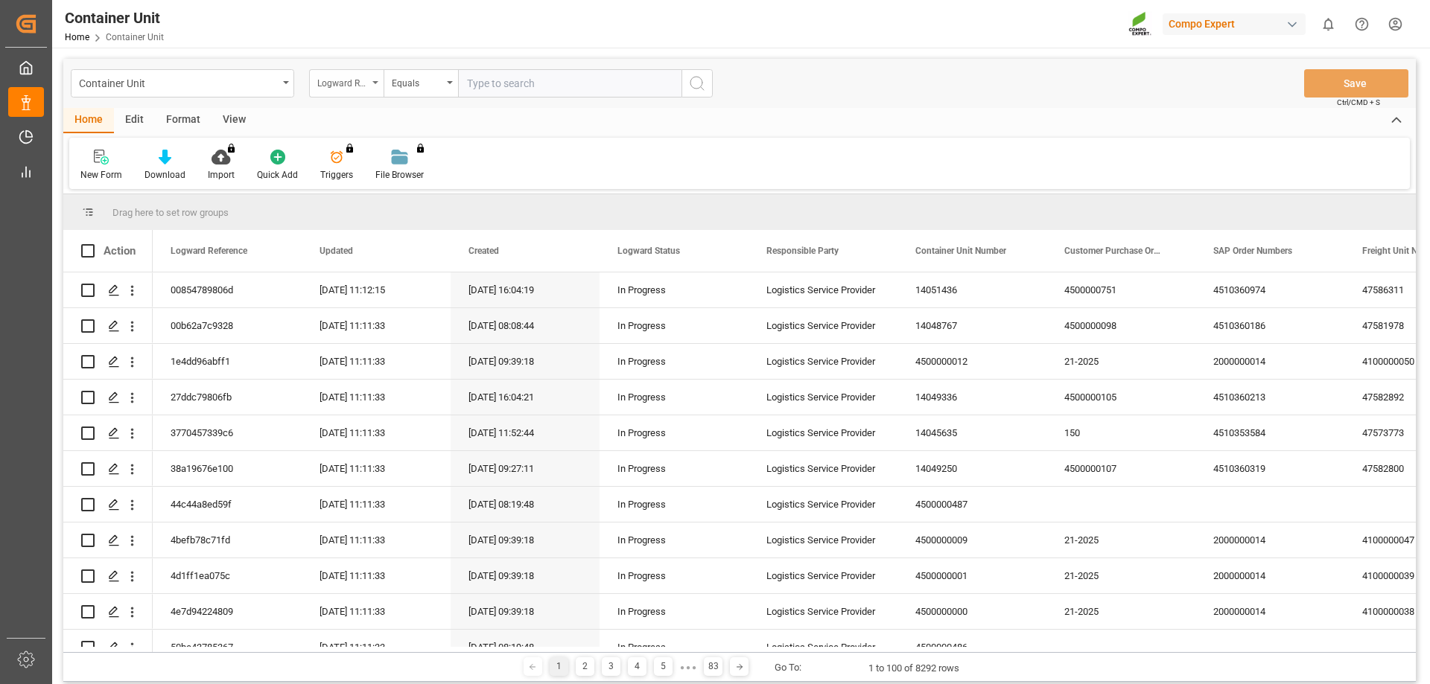
click at [322, 80] on div "Logward Reference" at bounding box center [342, 81] width 51 height 17
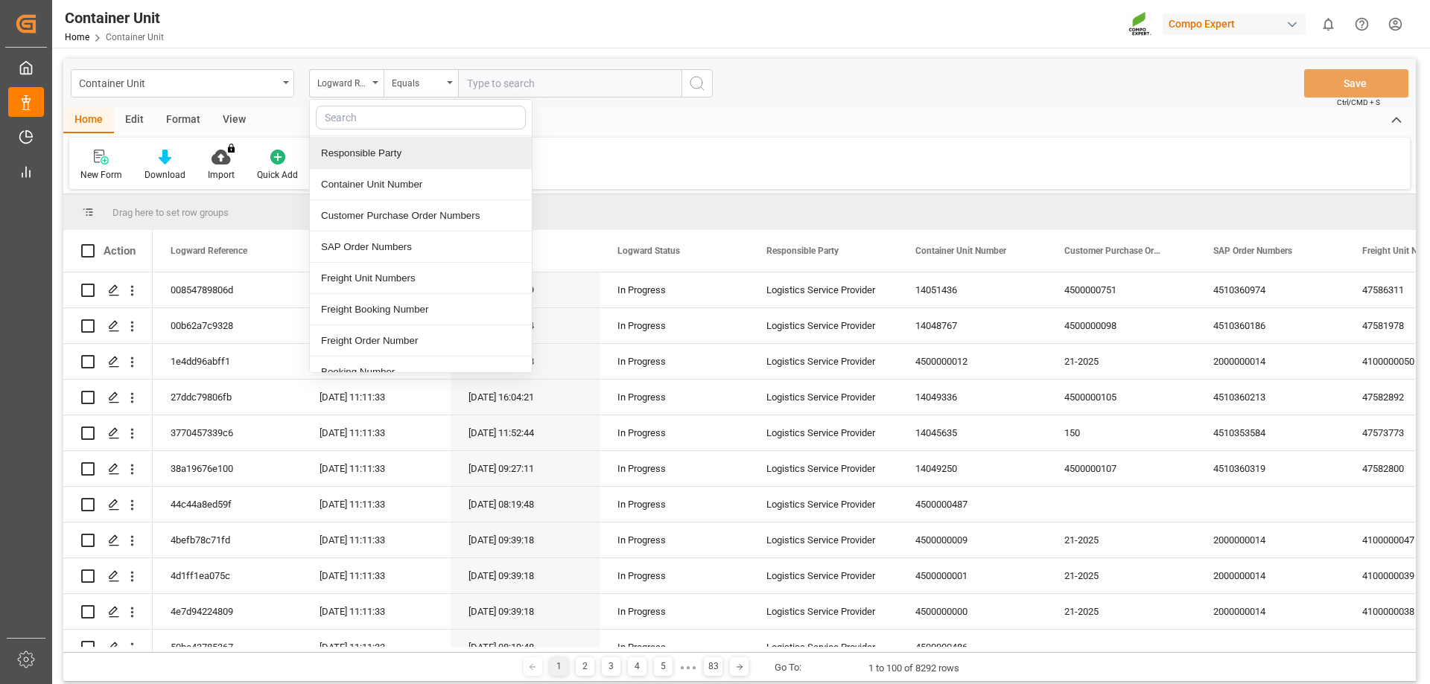
scroll to position [149, 0]
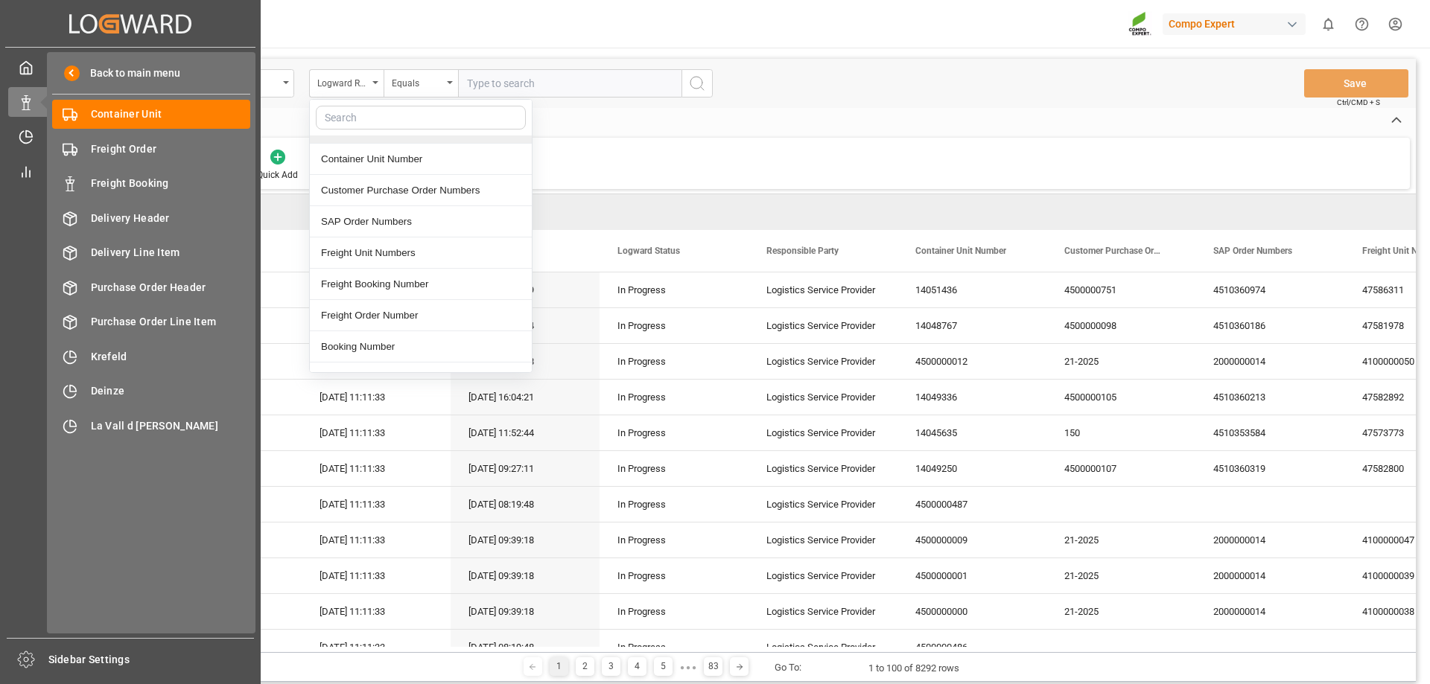
click at [48, 136] on div "Back to main menu Container Unit Container Unit Freight Order Freight Order Fre…" at bounding box center [151, 343] width 209 height 582
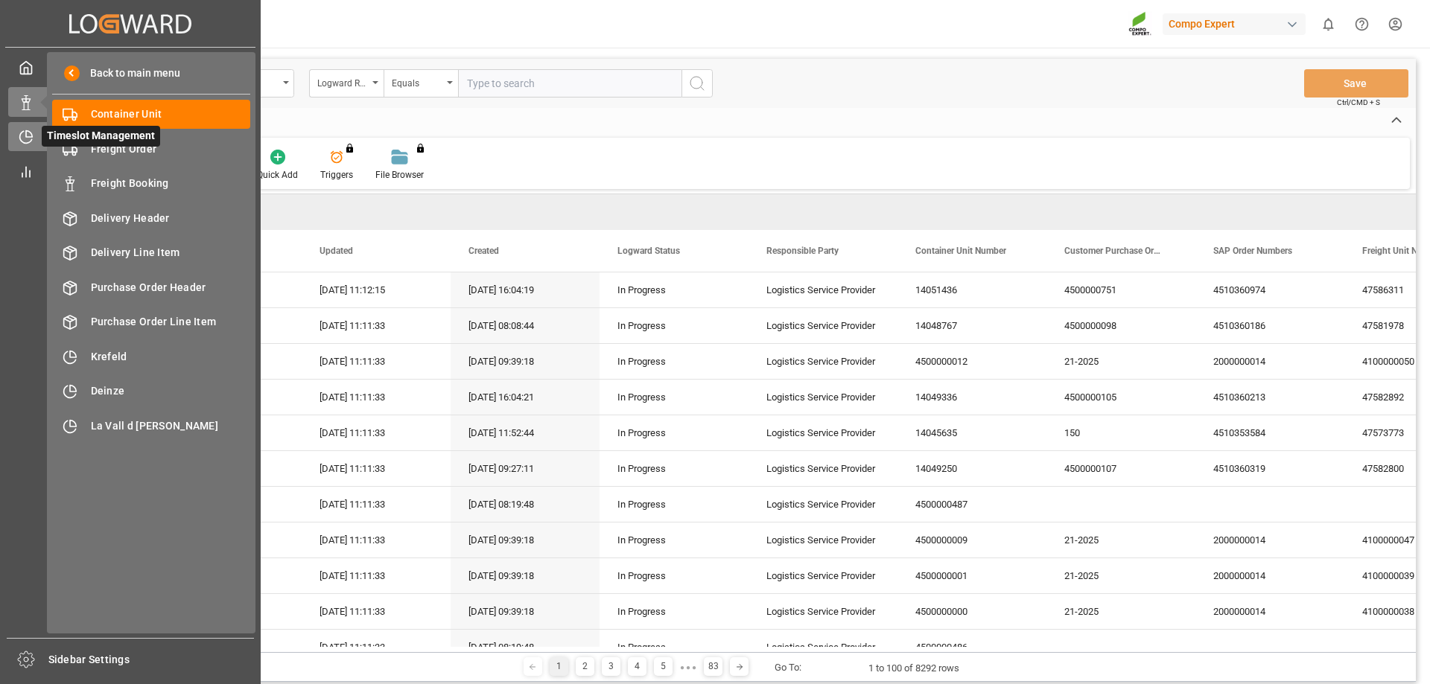
click at [36, 150] on div "Timeslot Management Timeslot Management" at bounding box center [130, 136] width 244 height 29
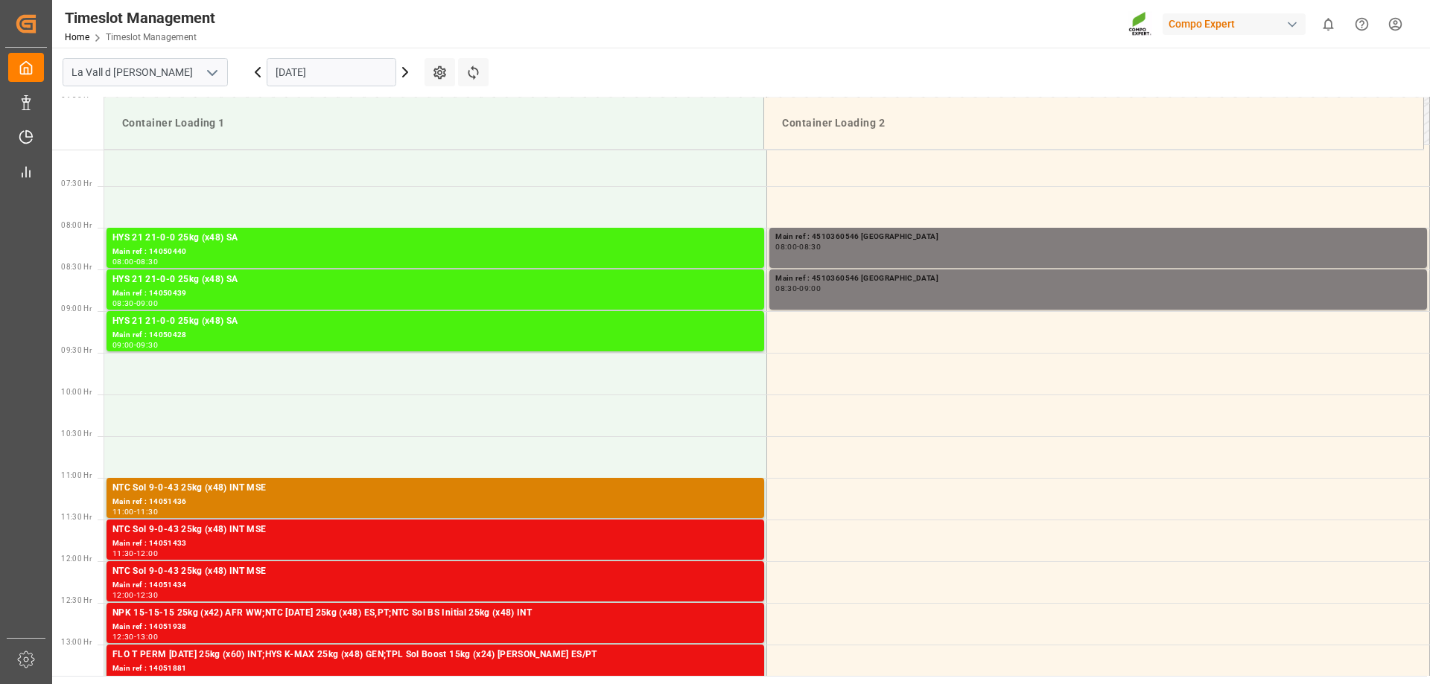
scroll to position [824, 0]
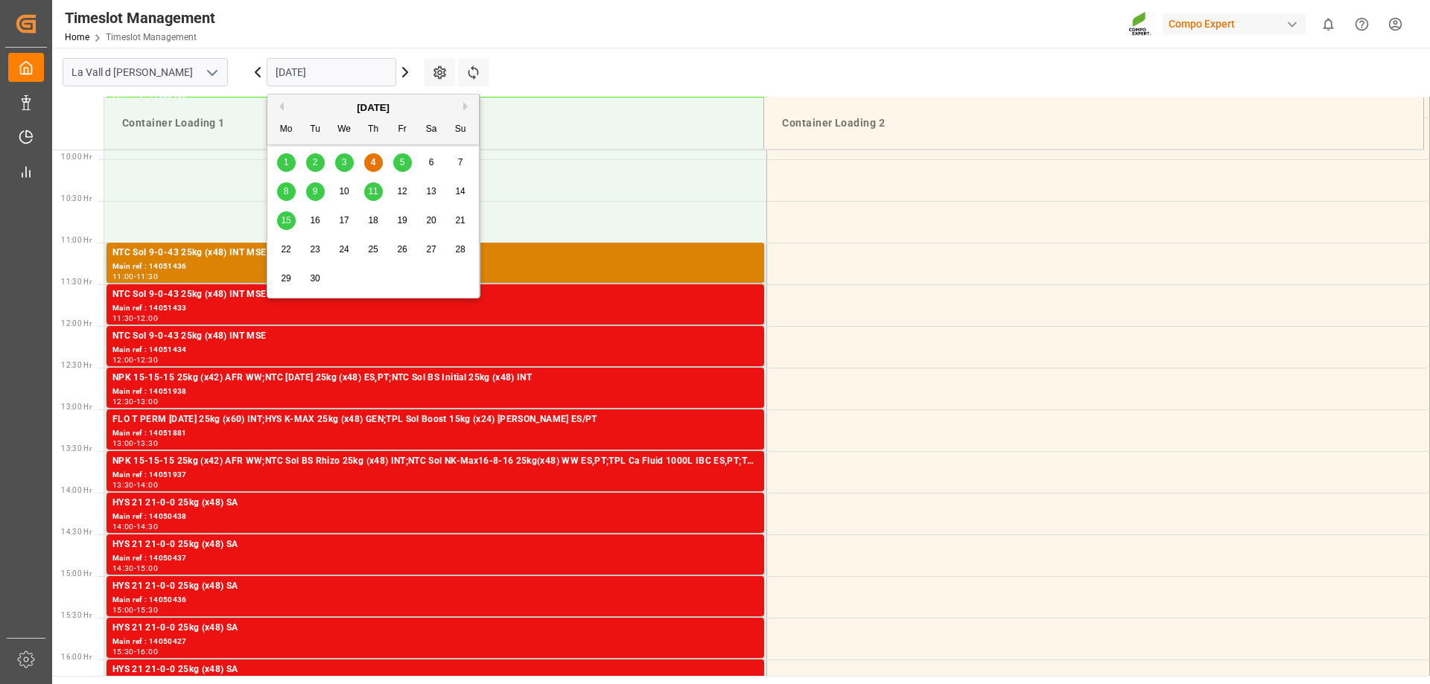
click at [315, 76] on input "04.09.2025" at bounding box center [332, 72] width 130 height 28
click at [407, 166] on div "5" at bounding box center [402, 163] width 19 height 18
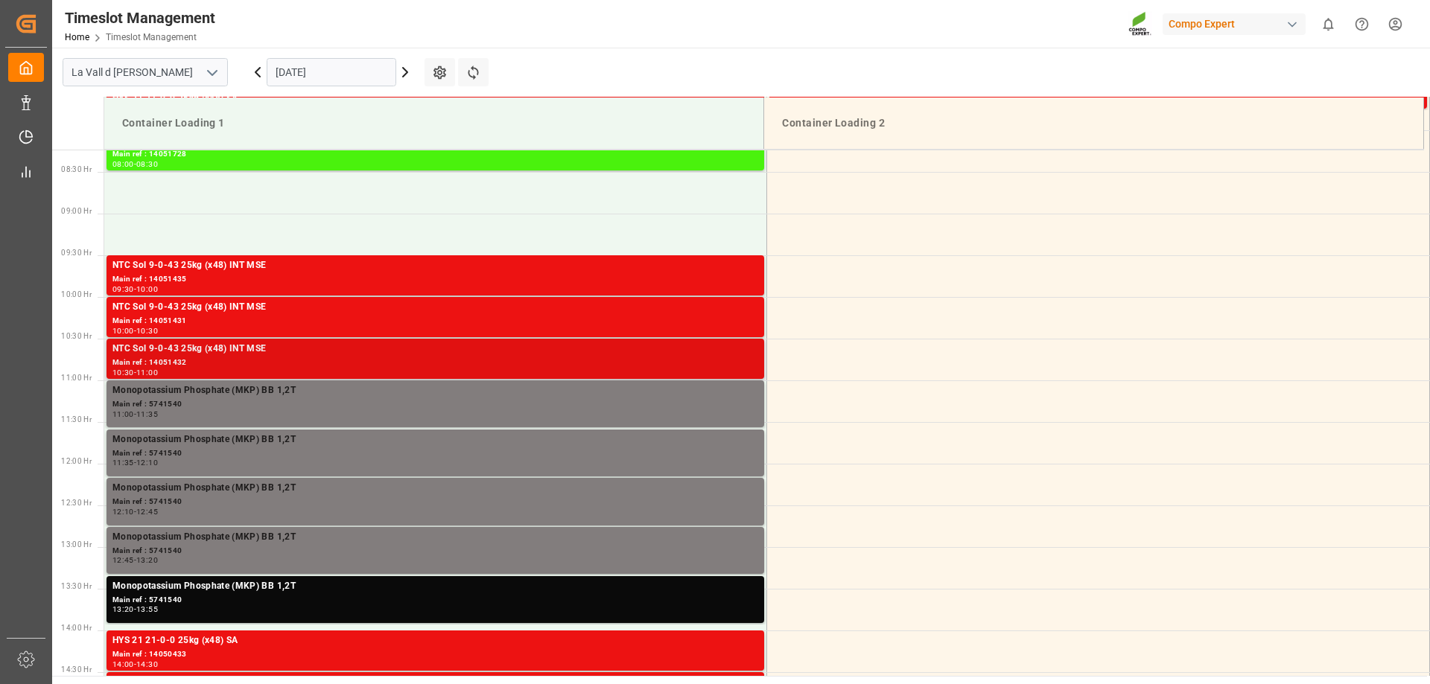
scroll to position [526, 0]
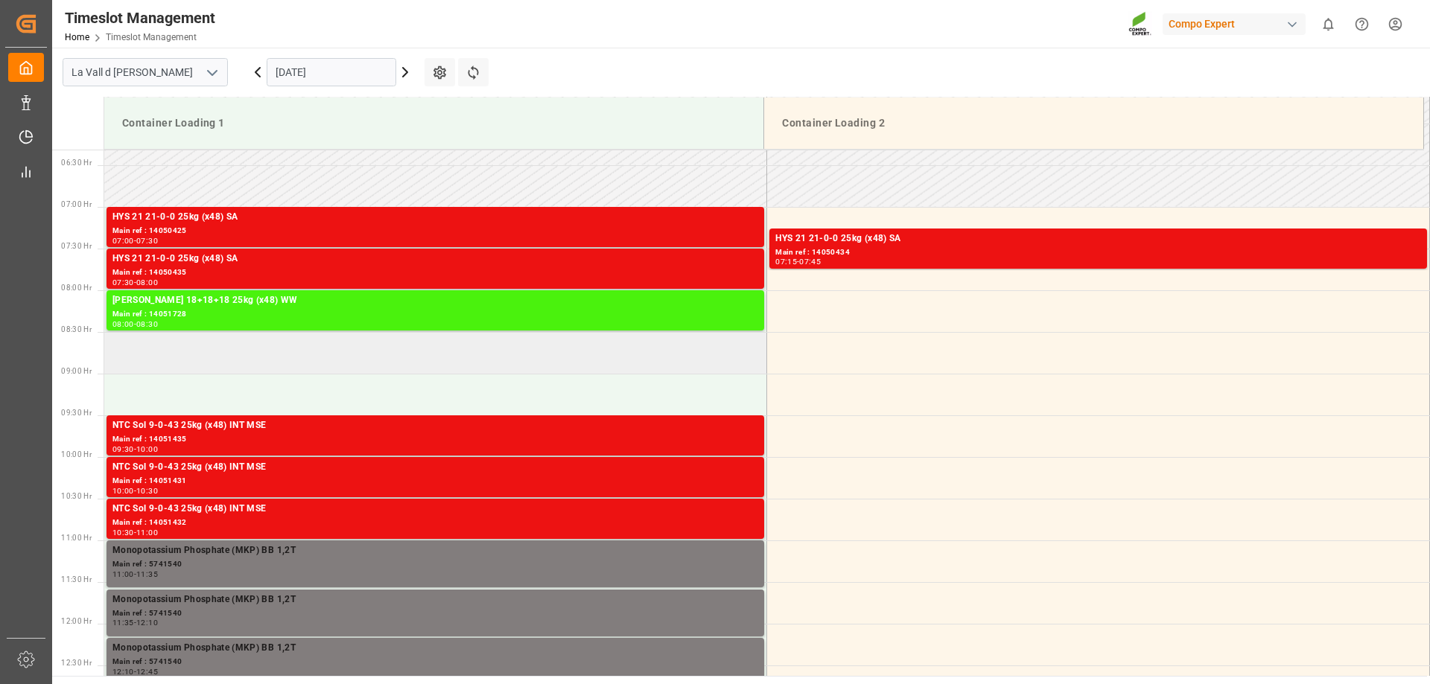
click at [162, 347] on td at bounding box center [435, 353] width 663 height 42
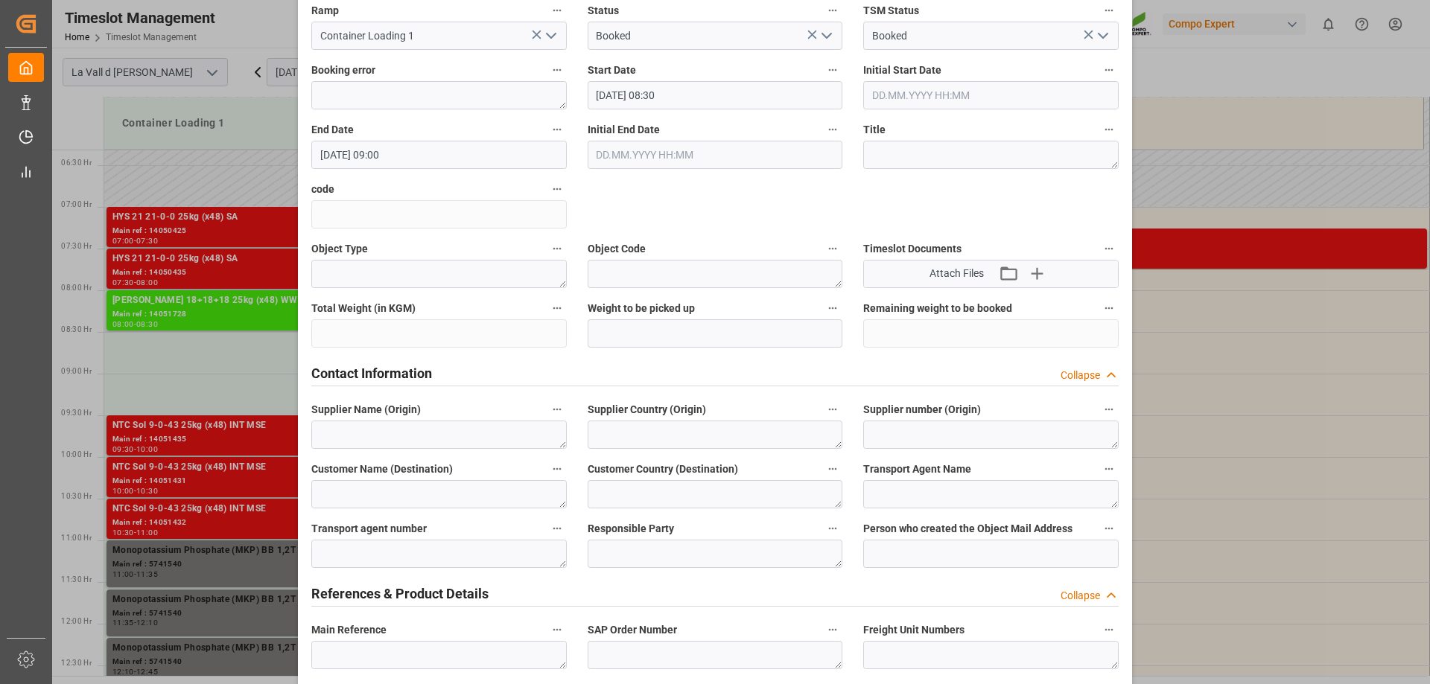
scroll to position [298, 0]
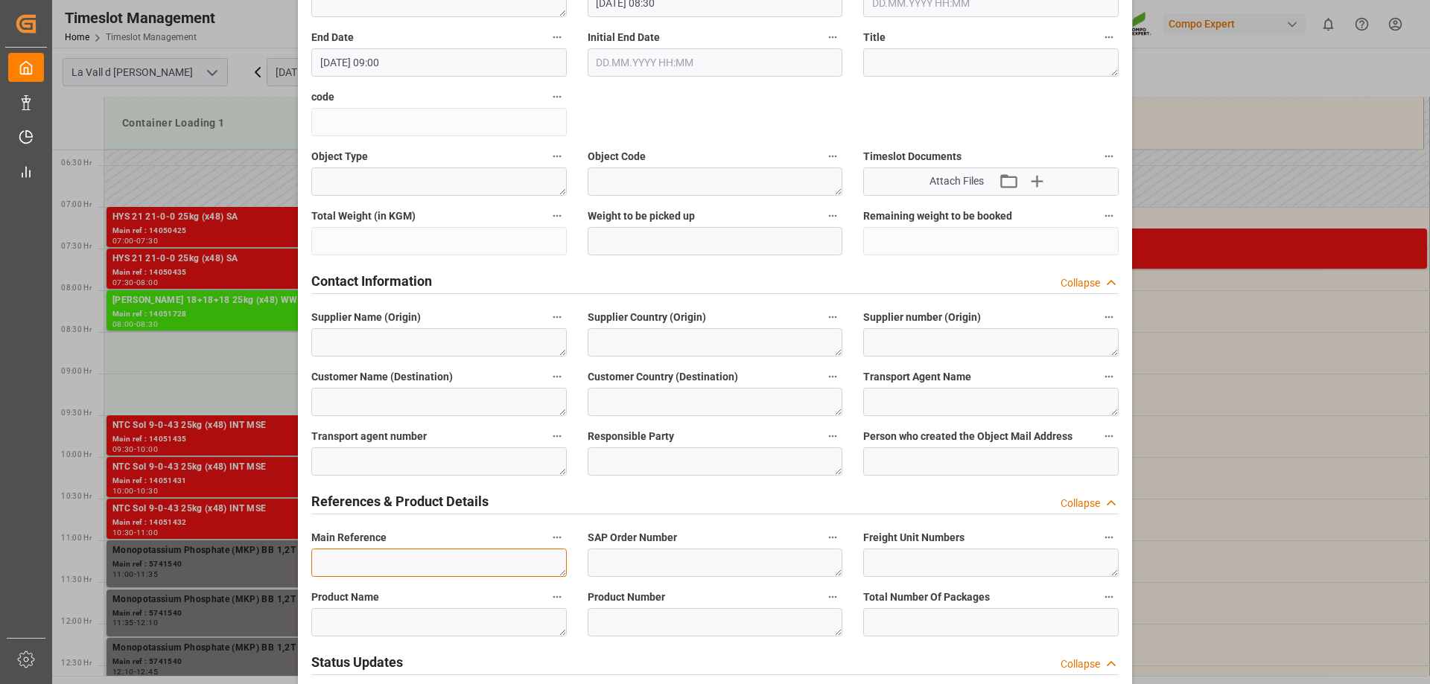
click at [352, 571] on textarea at bounding box center [438, 563] width 255 height 28
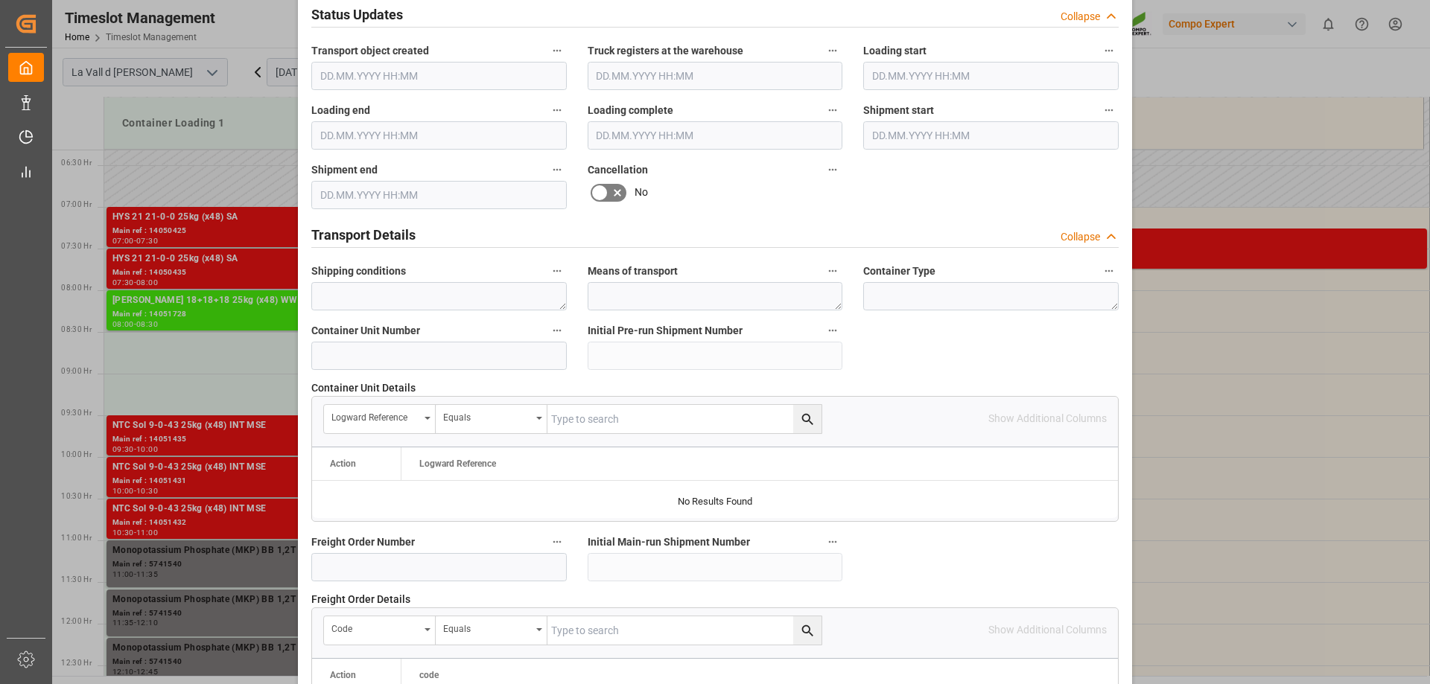
scroll to position [1382, 0]
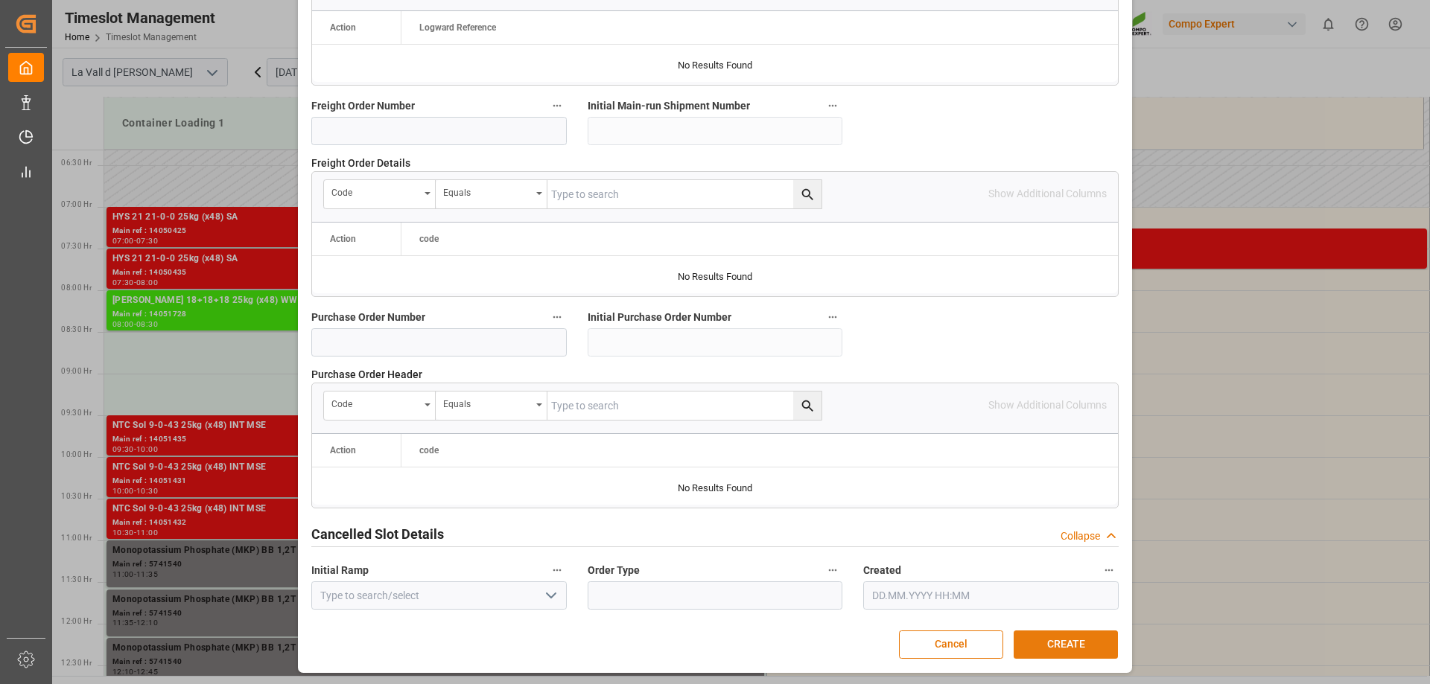
type textarea "14051729 TUNEZ"
click at [1088, 637] on button "CREATE" at bounding box center [1065, 645] width 104 height 28
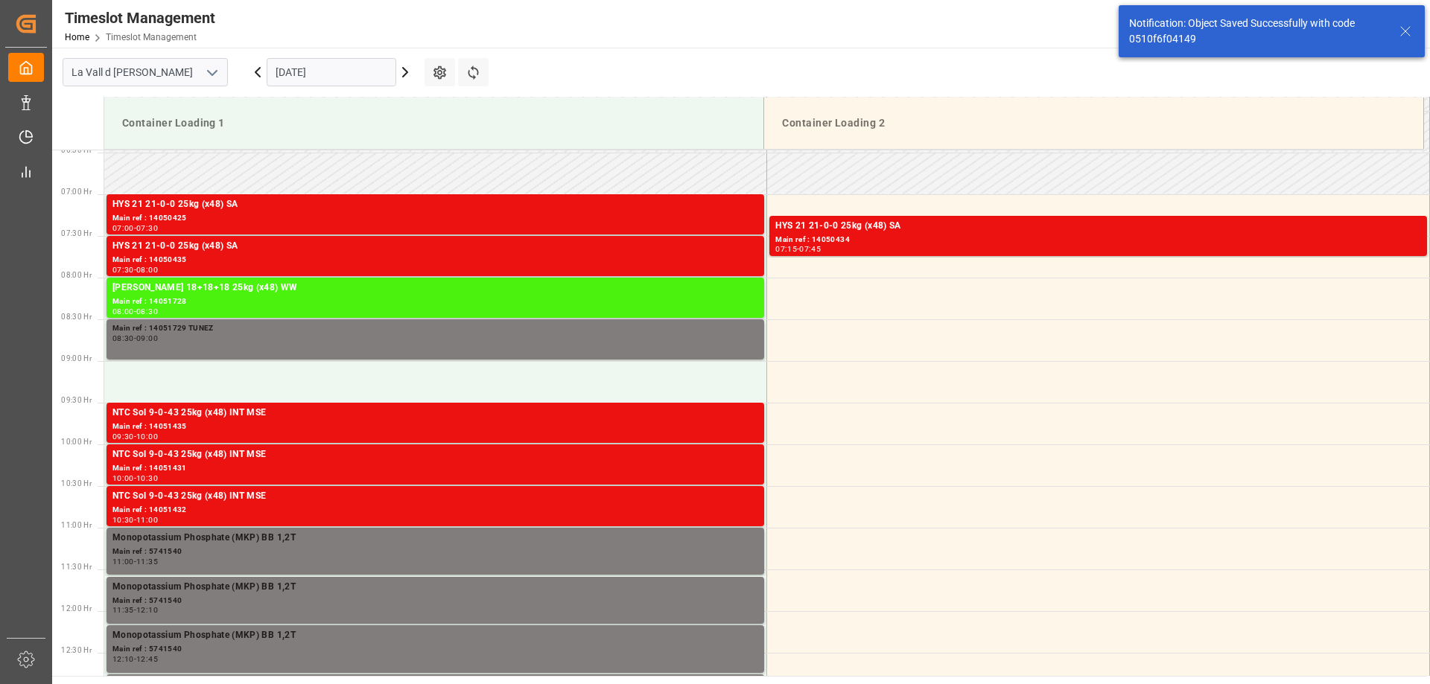
scroll to position [574, 0]
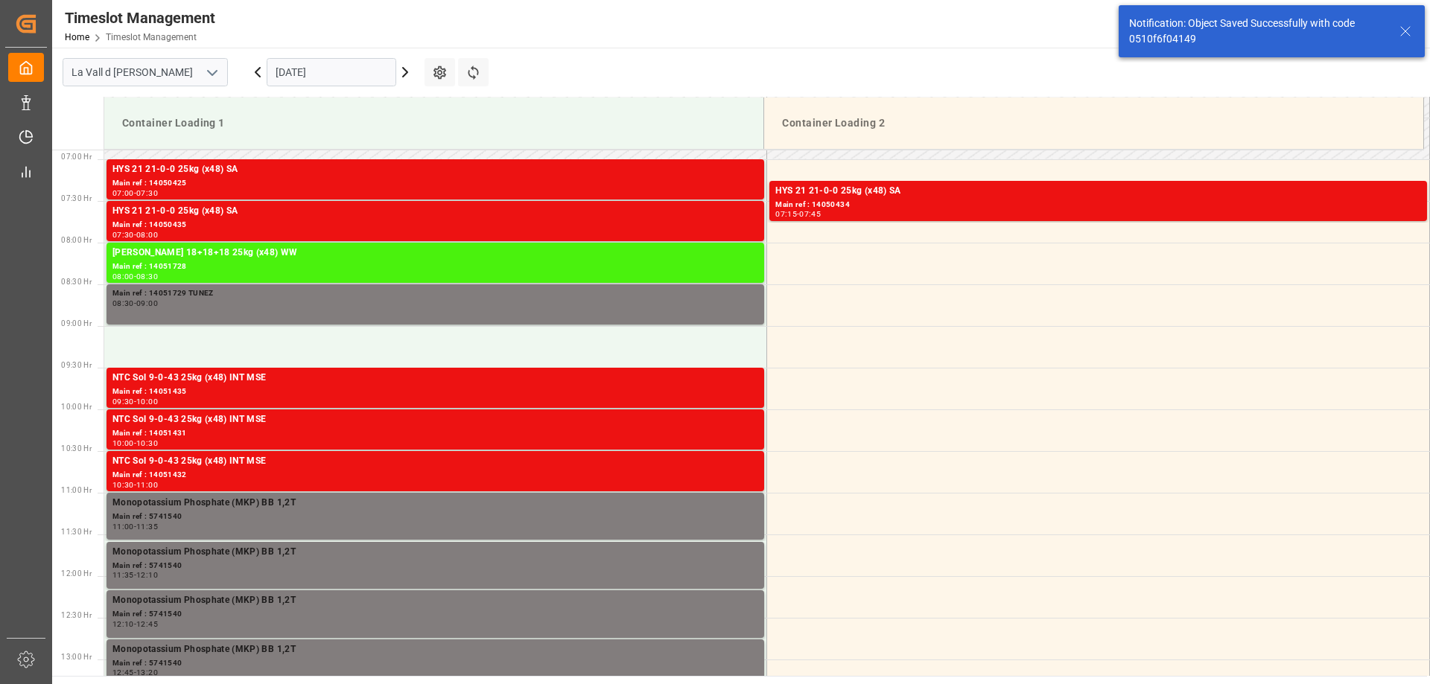
click at [331, 69] on input "05.09.2025" at bounding box center [332, 72] width 130 height 28
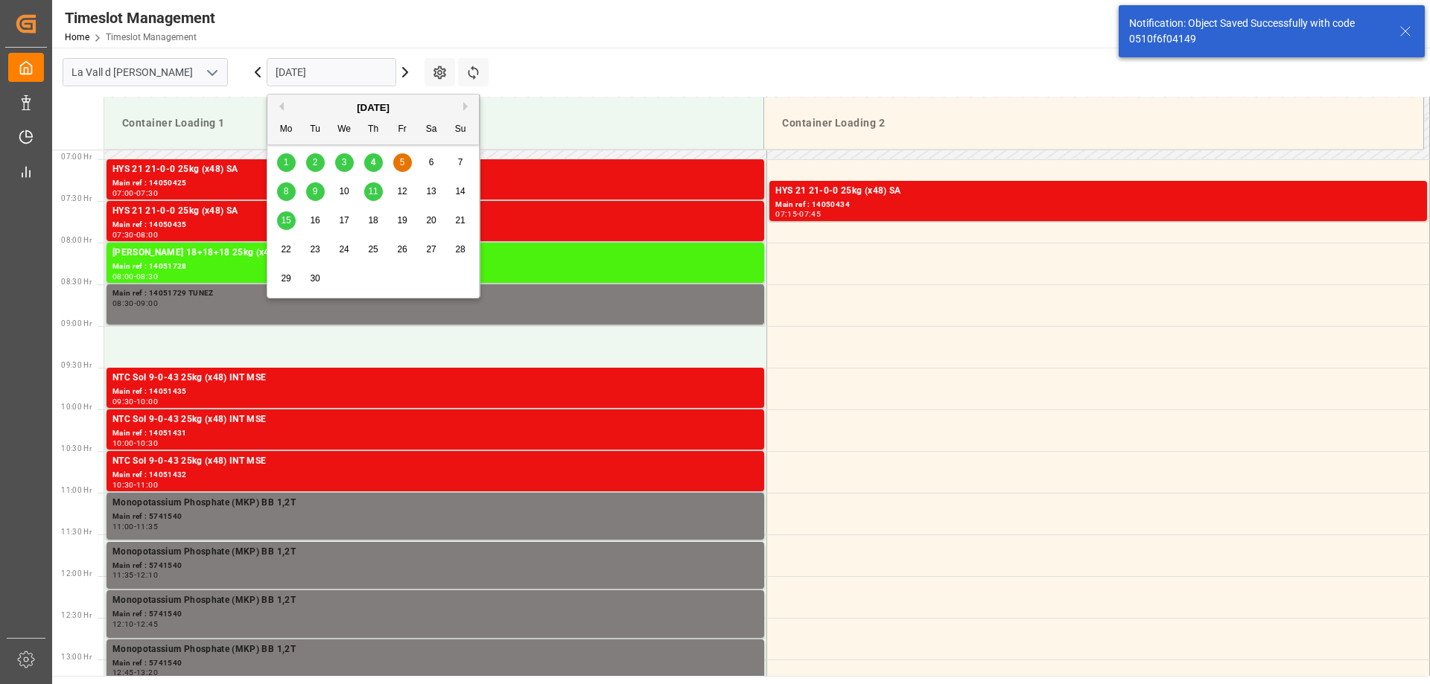
click at [289, 191] on div "8" at bounding box center [286, 192] width 19 height 18
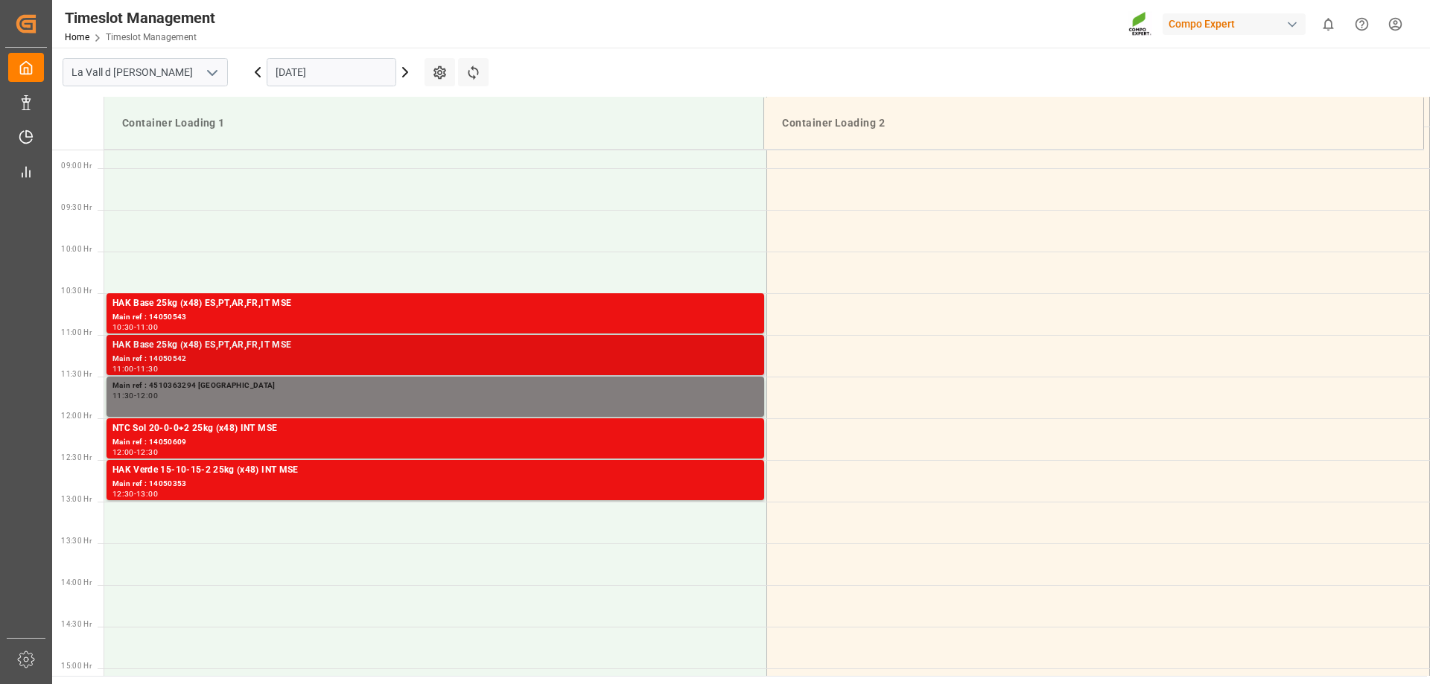
scroll to position [601, 0]
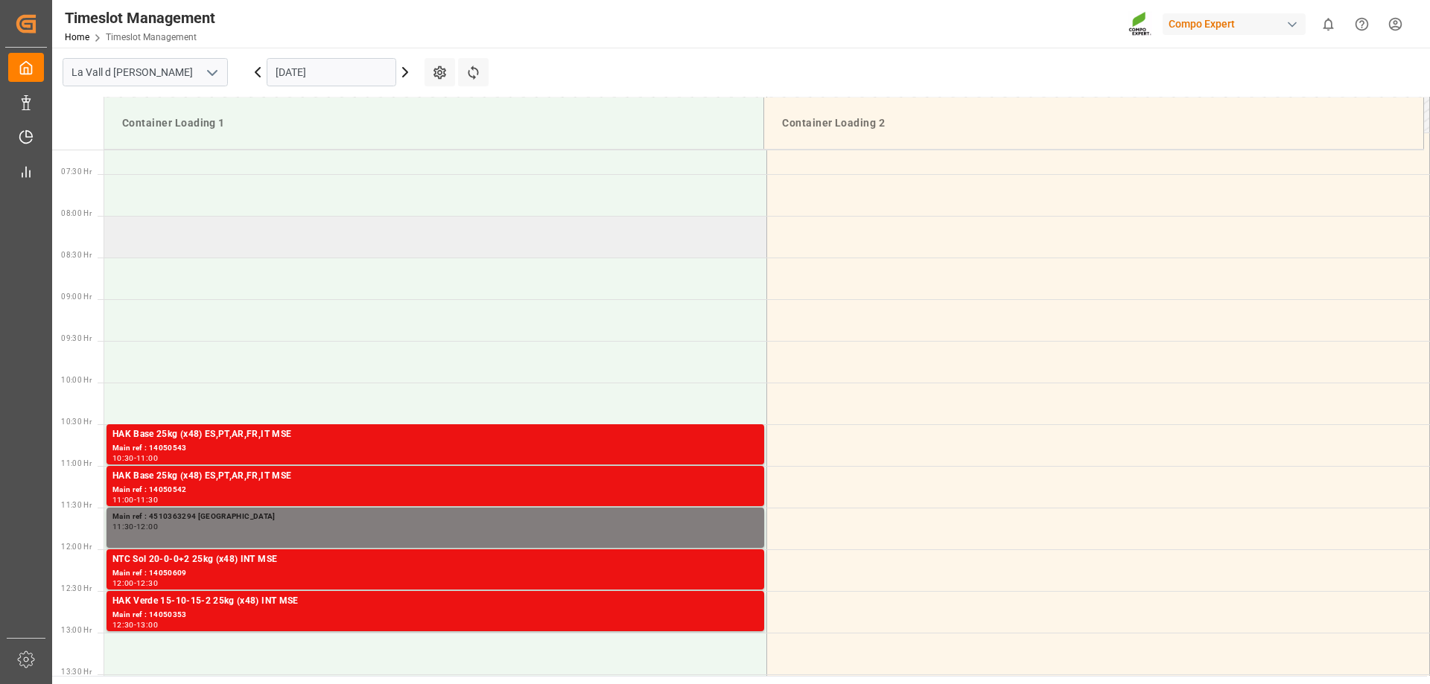
click at [197, 237] on td at bounding box center [435, 237] width 663 height 42
click at [175, 241] on td at bounding box center [435, 237] width 663 height 42
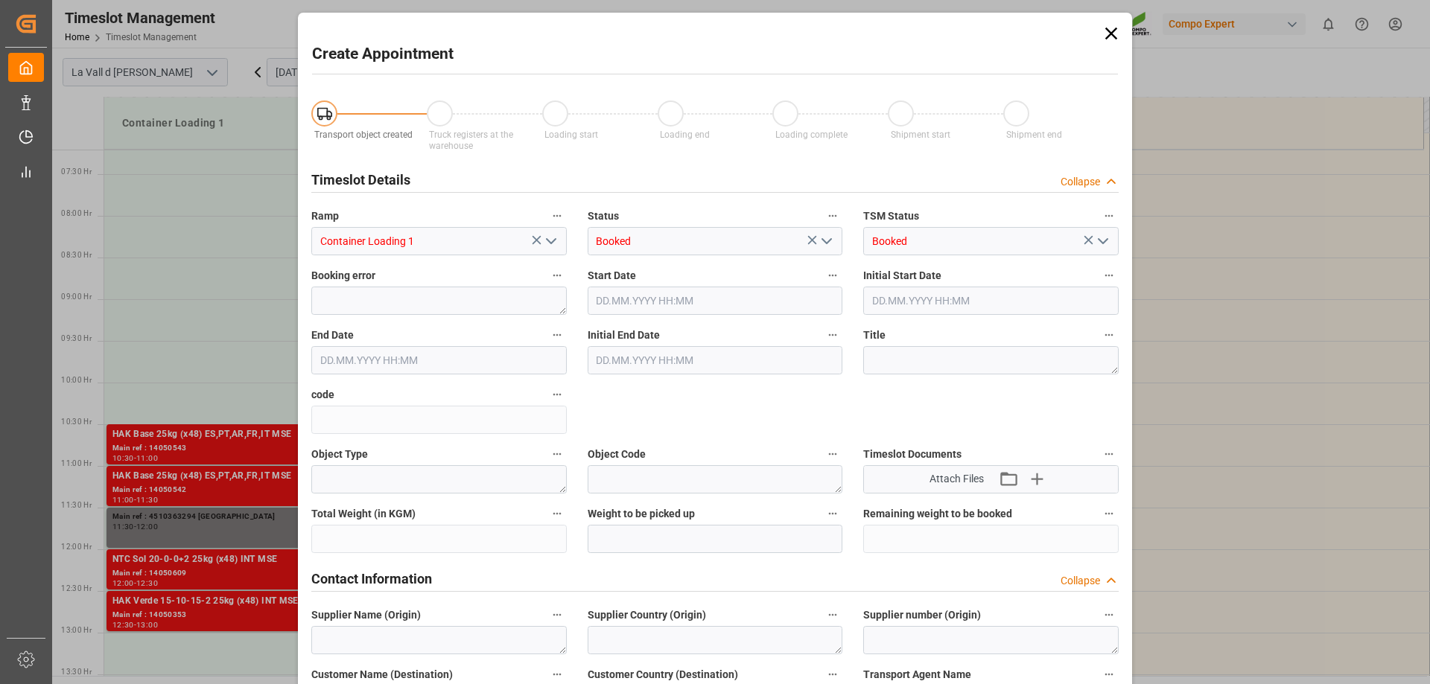
type input "08.09.2025 08:00"
type input "08.09.2025 08:30"
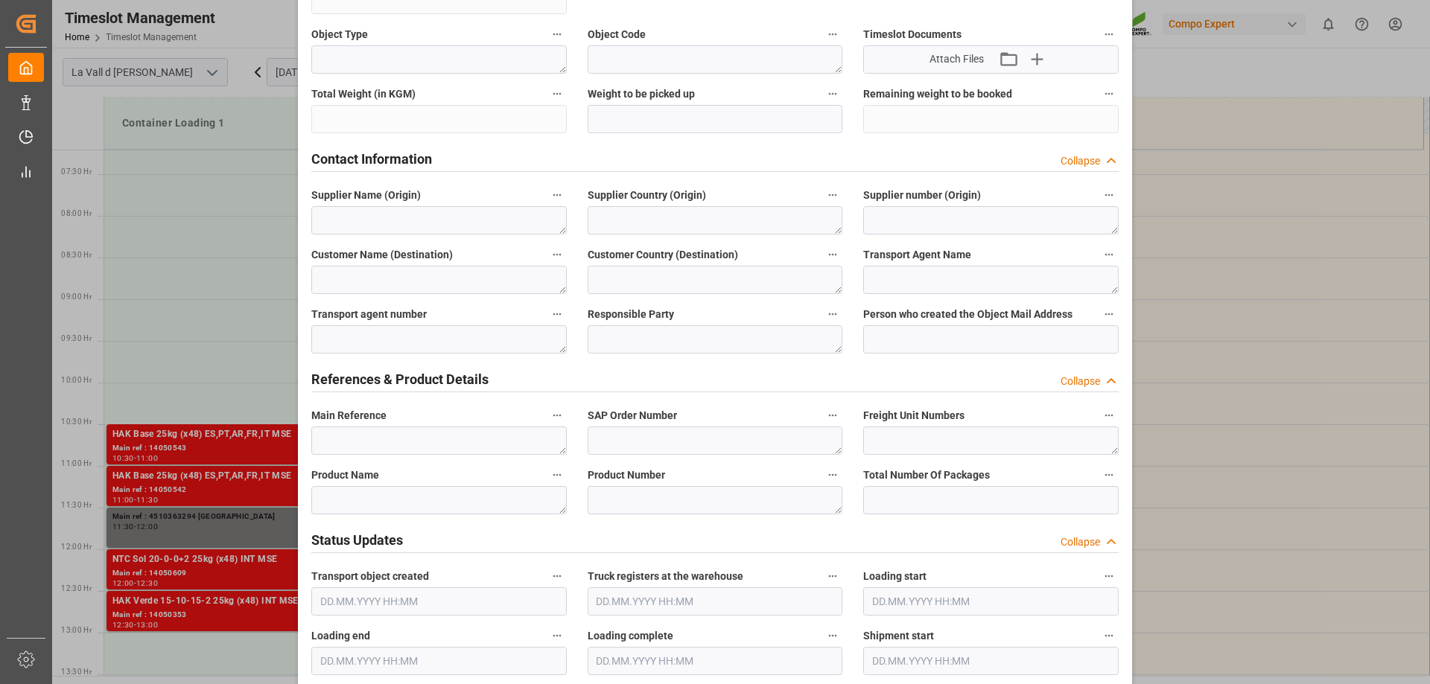
scroll to position [447, 0]
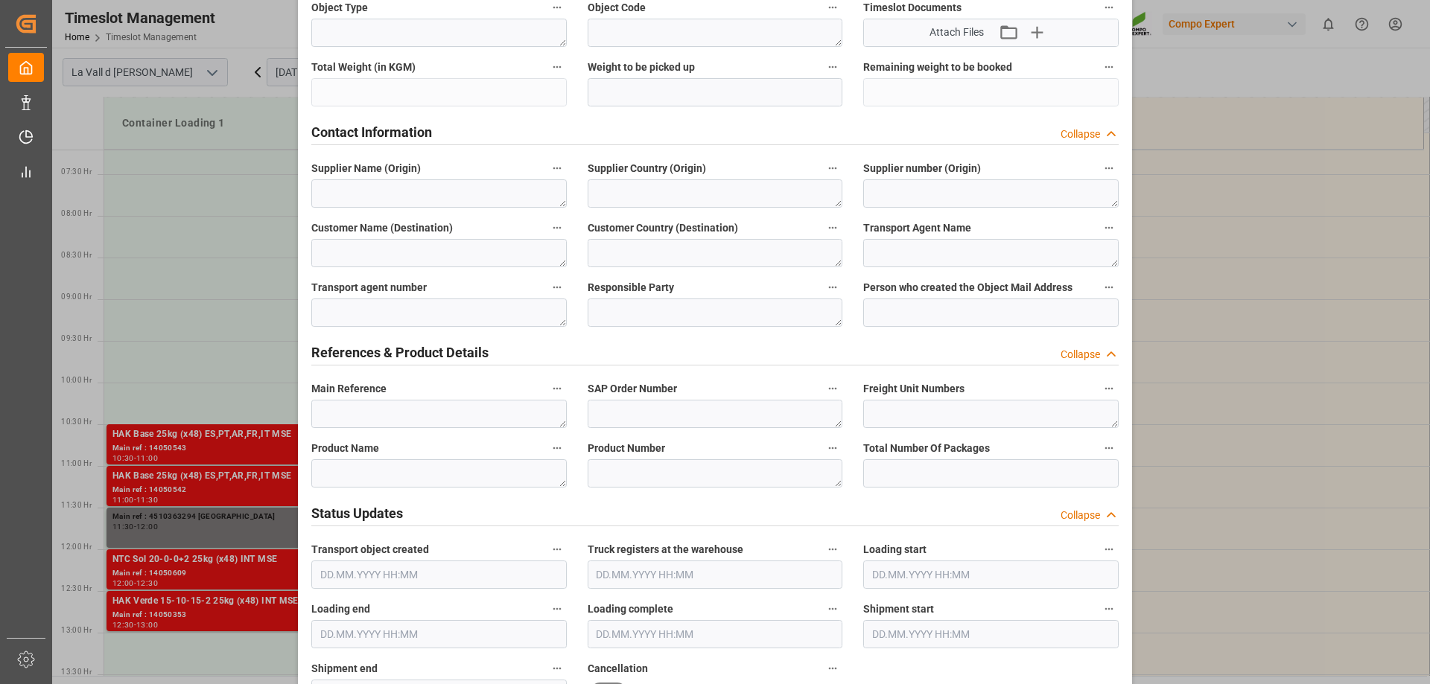
click at [408, 395] on label "Main Reference" at bounding box center [438, 389] width 255 height 21
click at [547, 395] on button "Main Reference" at bounding box center [556, 388] width 19 height 19
click at [407, 403] on div at bounding box center [715, 342] width 1430 height 684
click at [386, 416] on textarea at bounding box center [438, 414] width 255 height 28
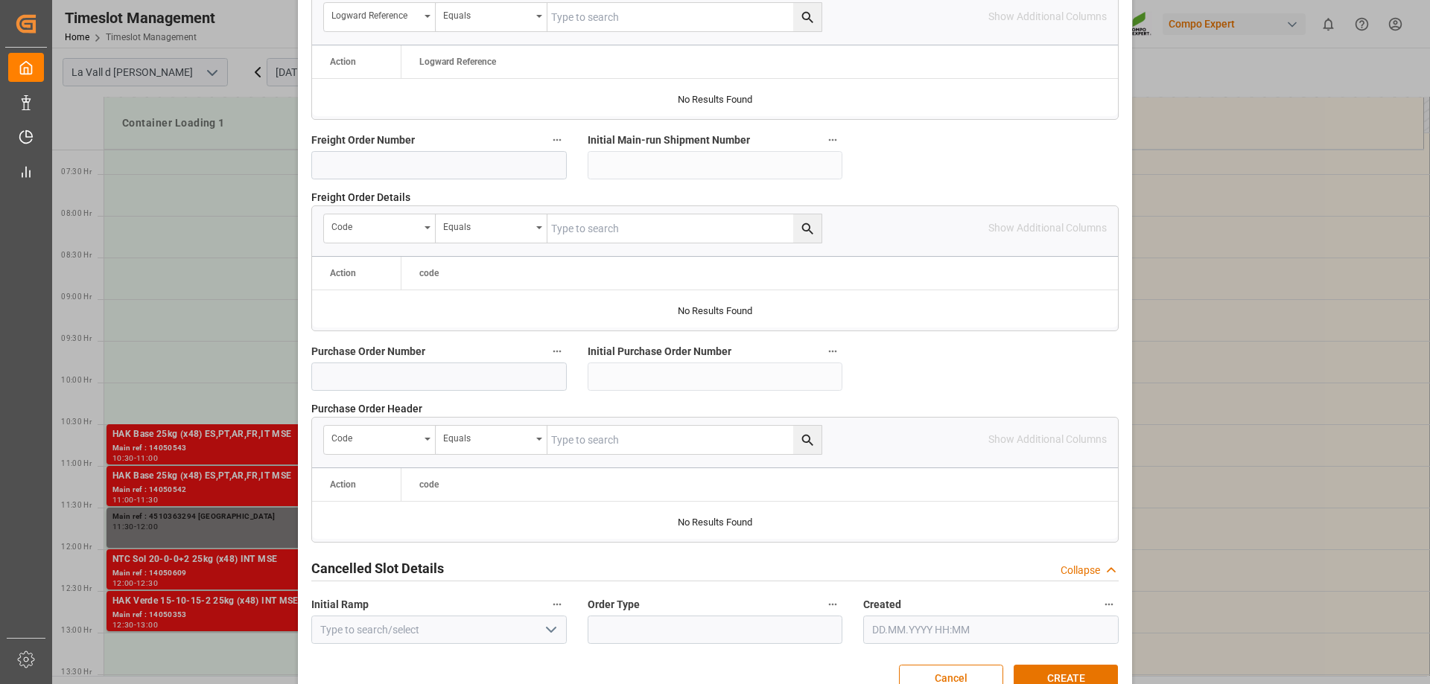
scroll to position [1382, 0]
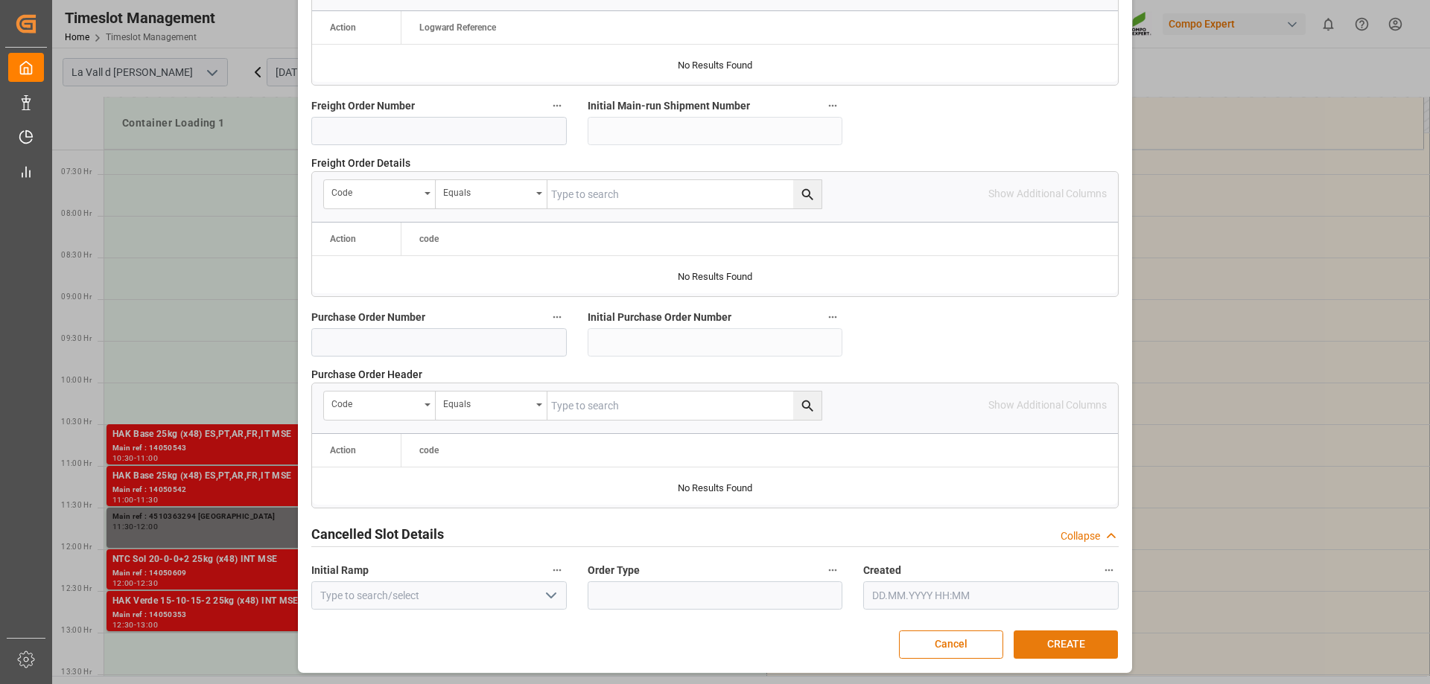
type textarea "14051727 TUNEZ"
click at [1065, 655] on button "CREATE" at bounding box center [1065, 645] width 104 height 28
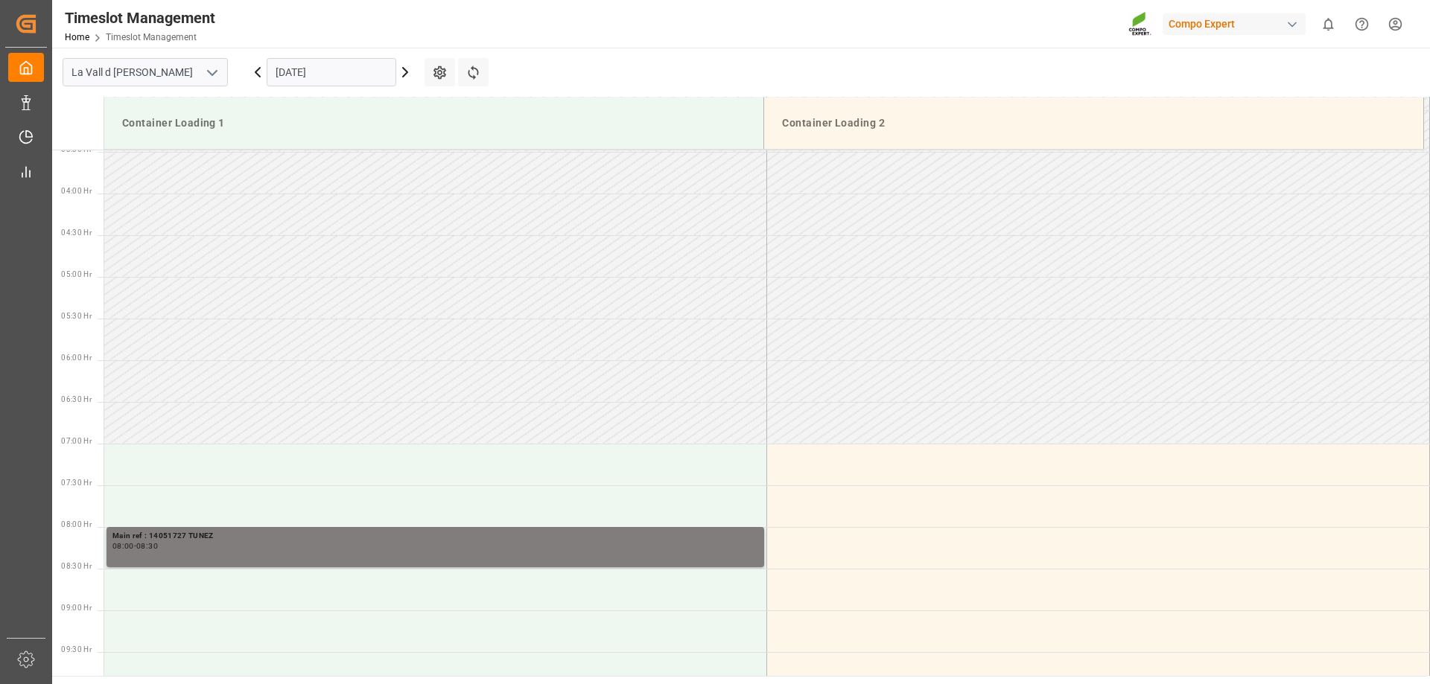
scroll to position [574, 0]
